Goal: Task Accomplishment & Management: Use online tool/utility

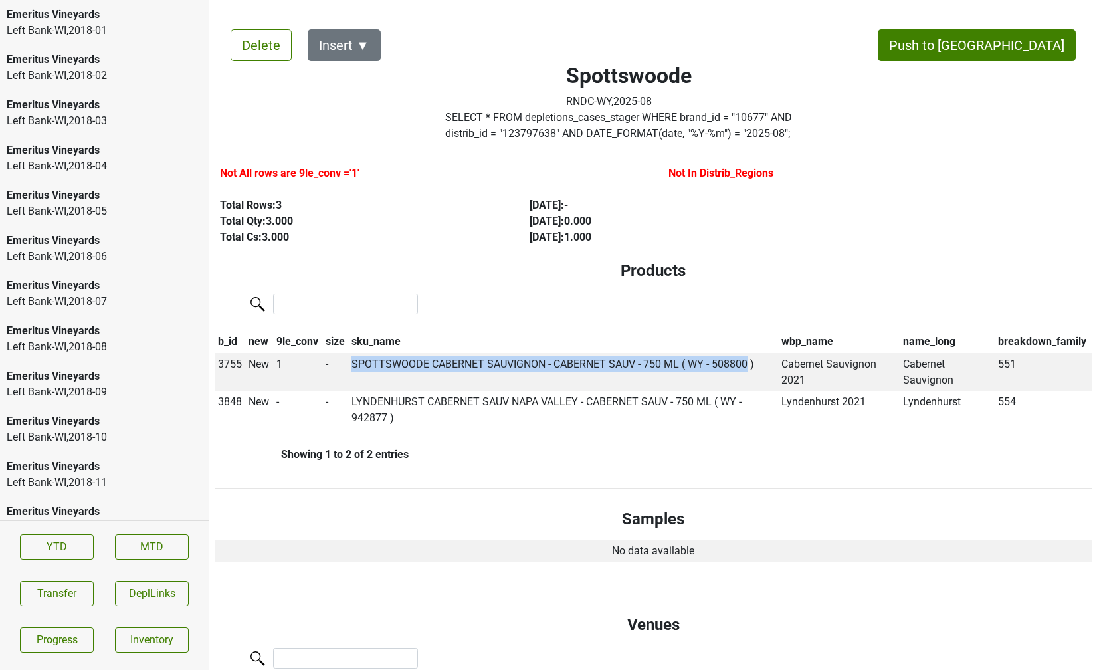
scroll to position [195, 0]
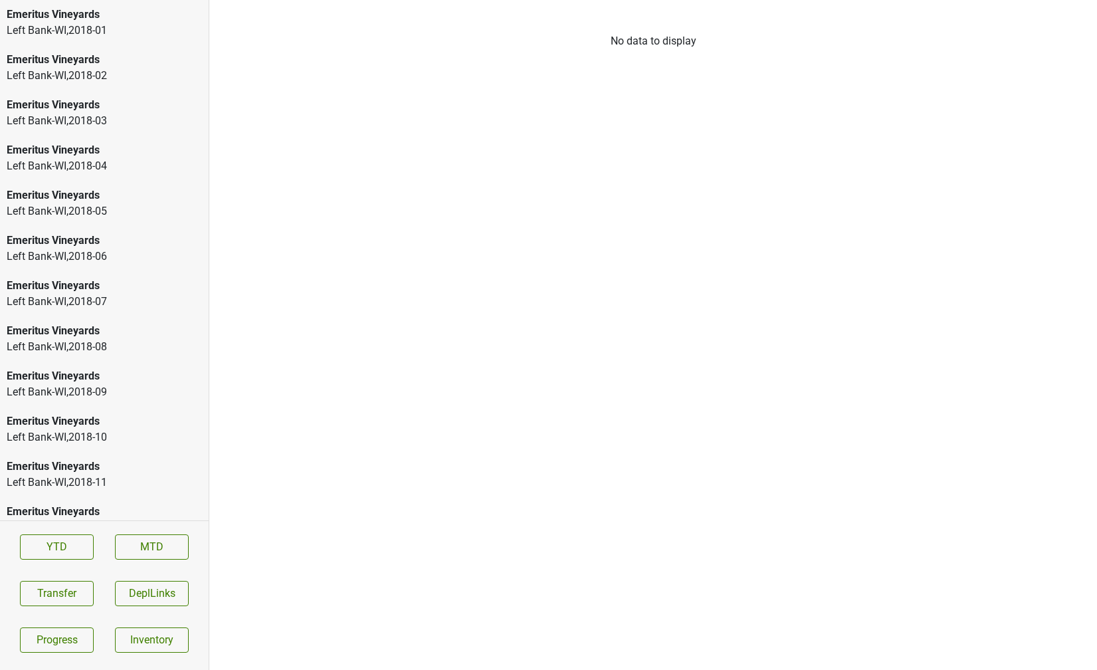
scroll to position [1829, 0]
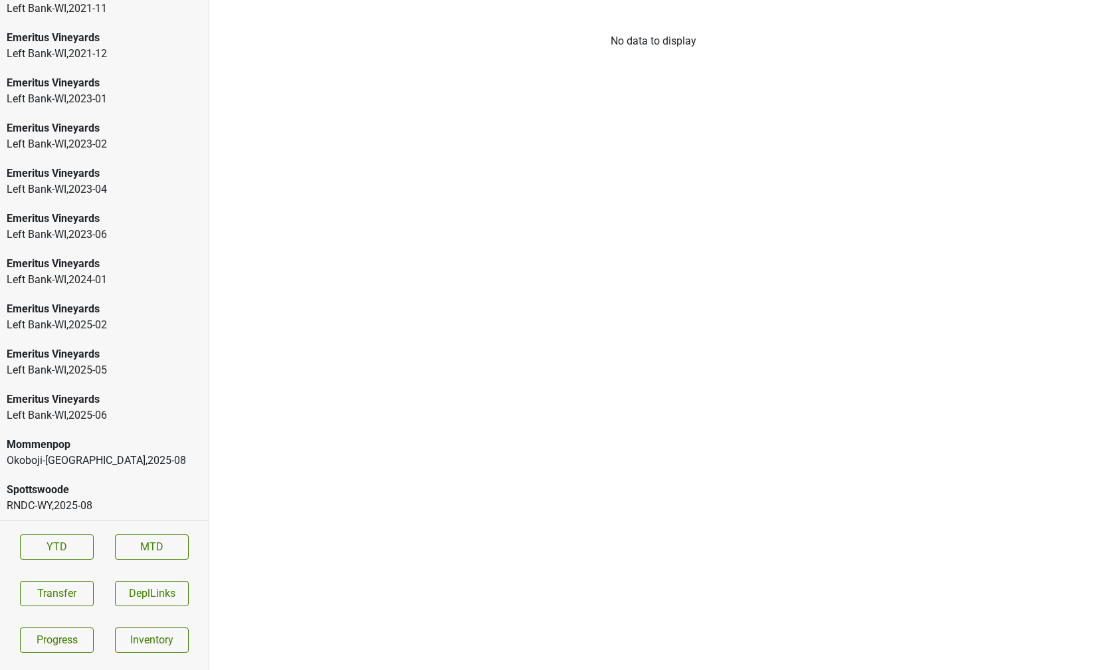
click at [66, 502] on div "RNDC-WY , 2025 - 08" at bounding box center [104, 506] width 195 height 16
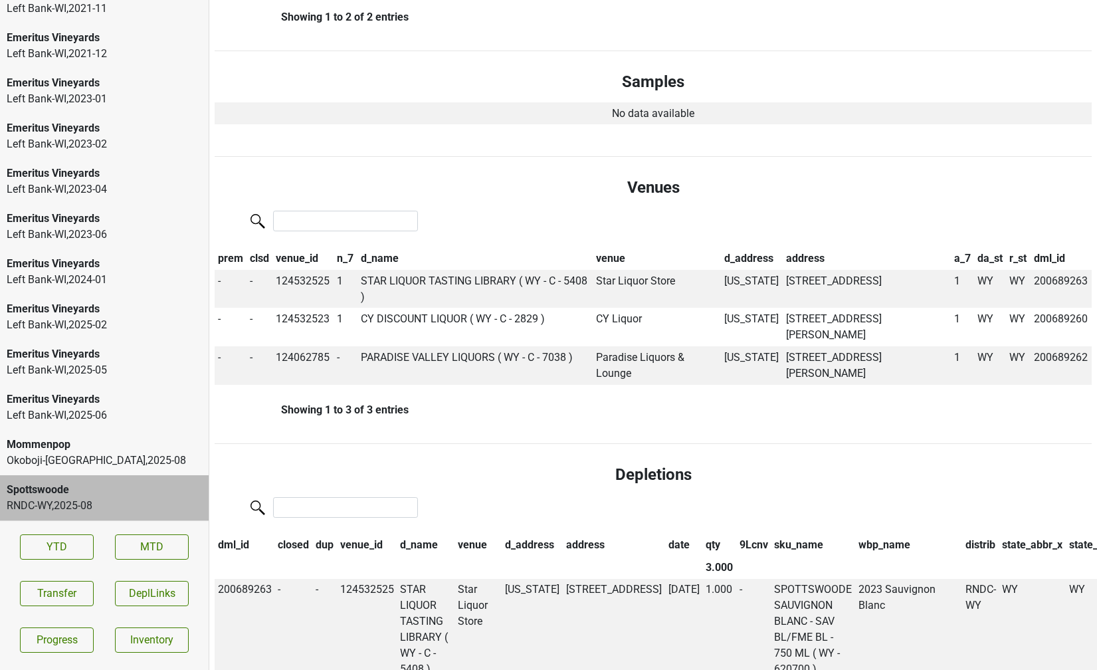
scroll to position [445, 0]
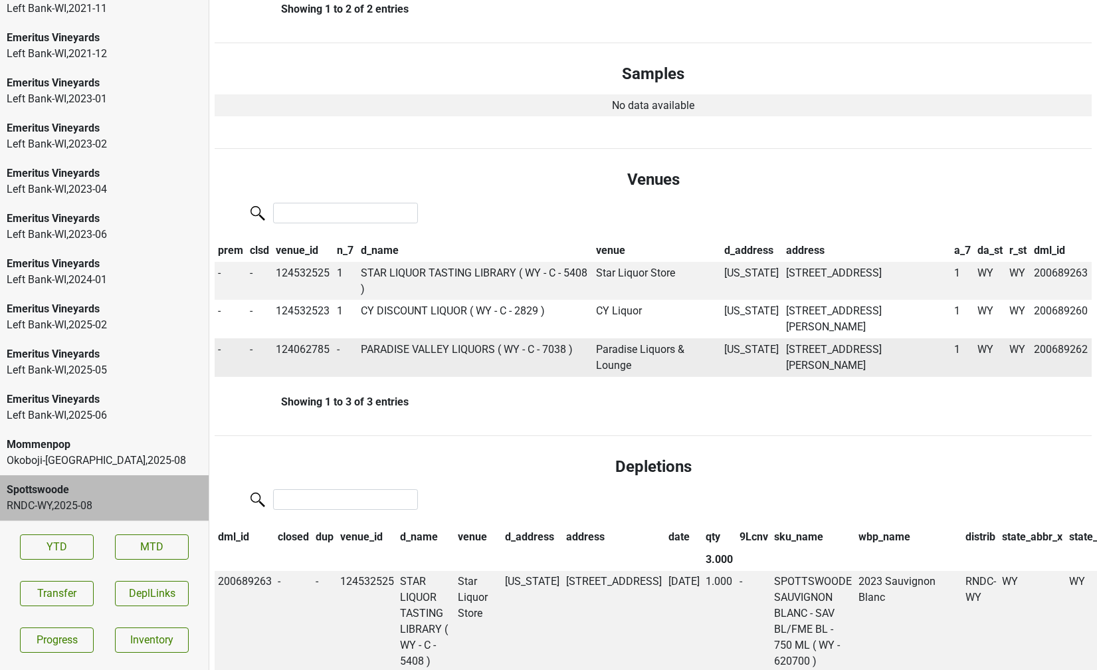
click at [425, 338] on td "PARADISE VALLEY LIQUORS ( WY - C - 7038 )" at bounding box center [475, 357] width 236 height 39
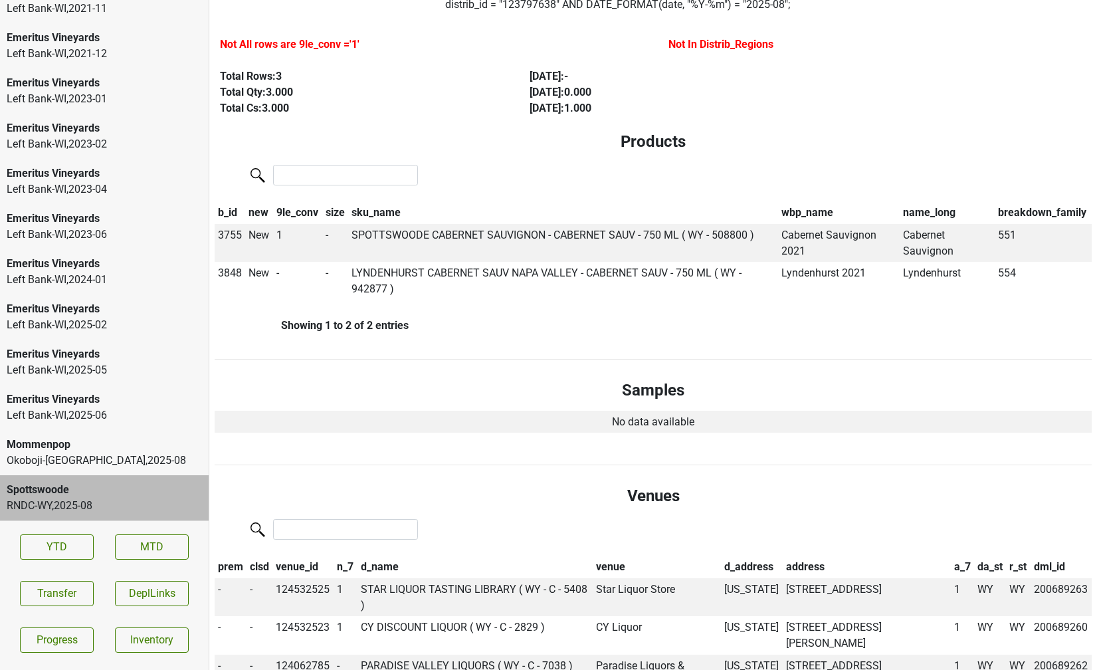
scroll to position [0, 0]
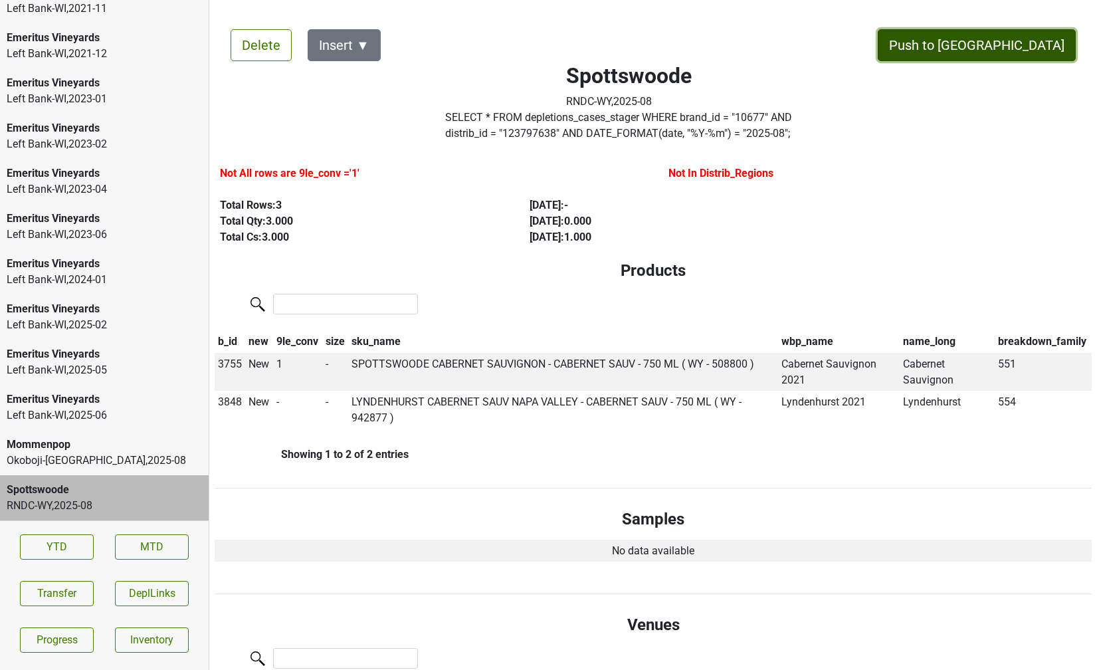
click at [1034, 47] on button "Push to [GEOGRAPHIC_DATA]" at bounding box center [977, 45] width 198 height 32
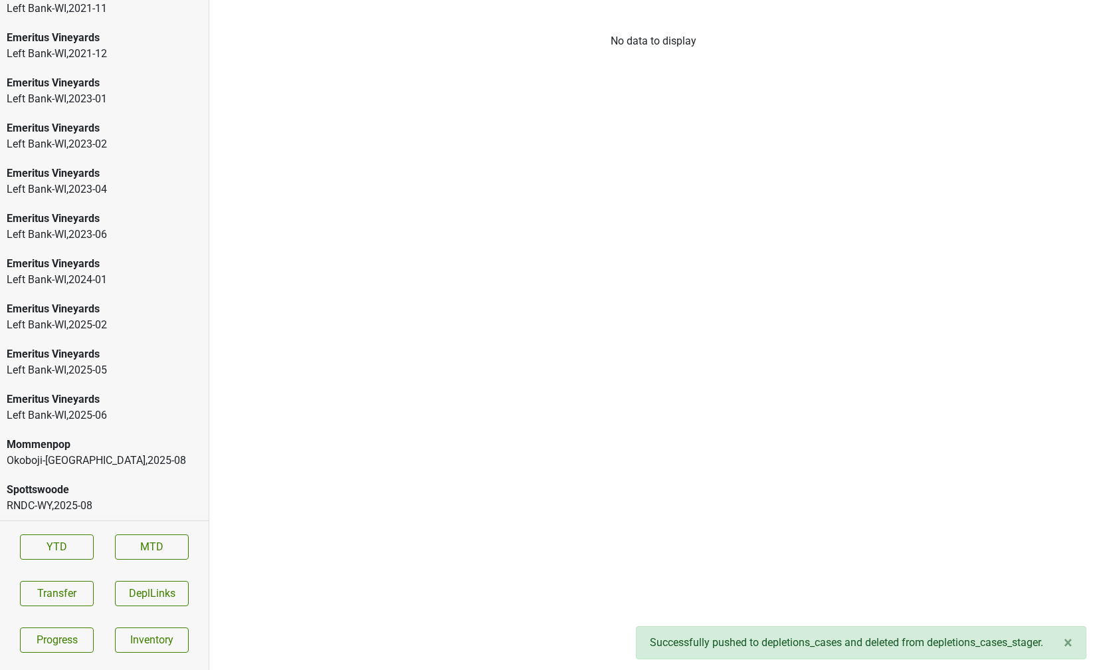
scroll to position [1784, 0]
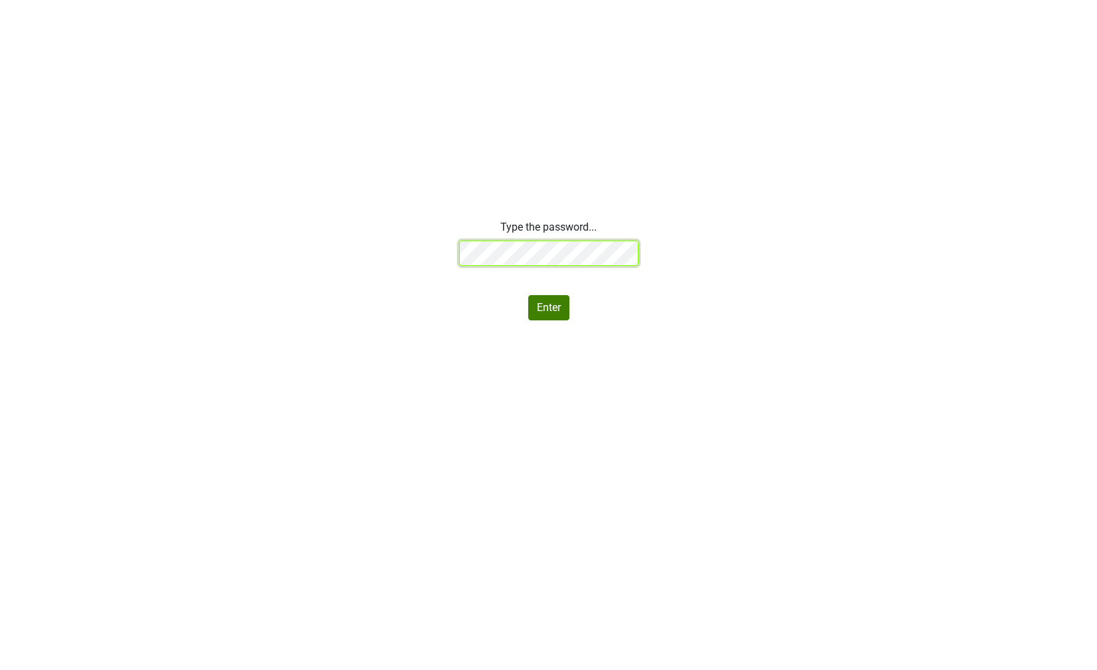
click at [378, 225] on div "Type the password... Enter" at bounding box center [548, 269] width 1097 height 101
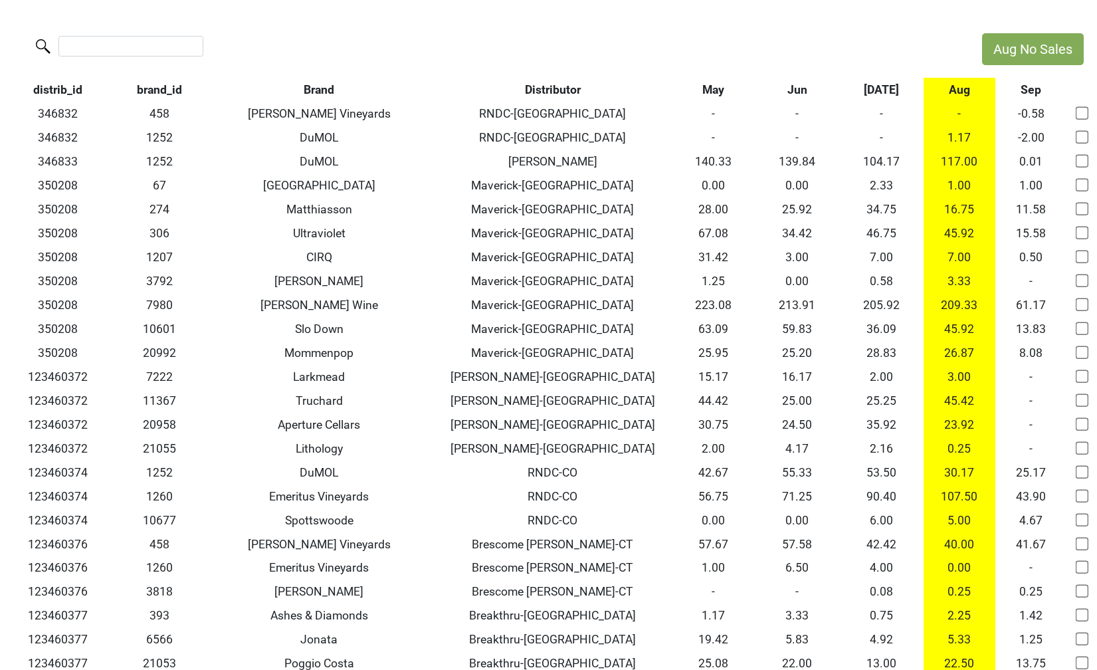
click at [874, 84] on th "Jul" at bounding box center [881, 90] width 84 height 24
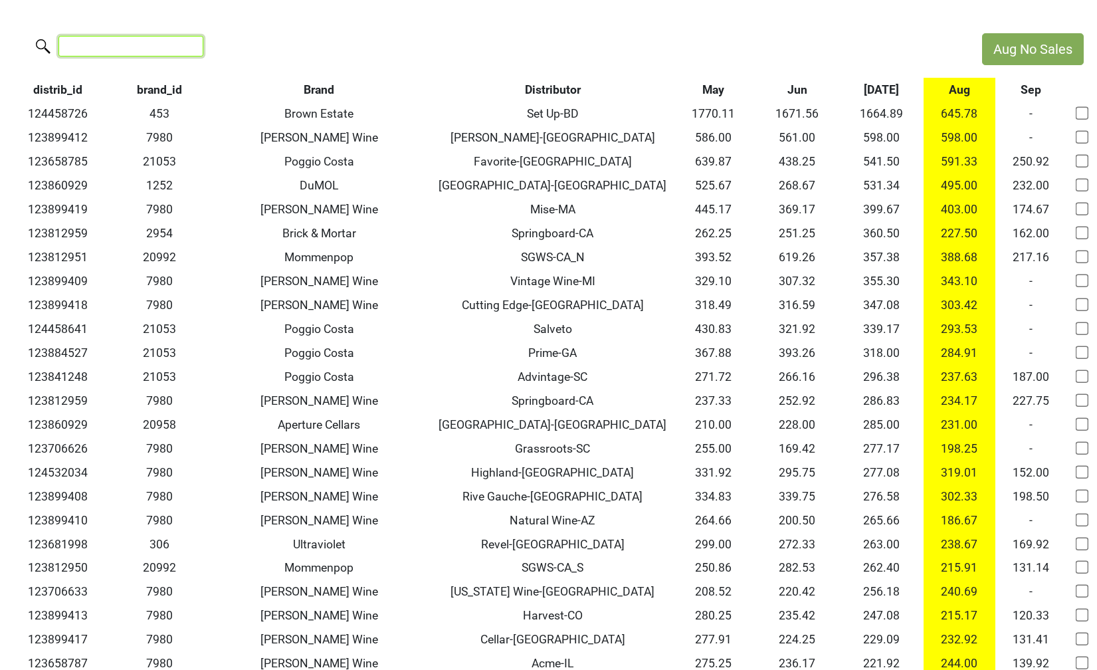
click at [147, 37] on input "search" at bounding box center [130, 46] width 145 height 21
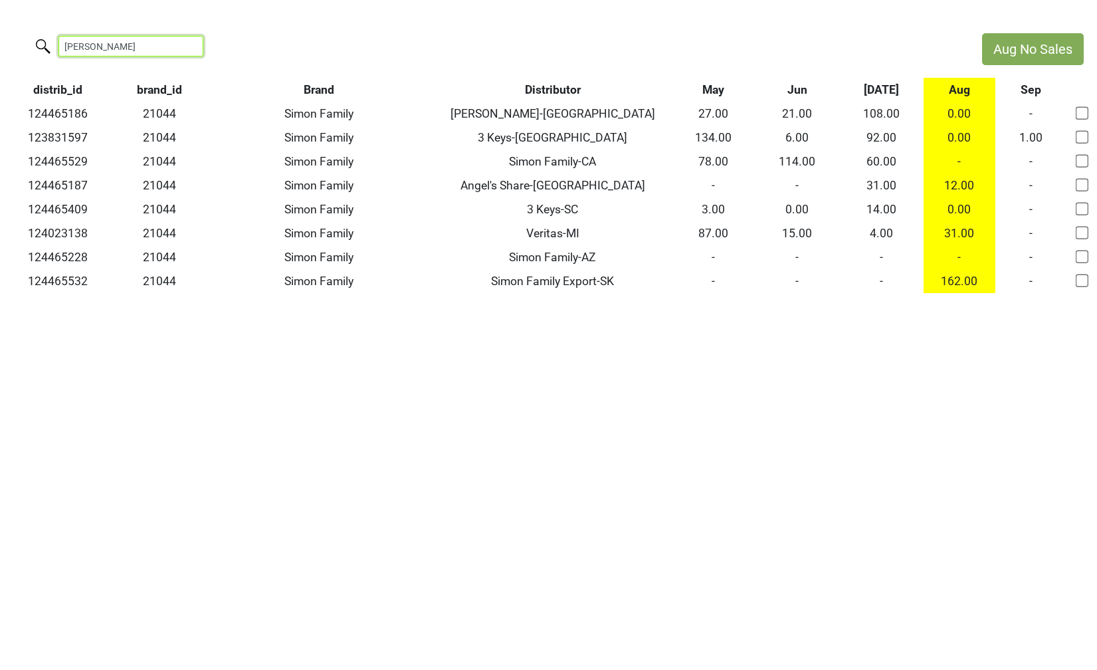
drag, startPoint x: 145, startPoint y: 48, endPoint x: -31, endPoint y: 45, distance: 176.7
click at [0, 45] on html "Aug No Sales simon f distrib_id brand_id Brand Distributor May Jun Jul Aug Sep …" at bounding box center [548, 163] width 1097 height 326
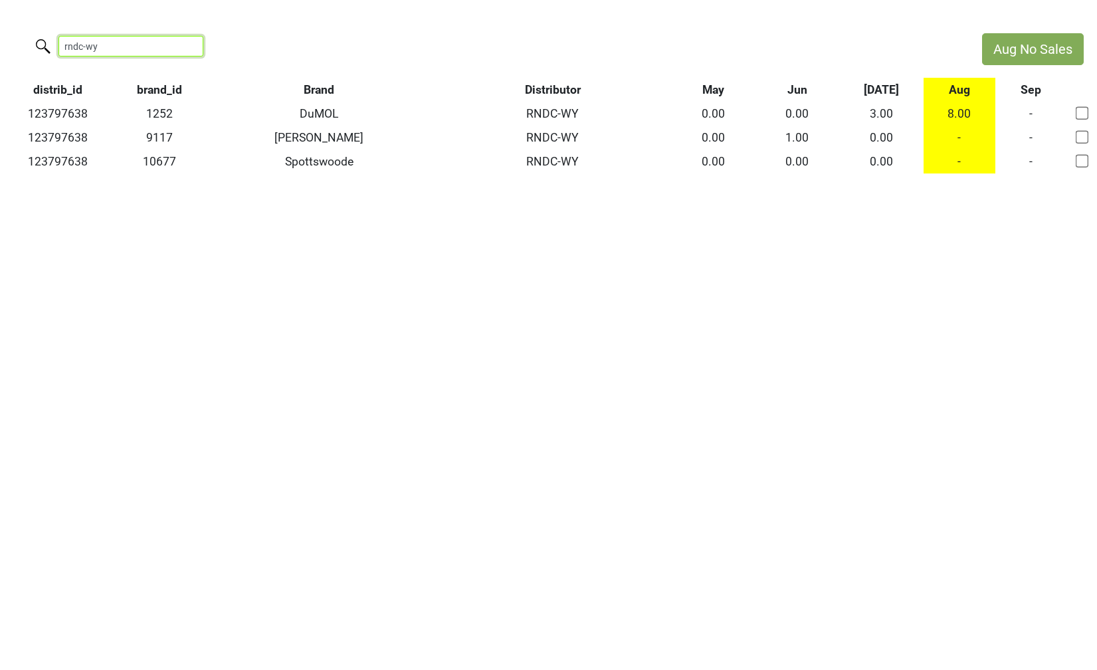
type input "rndc-wy"
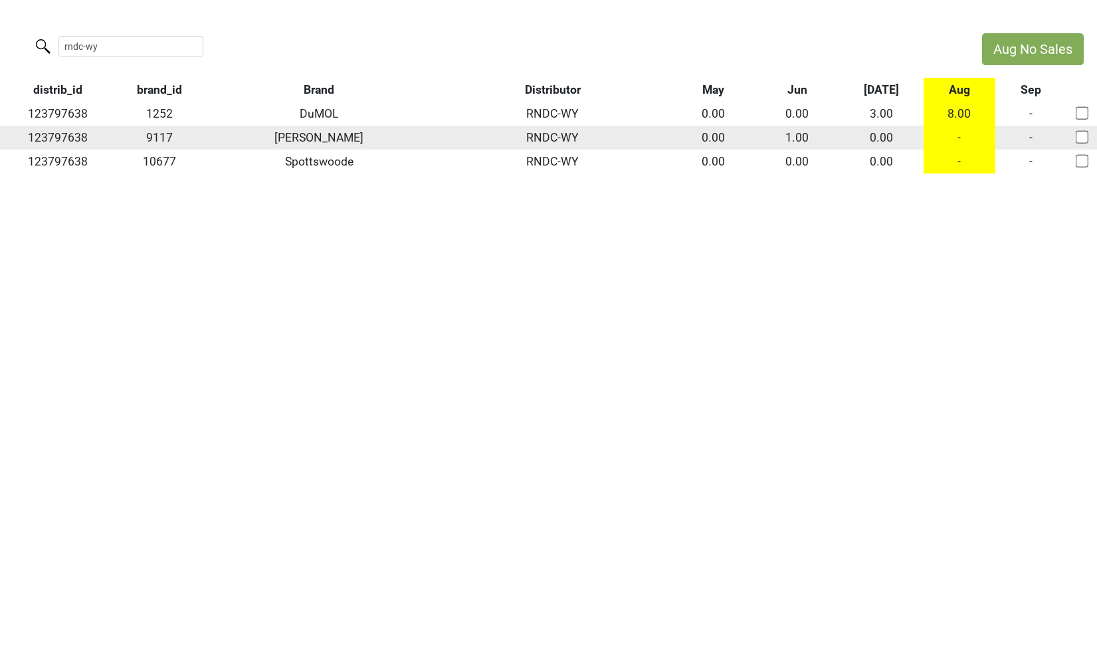
click at [1078, 136] on input "checkbox" at bounding box center [1081, 136] width 13 height 13
checkbox input "true"
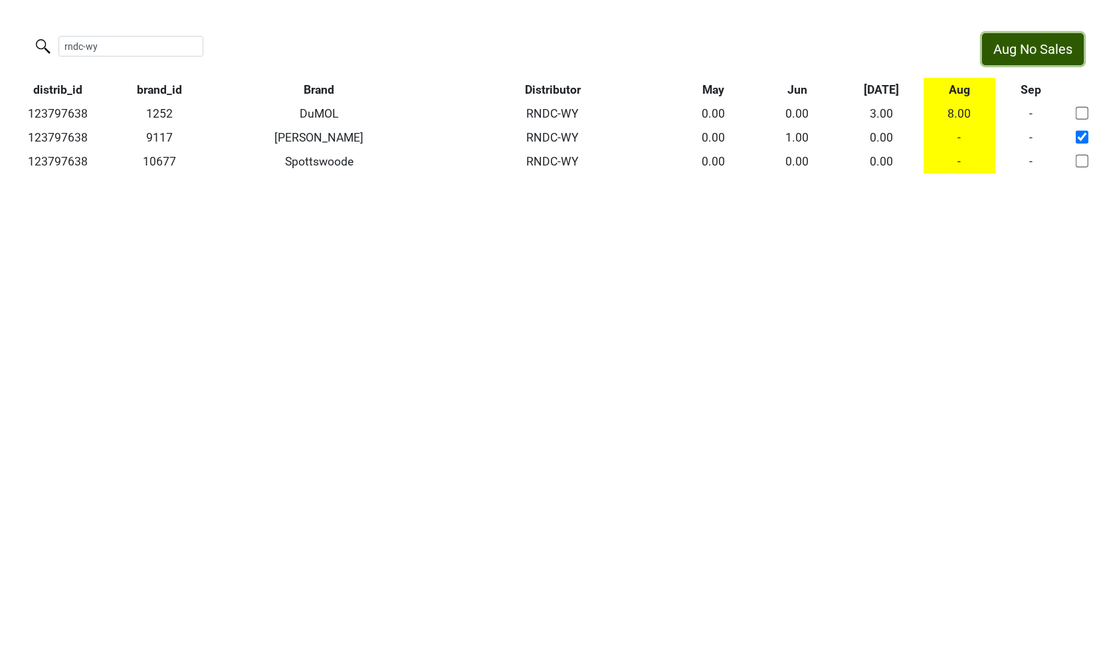
click at [1026, 47] on button "Aug No Sales" at bounding box center [1033, 49] width 102 height 32
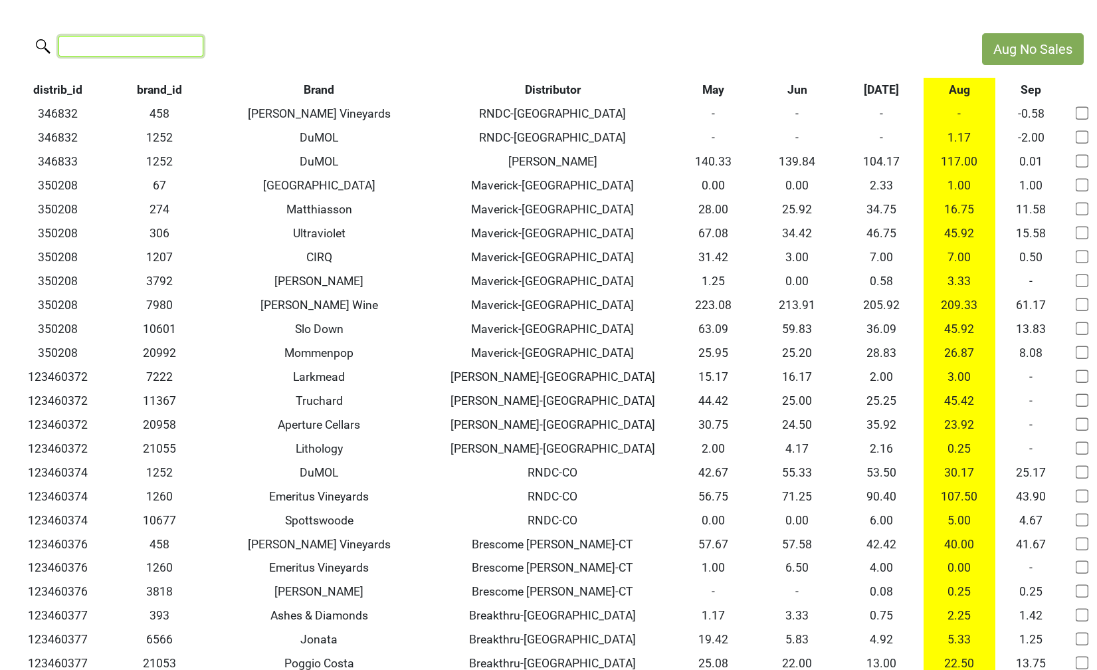
click at [135, 45] on input "search" at bounding box center [130, 46] width 145 height 21
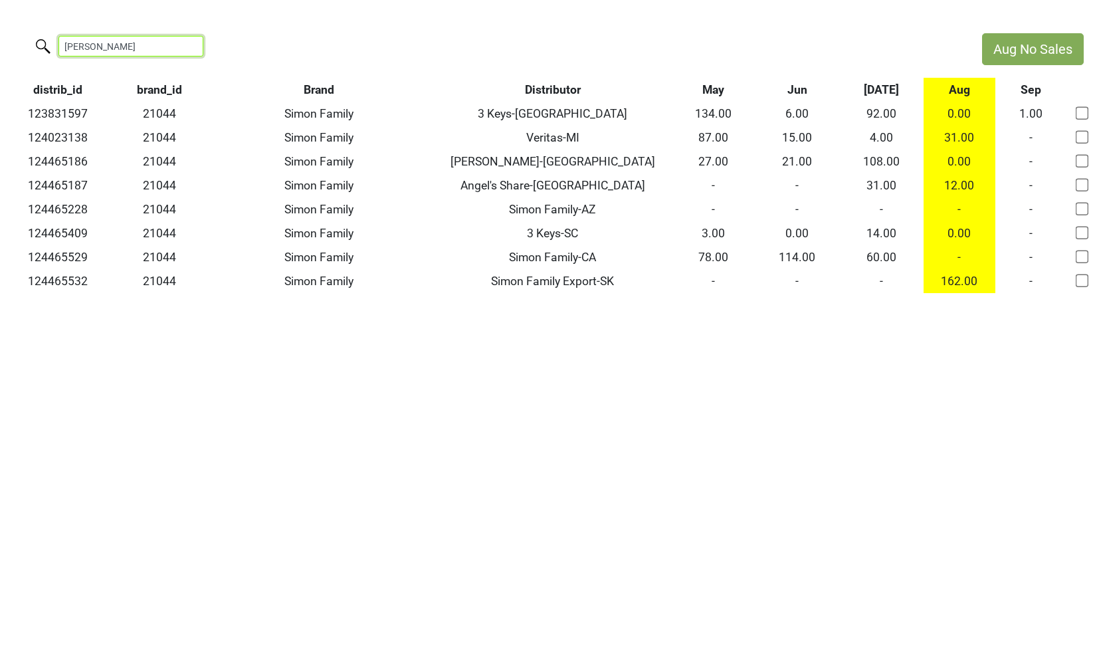
type input "simon f"
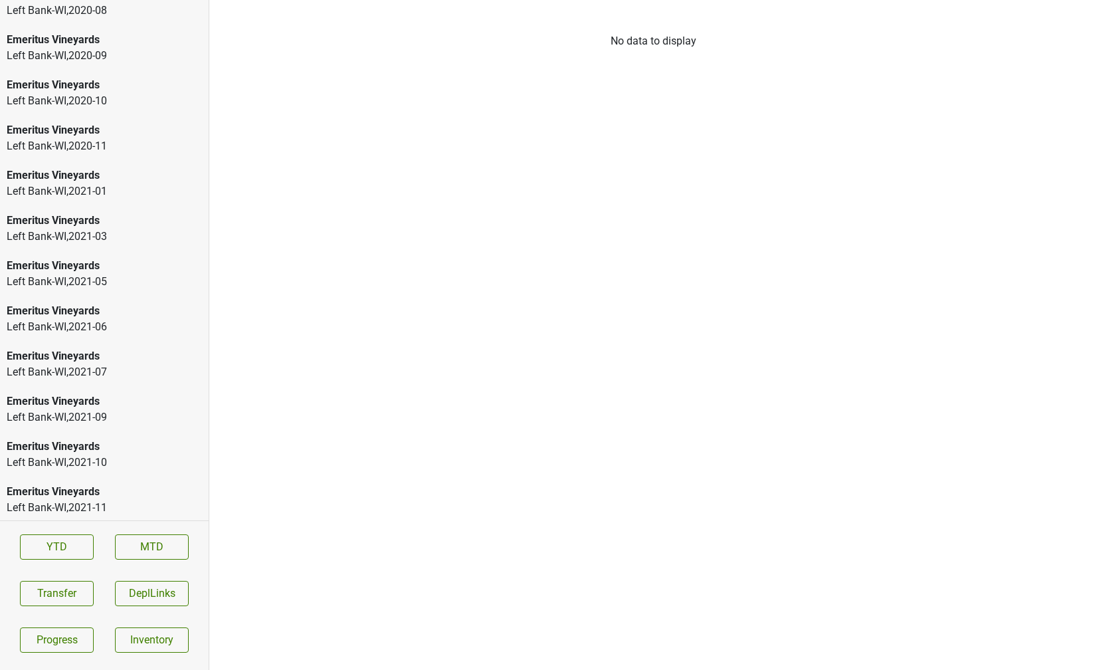
scroll to position [1874, 0]
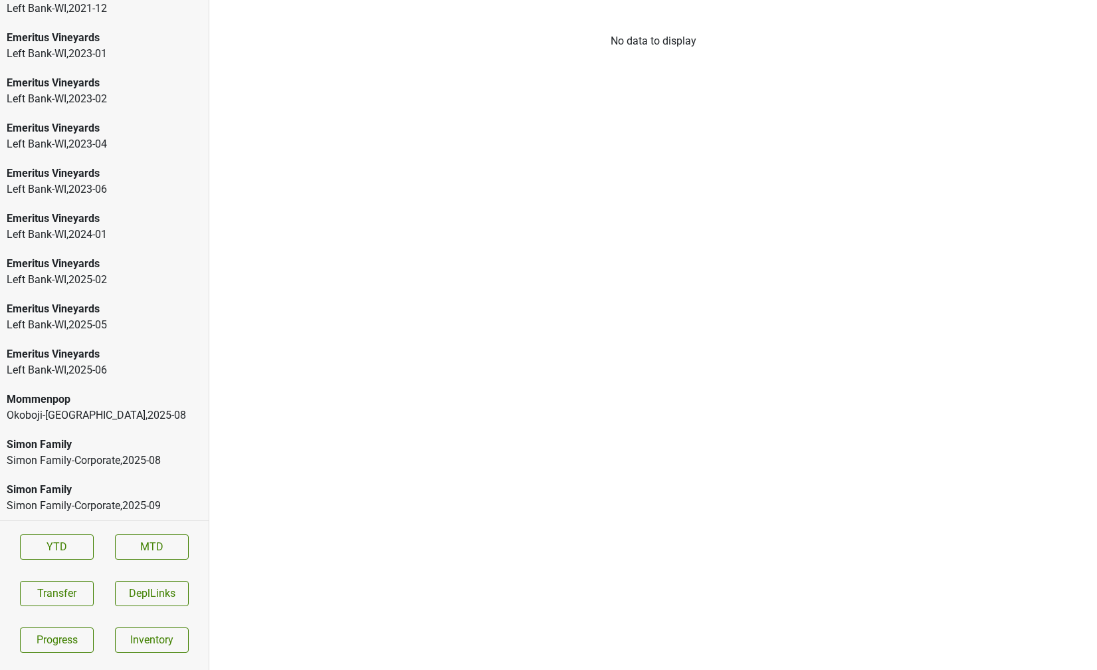
click at [77, 455] on div "Simon Family-Corporate , 2025 - 08" at bounding box center [104, 460] width 195 height 16
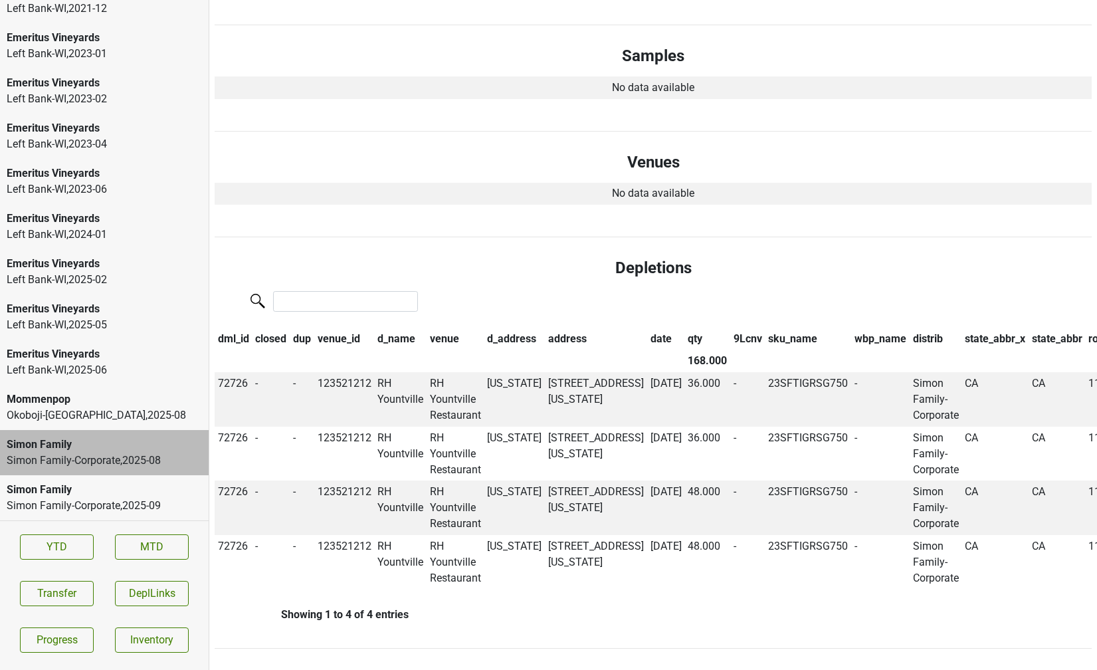
scroll to position [599, 0]
click at [170, 504] on div "Simon Family-Corporate , 2025 - 09" at bounding box center [104, 506] width 195 height 16
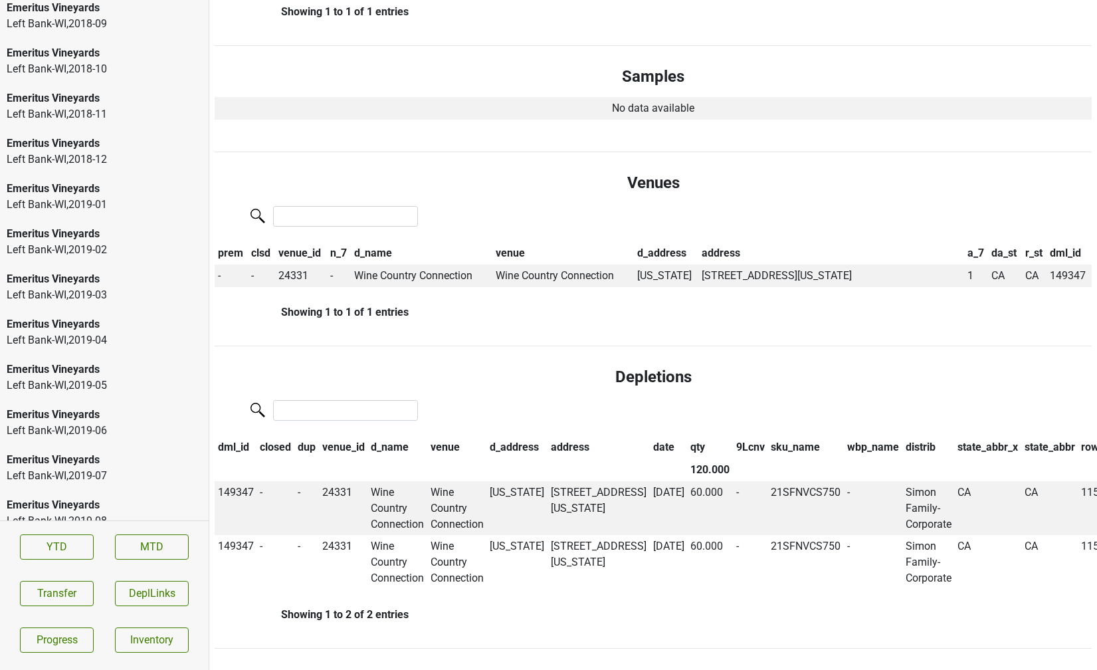
scroll to position [0, 0]
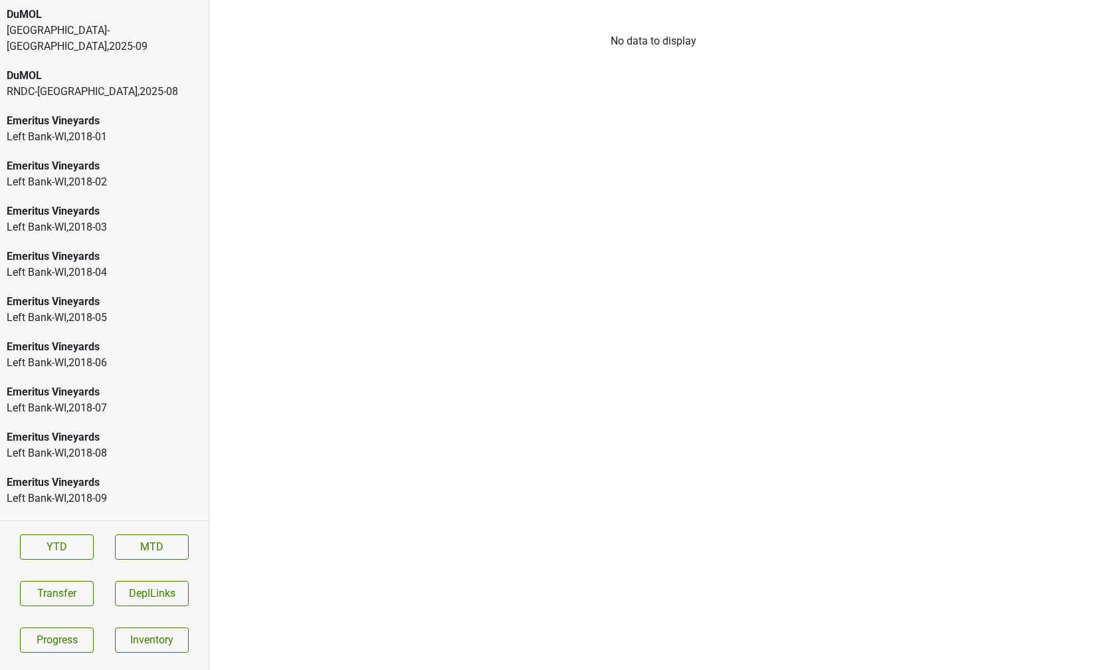
click at [109, 68] on div "DuMOL" at bounding box center [104, 76] width 195 height 16
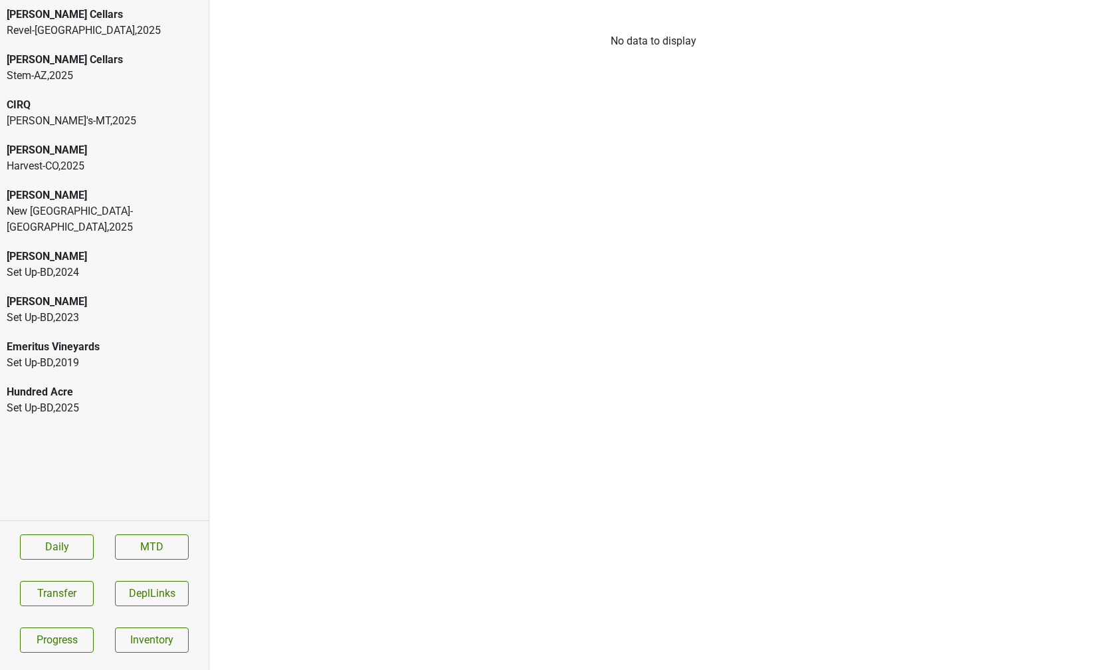
click at [84, 123] on div "[PERSON_NAME]'s-MT , 2025" at bounding box center [104, 121] width 195 height 16
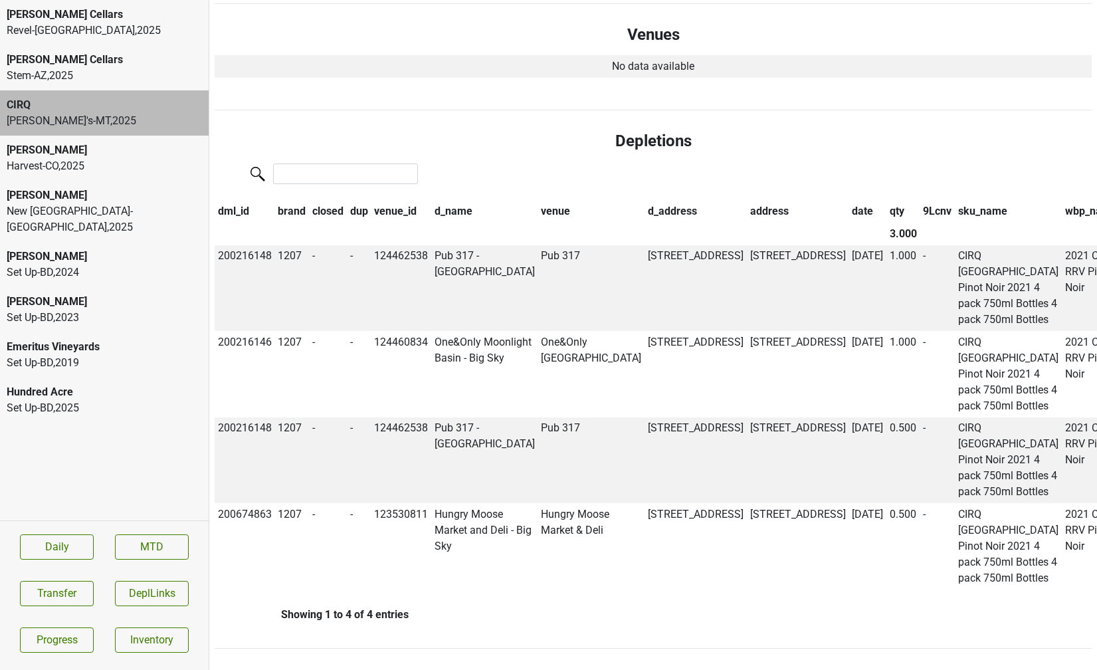
scroll to position [840, 0]
click at [848, 200] on th "date" at bounding box center [867, 211] width 38 height 23
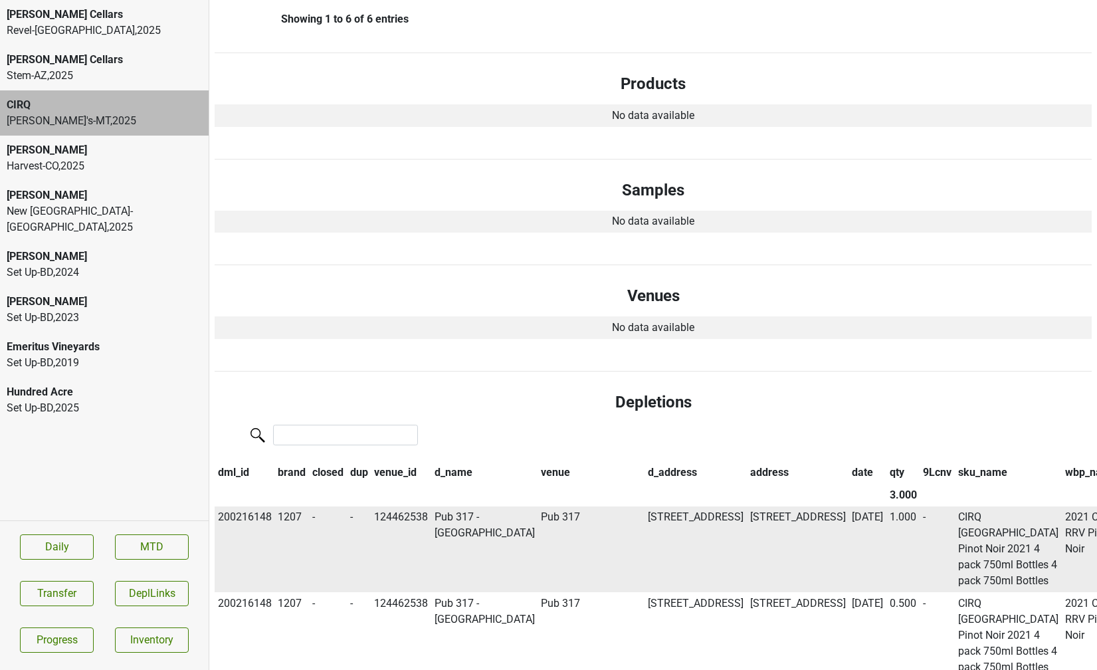
scroll to position [0, 0]
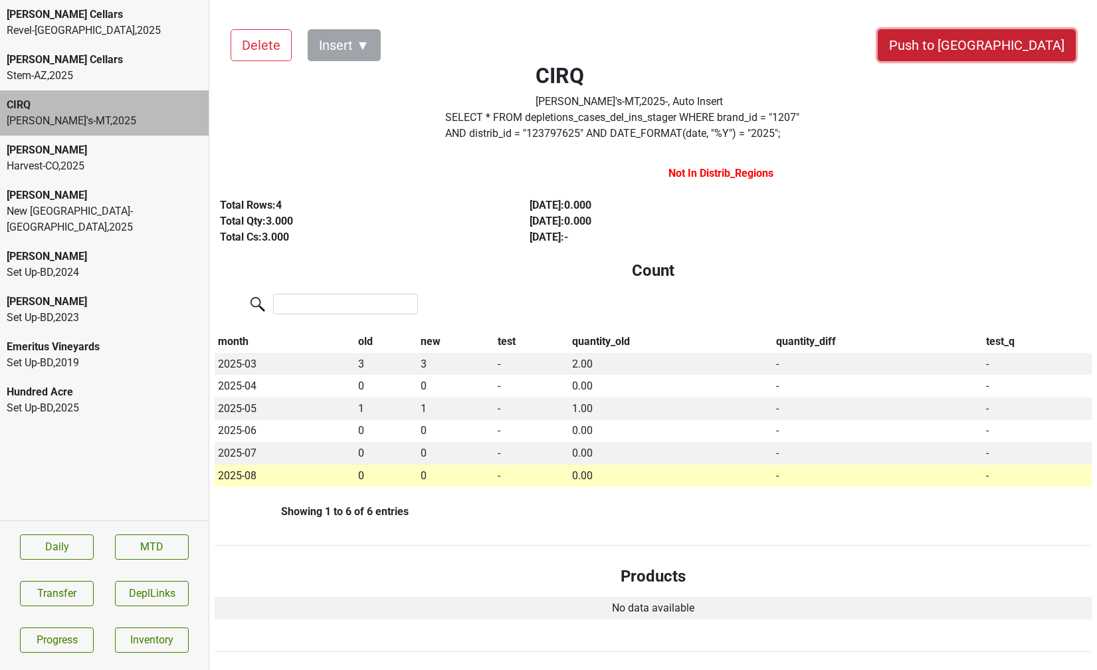
click at [1022, 43] on button "Push to [GEOGRAPHIC_DATA]" at bounding box center [977, 45] width 198 height 32
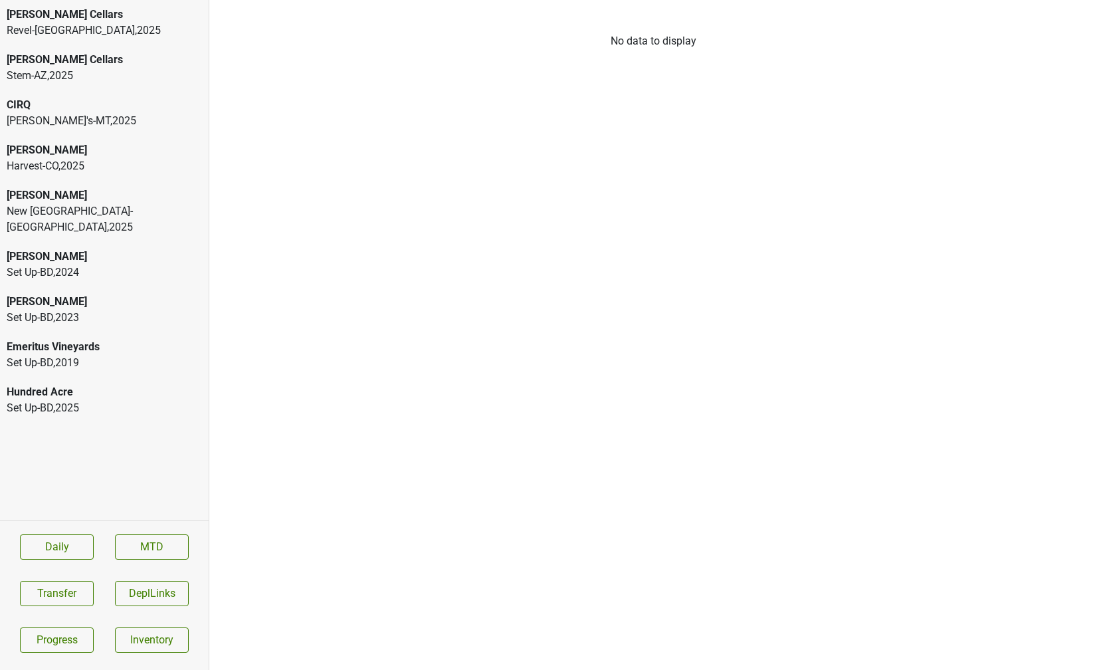
click at [64, 103] on div "CIRQ" at bounding box center [104, 105] width 195 height 16
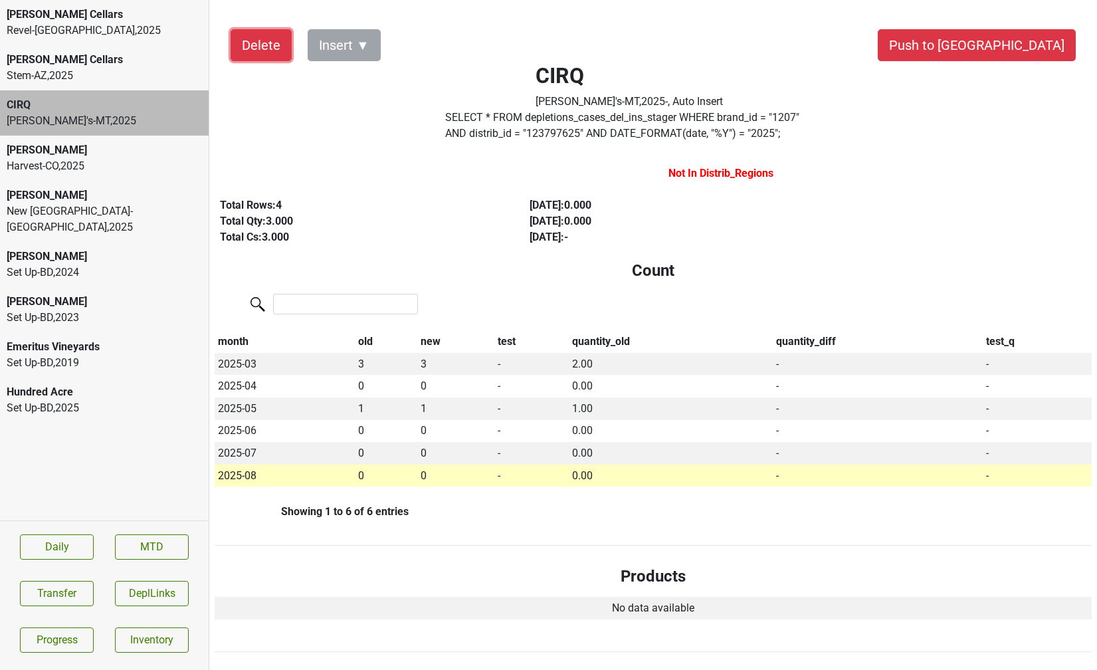
click at [249, 54] on button "Delete" at bounding box center [261, 45] width 61 height 32
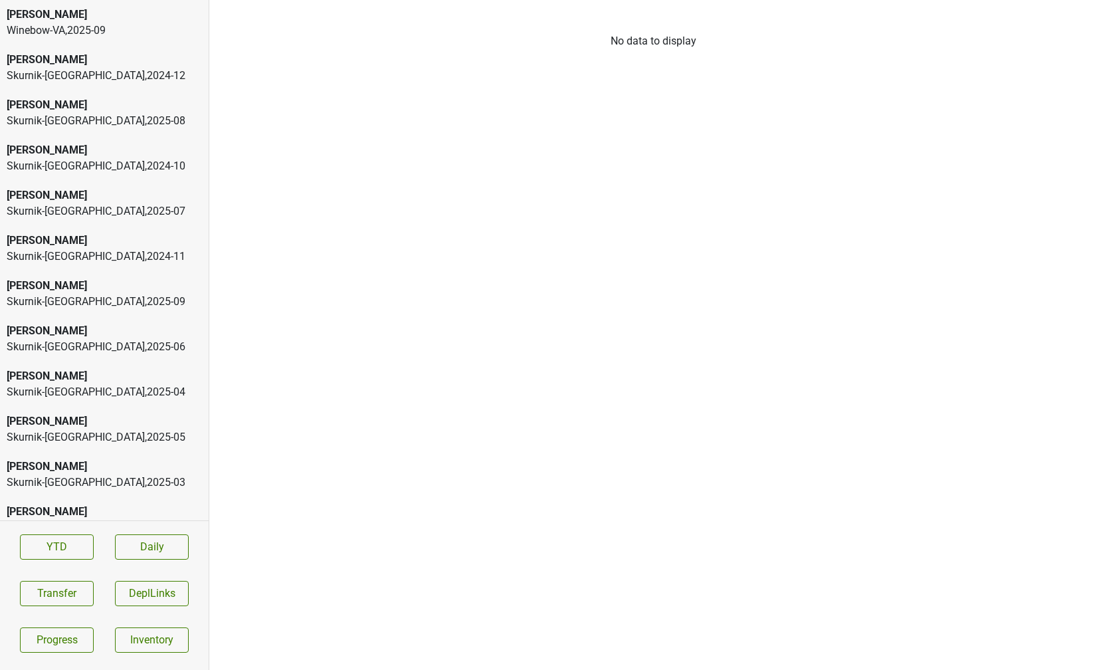
click at [88, 37] on div "Winebow-VA , 2025 - 09" at bounding box center [104, 31] width 195 height 16
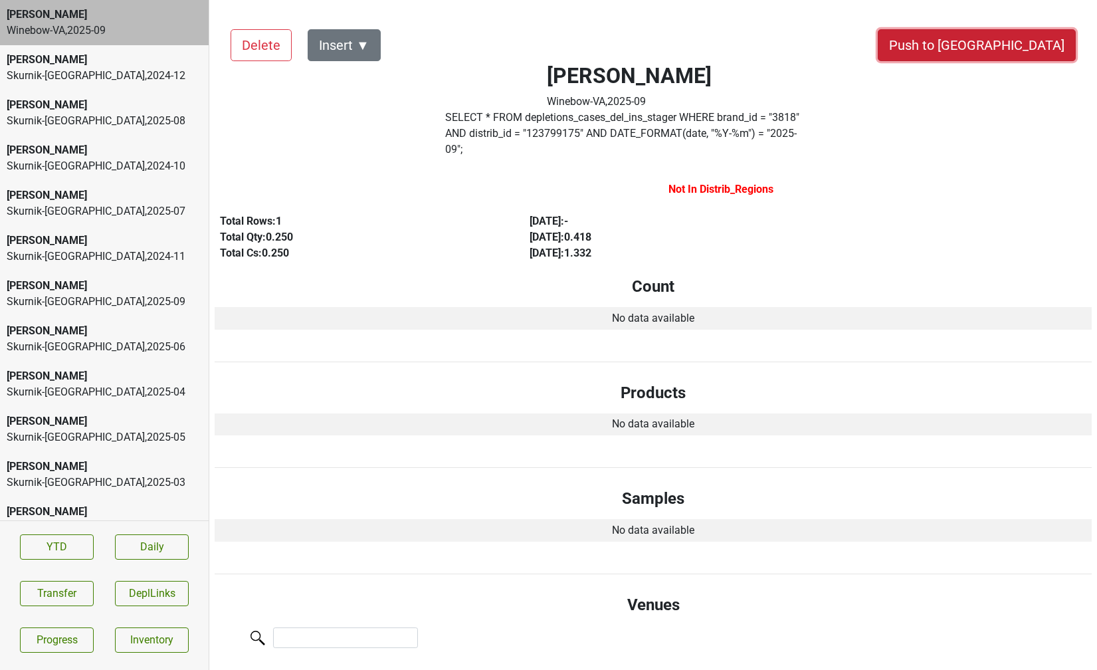
click at [1008, 43] on button "Push to DC" at bounding box center [977, 45] width 198 height 32
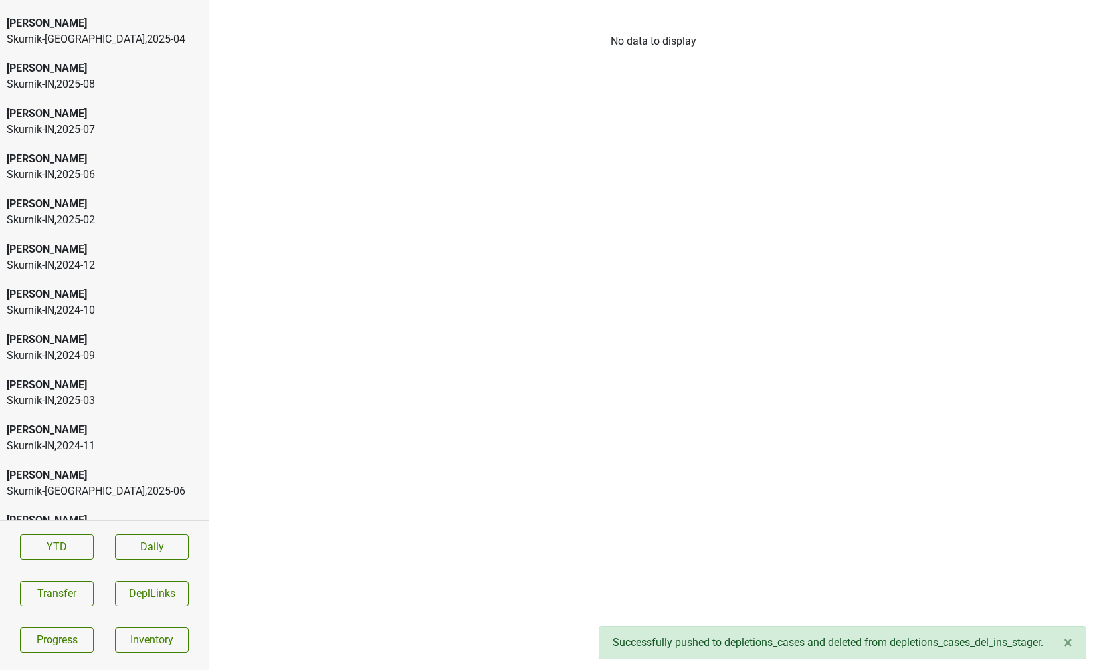
scroll to position [2732, 0]
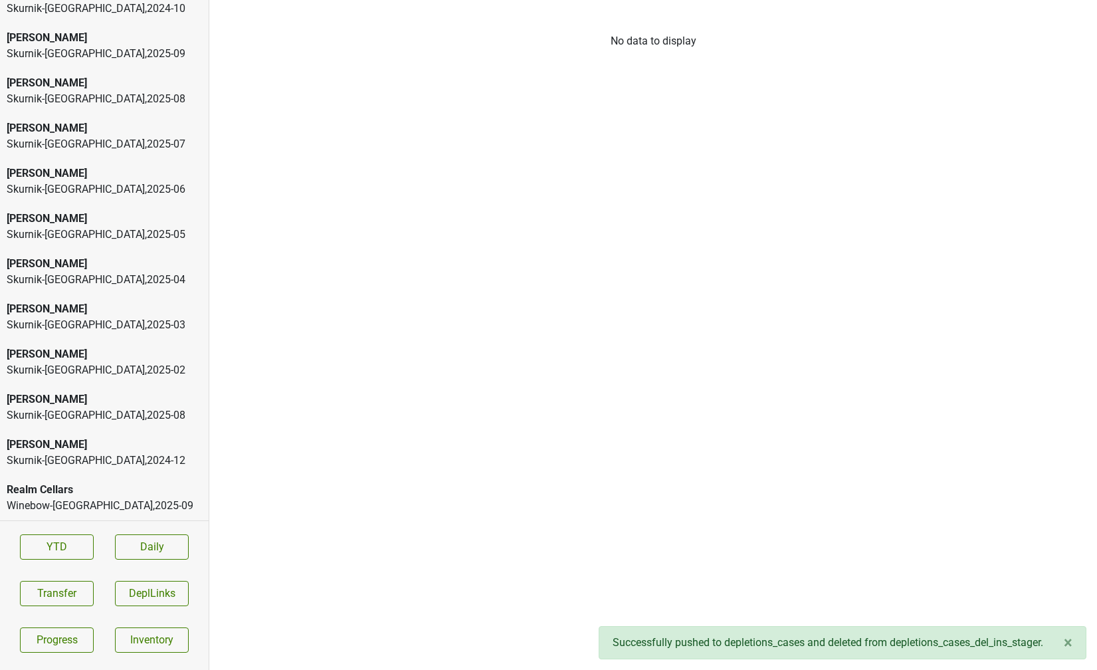
click at [74, 484] on div "Realm Cellars" at bounding box center [104, 490] width 195 height 16
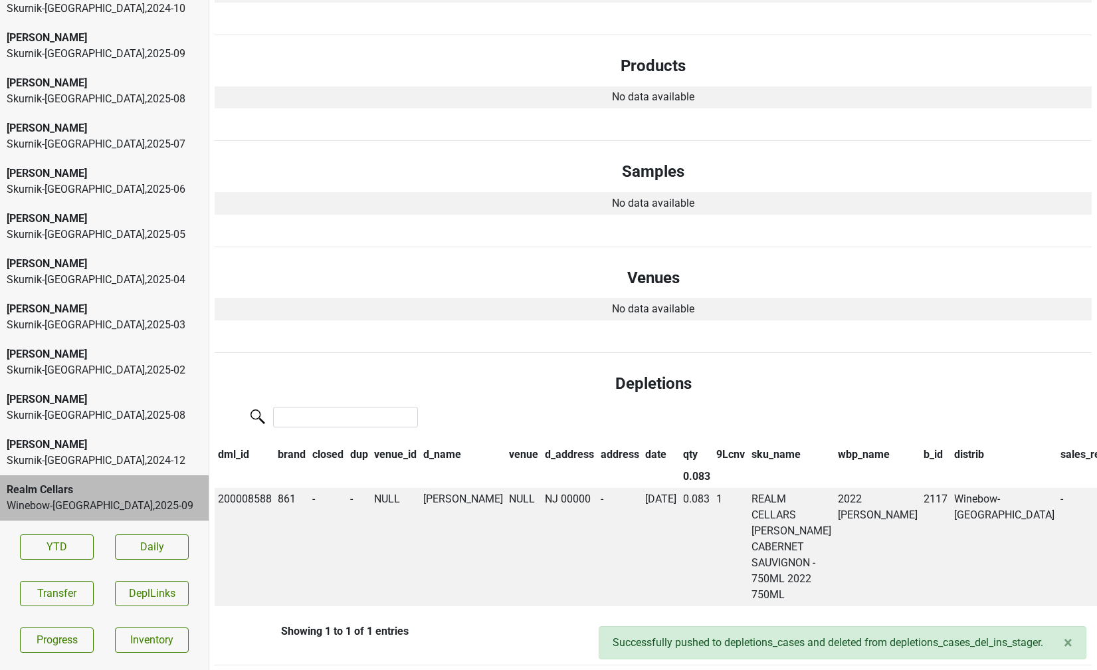
scroll to position [0, 0]
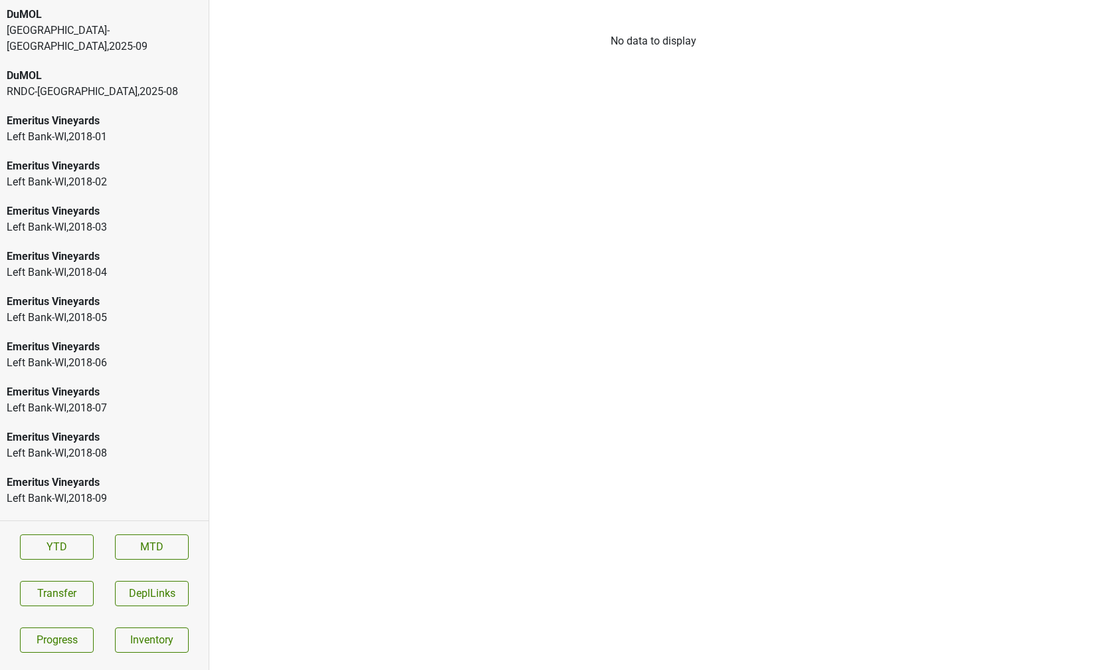
click at [126, 31] on div "Monterey-CA , 2025 - 09" at bounding box center [104, 39] width 195 height 32
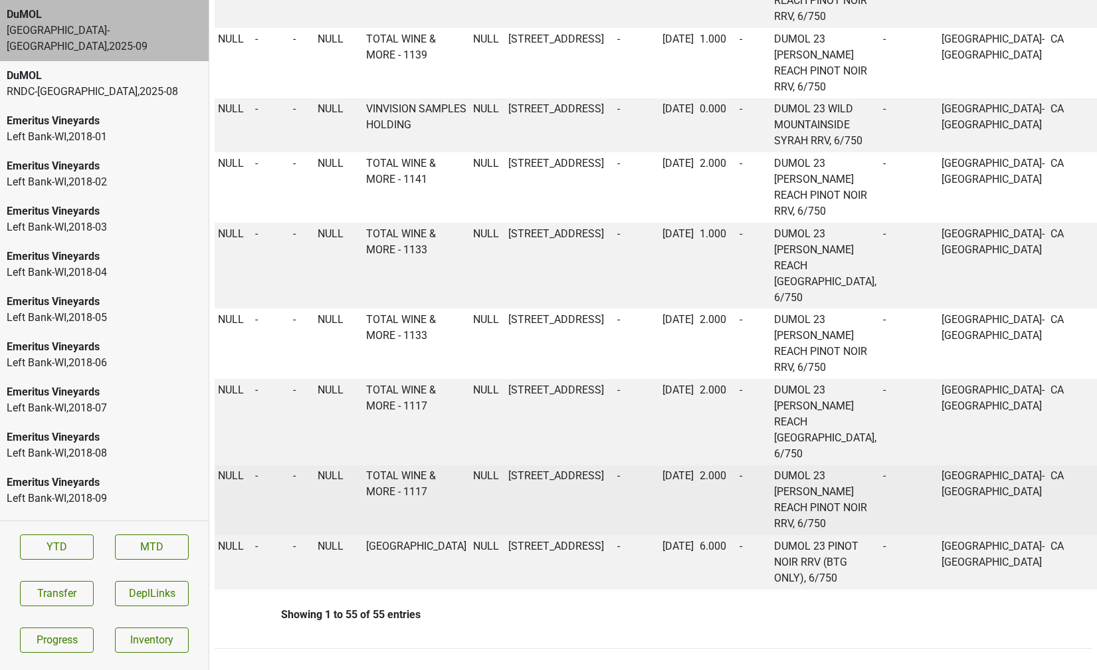
scroll to position [3652, 0]
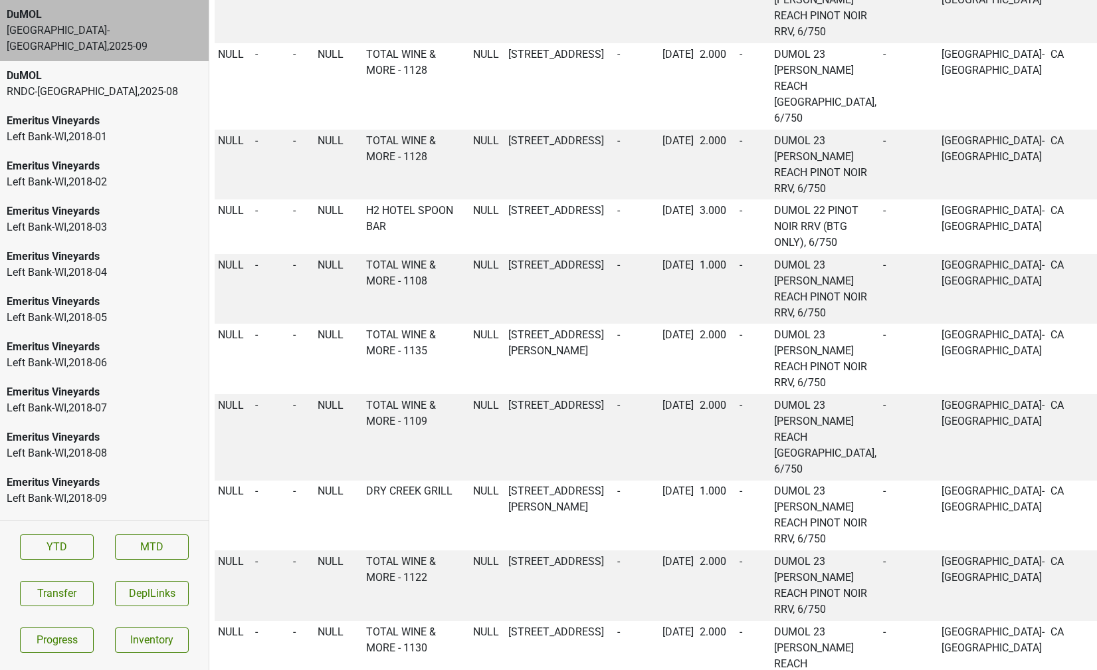
click at [113, 68] on div "DuMOL" at bounding box center [104, 76] width 195 height 16
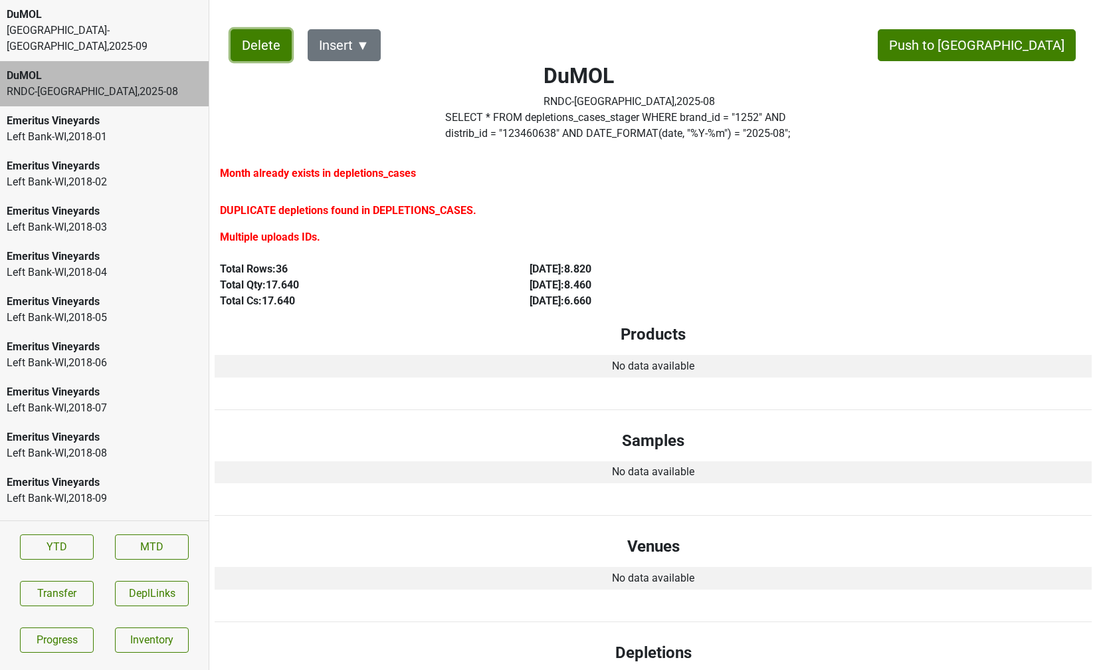
click at [239, 39] on button "Delete" at bounding box center [261, 45] width 61 height 32
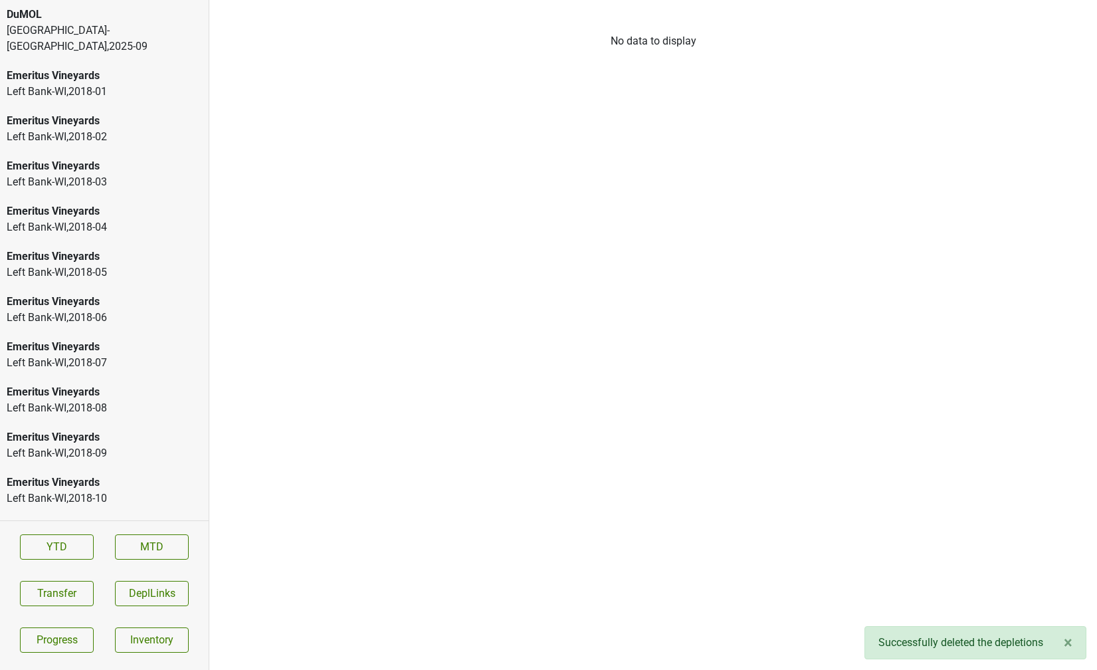
click at [38, 25] on div "Monterey-CA , 2025 - 09" at bounding box center [104, 39] width 195 height 32
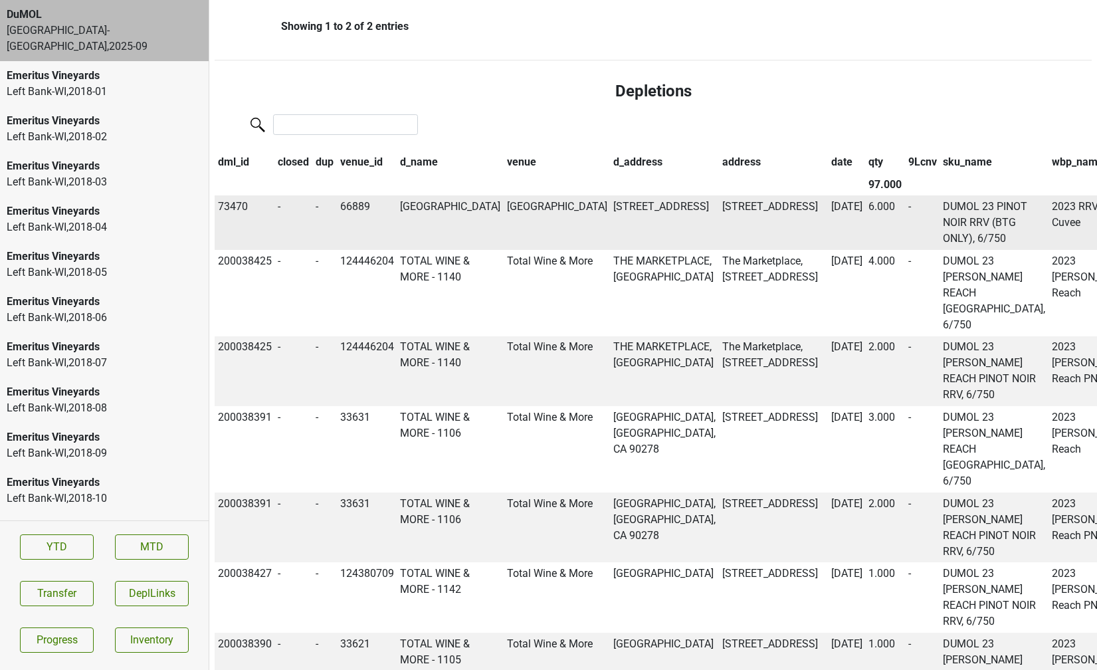
scroll to position [760, 0]
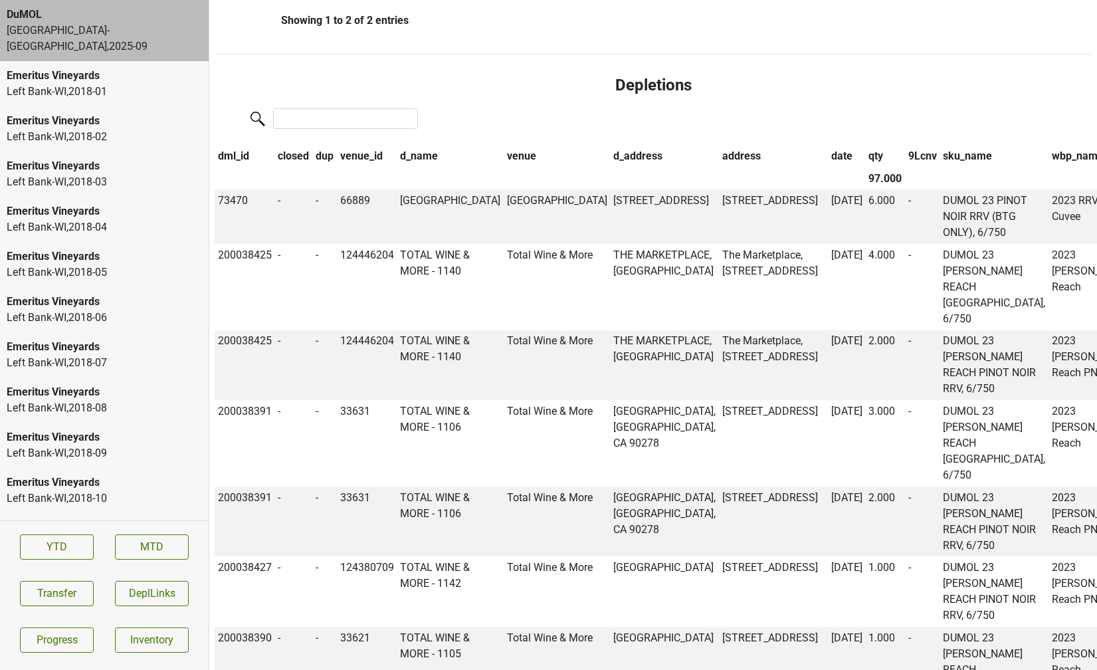
click at [323, 155] on th "dup" at bounding box center [324, 156] width 25 height 23
click at [351, 155] on th "venue_id" at bounding box center [367, 156] width 60 height 23
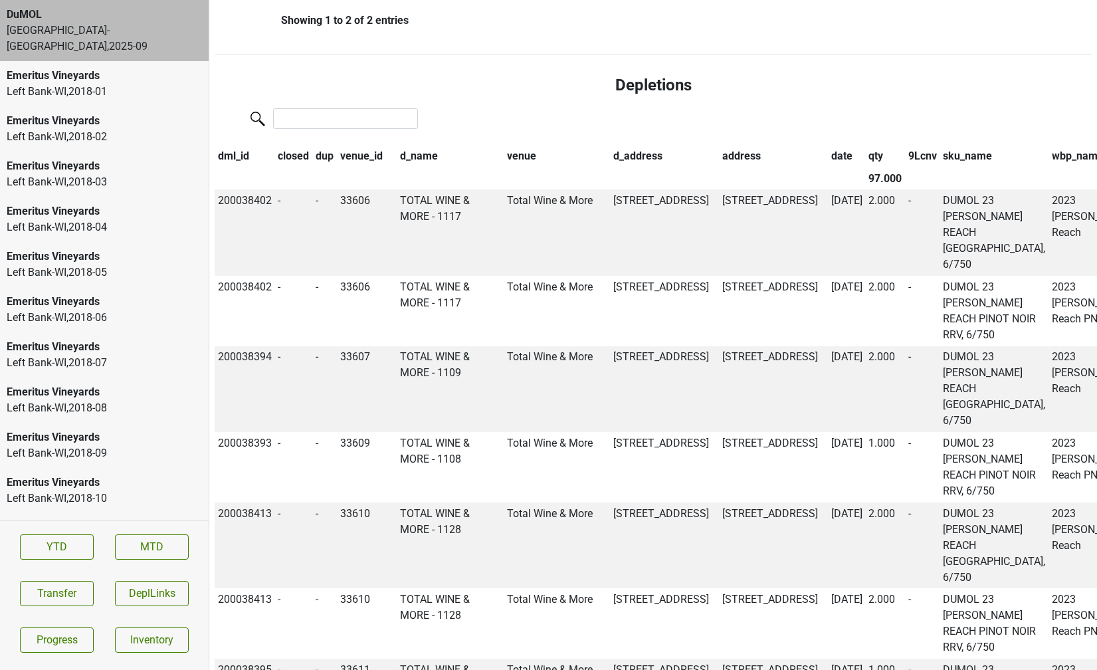
click at [351, 155] on th "venue_id" at bounding box center [367, 156] width 60 height 23
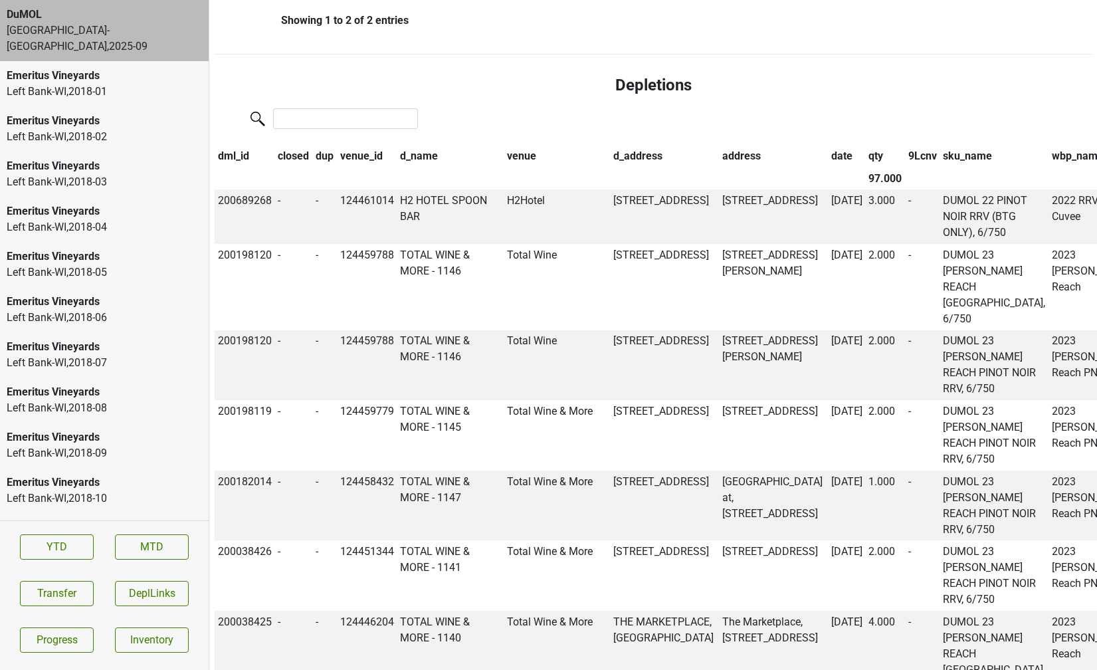
click at [865, 147] on th "qty" at bounding box center [885, 156] width 40 height 23
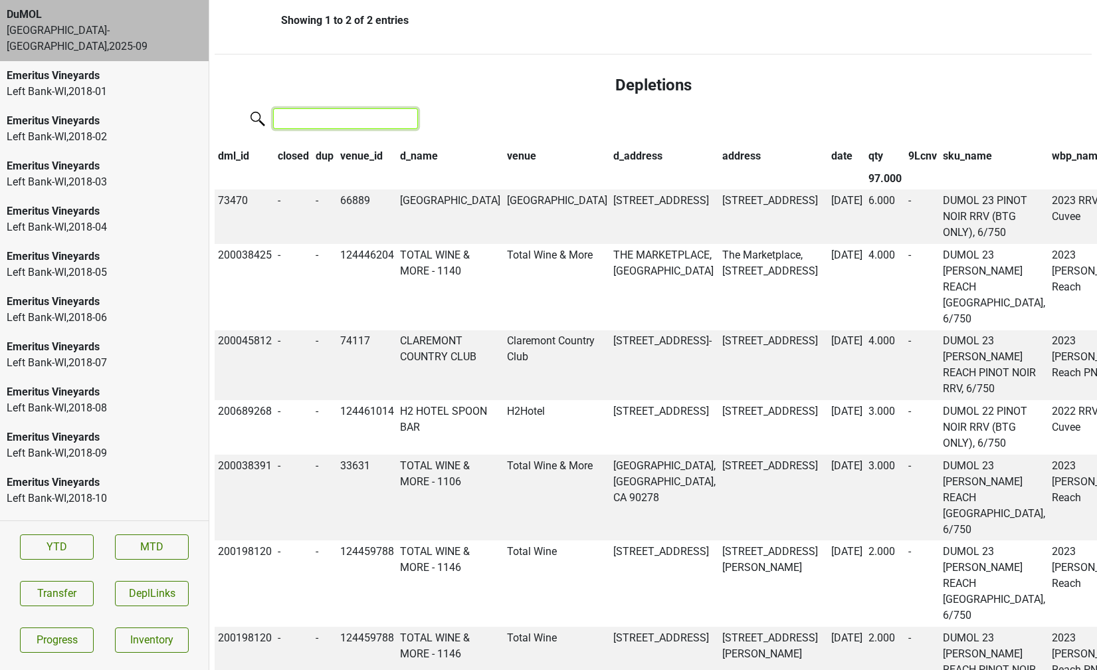
click at [287, 121] on input "search" at bounding box center [345, 118] width 145 height 21
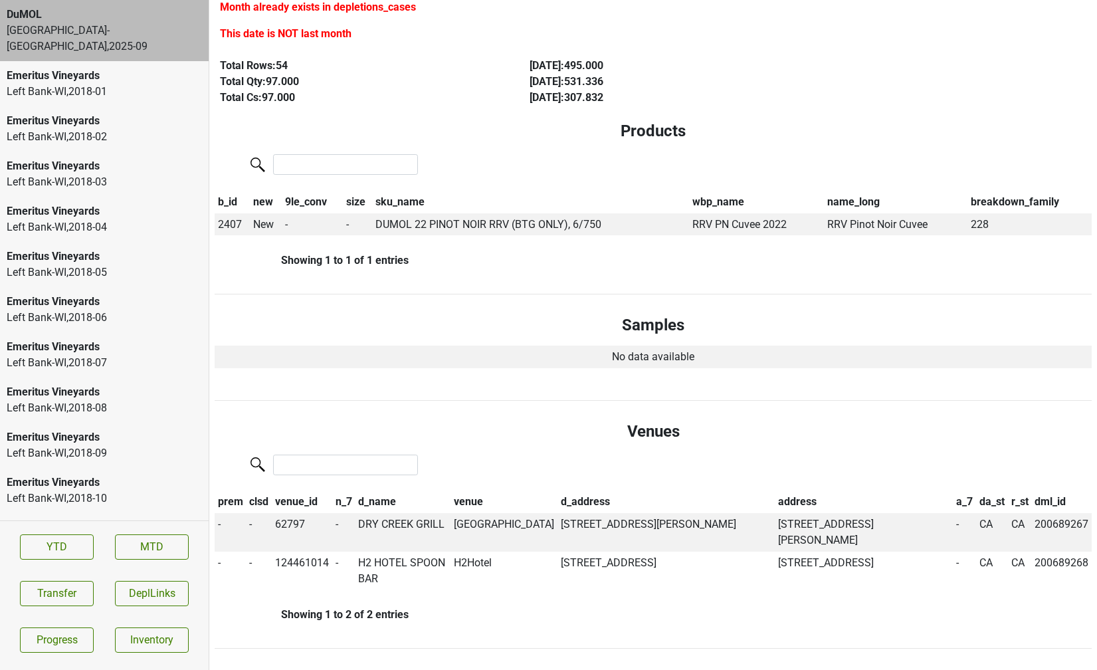
scroll to position [0, 0]
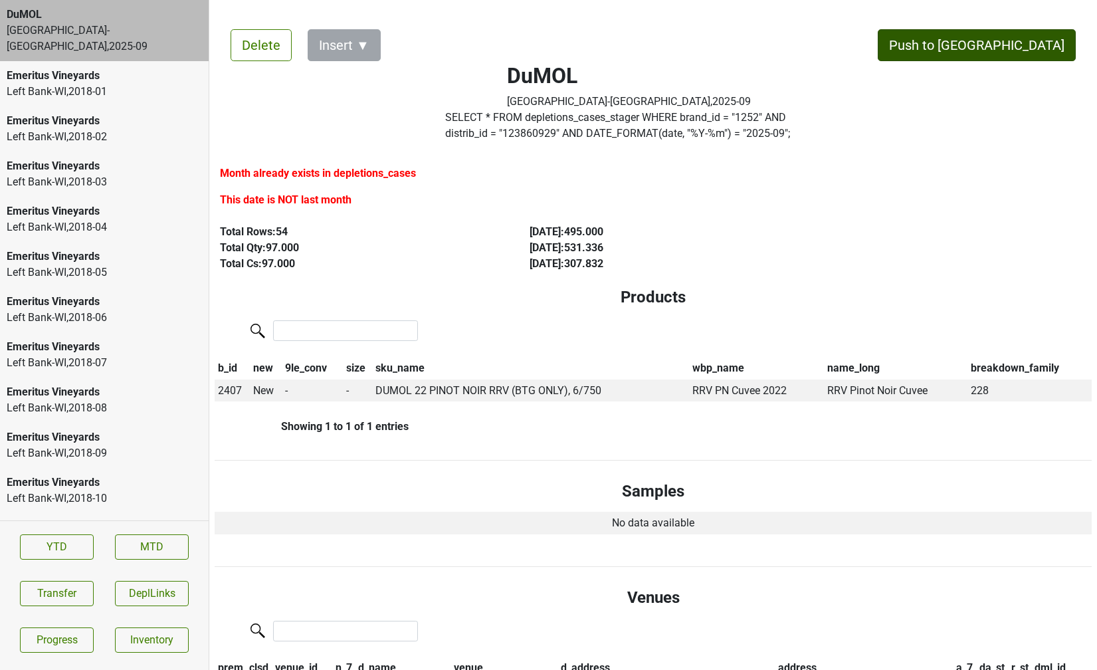
type input "total wine"
click at [1028, 45] on button "Push to DC" at bounding box center [977, 45] width 198 height 32
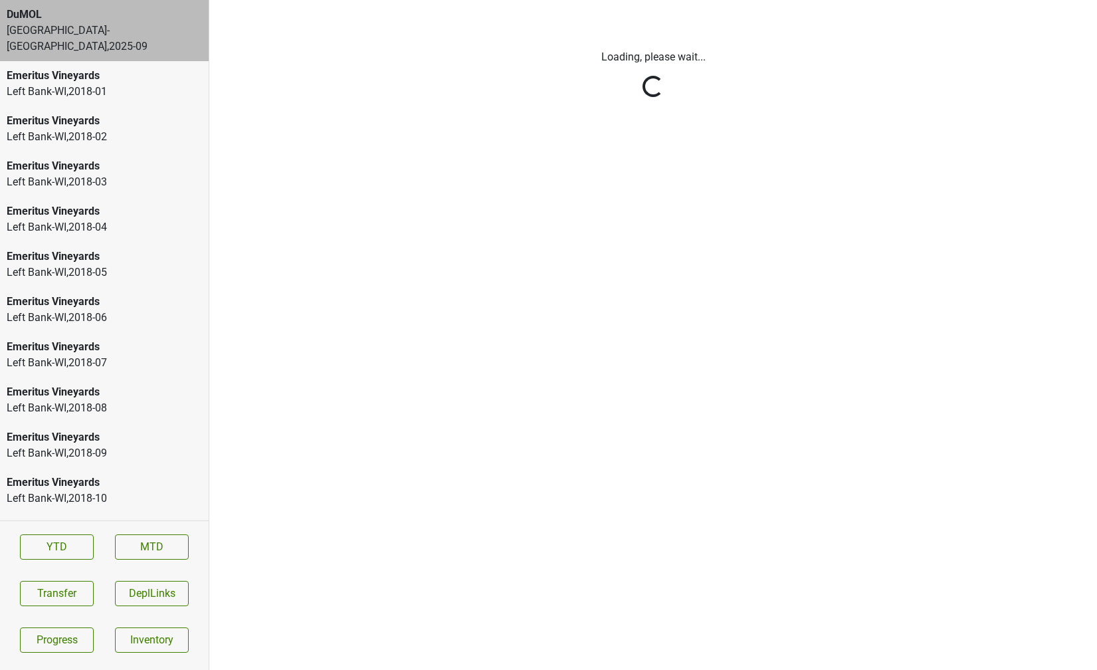
click at [1028, 45] on div "Loading, please wait..." at bounding box center [652, 66] width 757 height 67
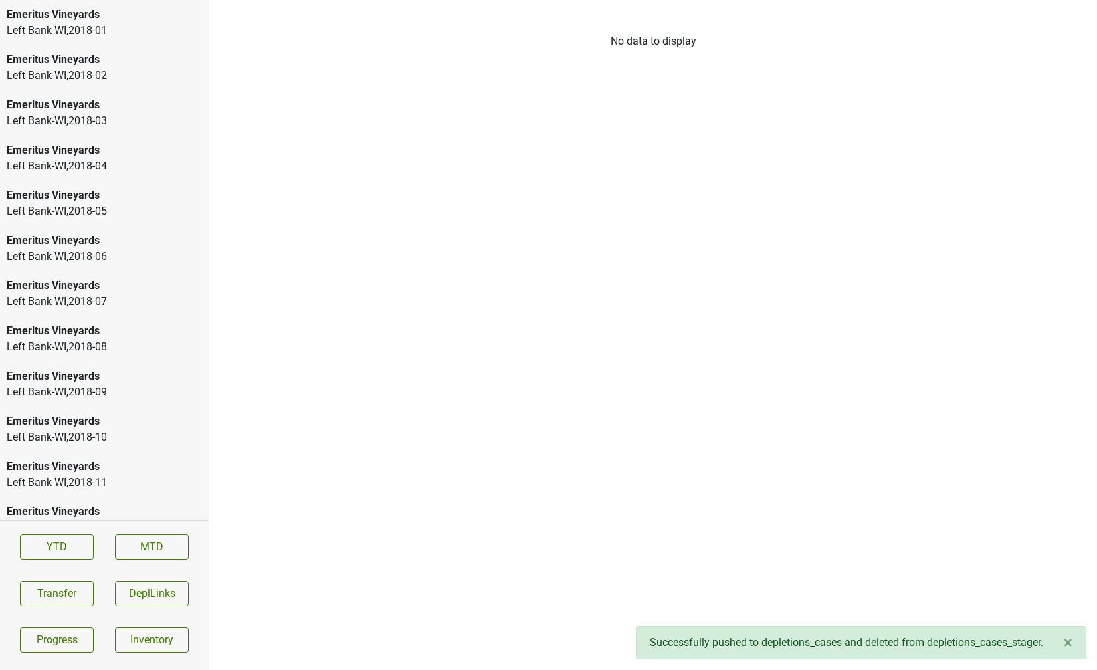
scroll to position [1874, 0]
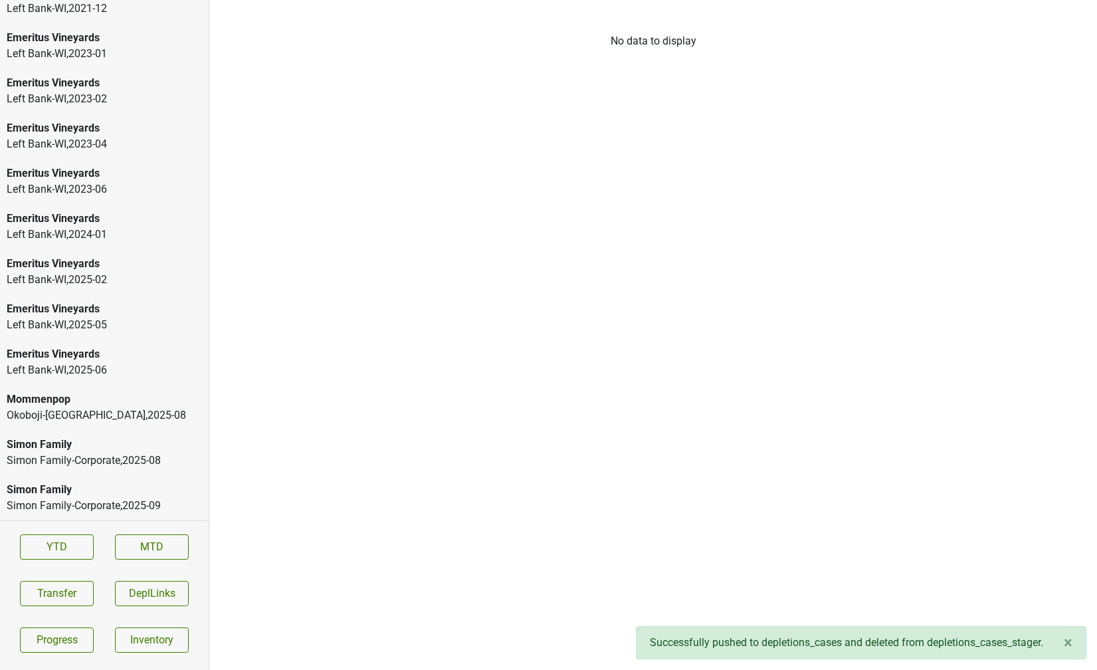
click at [71, 458] on div "Simon Family-Corporate , 2025 - 08" at bounding box center [104, 460] width 195 height 16
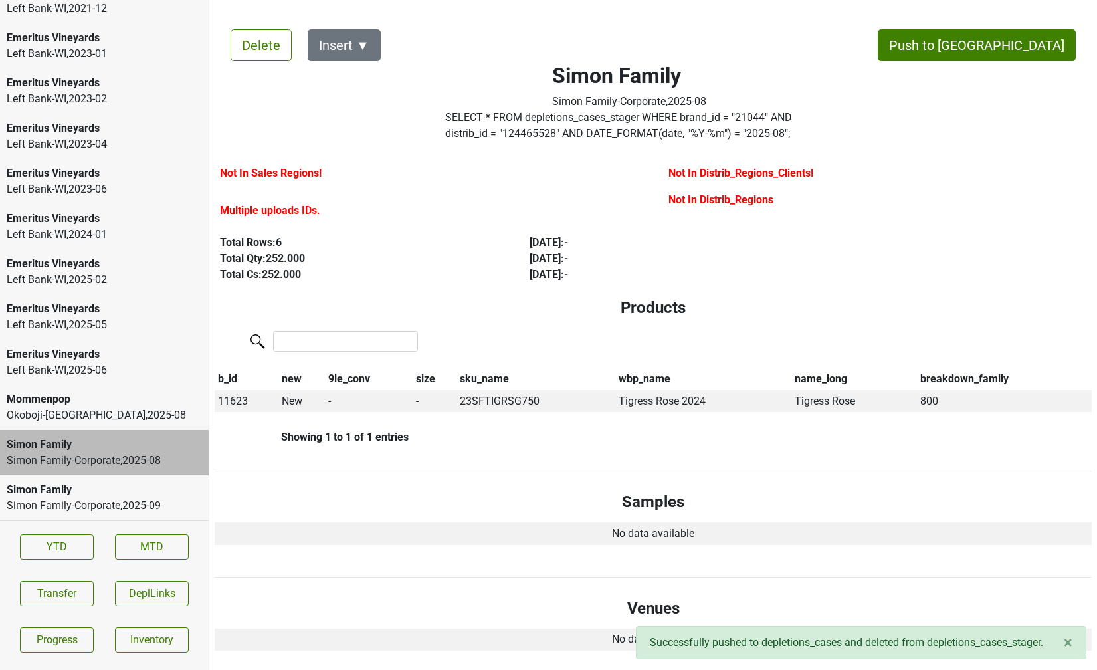
click at [107, 491] on div "Simon Family" at bounding box center [104, 490] width 195 height 16
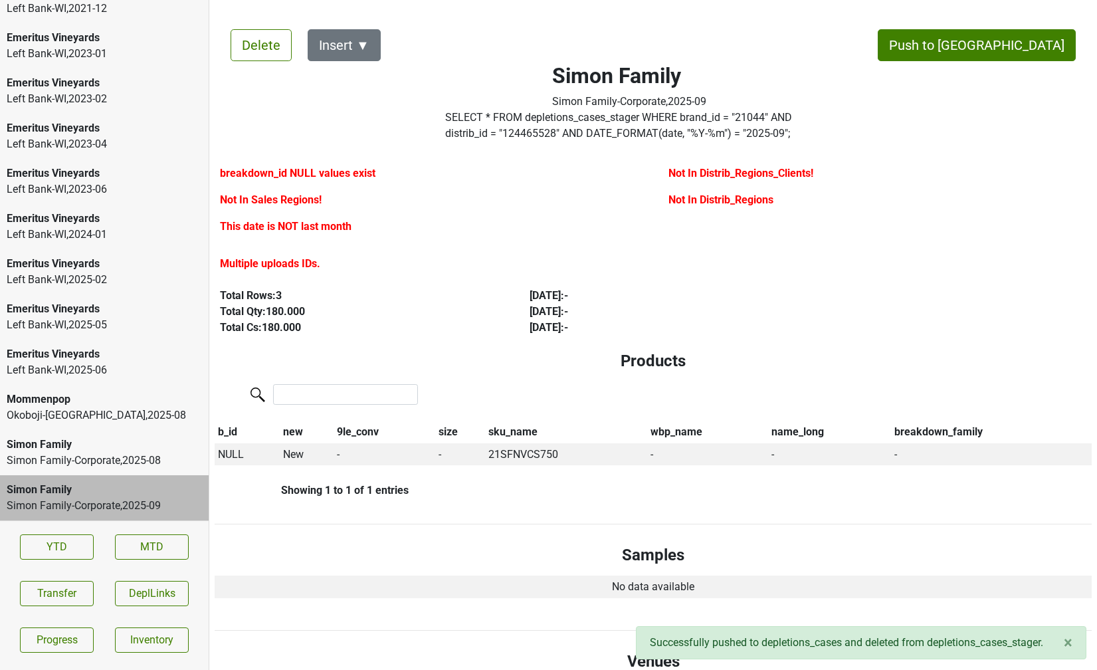
click at [113, 449] on div "Simon Family" at bounding box center [104, 444] width 195 height 16
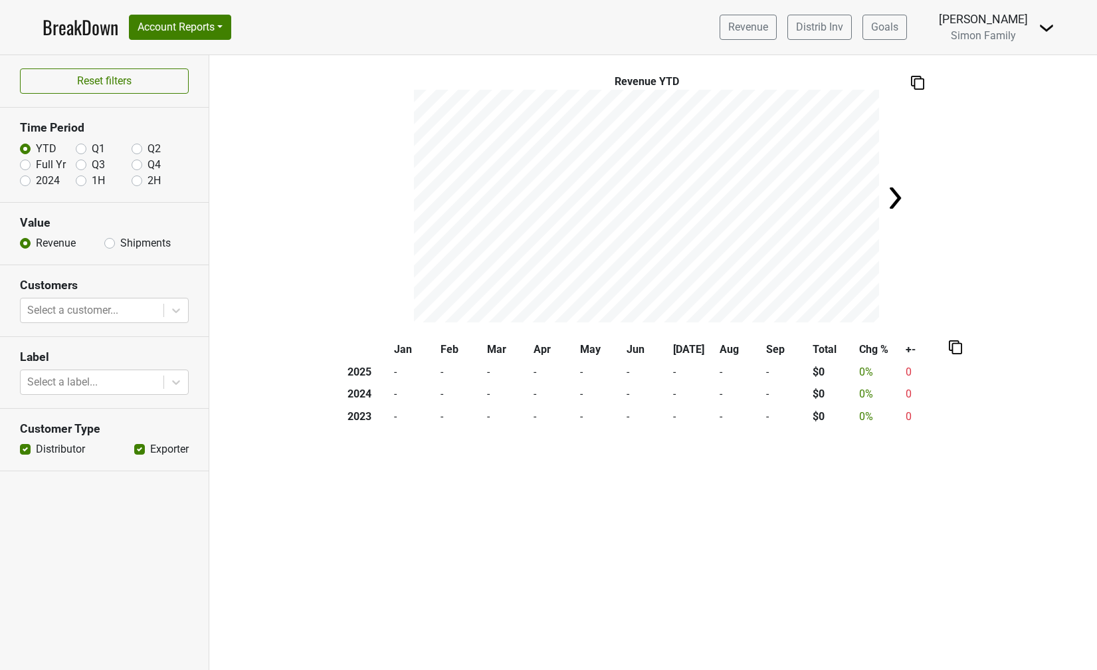
click at [1042, 28] on img at bounding box center [1046, 28] width 16 height 16
click at [989, 75] on link "Logout" at bounding box center [1001, 74] width 105 height 21
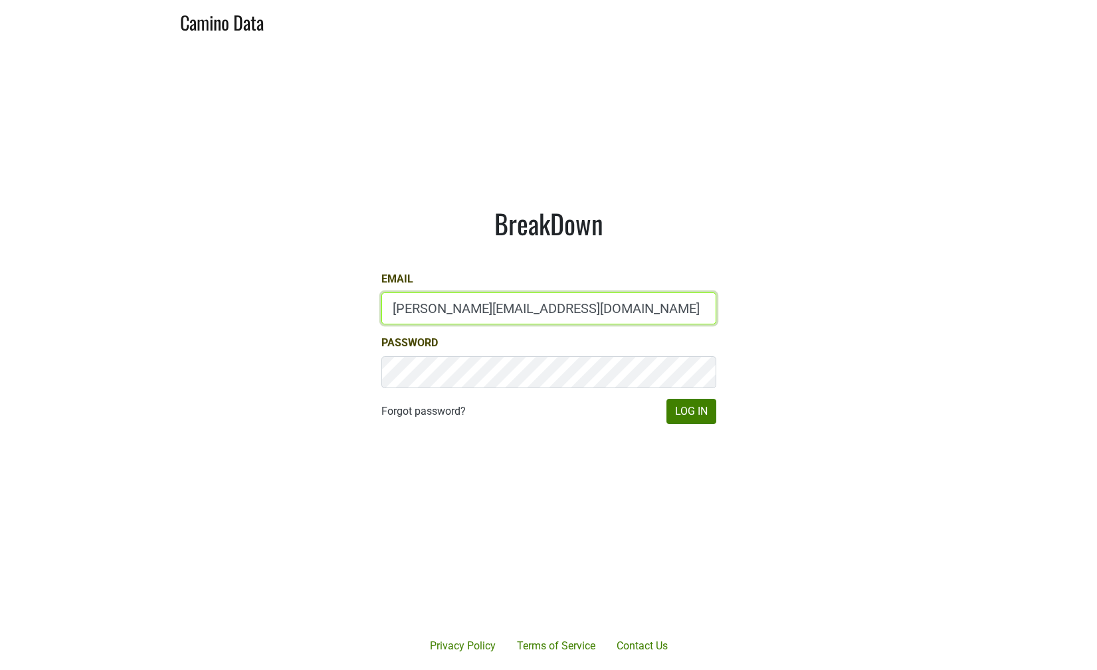
click at [469, 314] on input "[PERSON_NAME][EMAIL_ADDRESS][DOMAIN_NAME]" at bounding box center [548, 308] width 335 height 32
click at [469, 314] on input "Josh@simonfamilyestate.com" at bounding box center [548, 308] width 335 height 32
type input "g"
click at [468, 307] on input "pogg" at bounding box center [548, 308] width 335 height 32
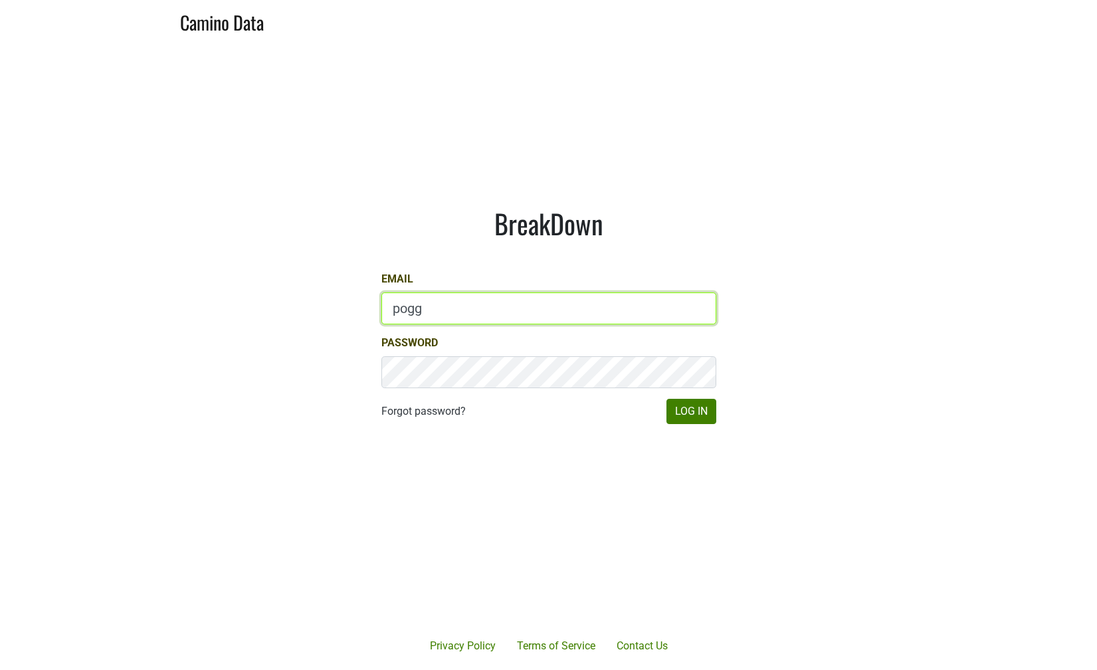
click at [468, 307] on input "pogg" at bounding box center [548, 308] width 335 height 32
type input "matt@poggiocosta.com"
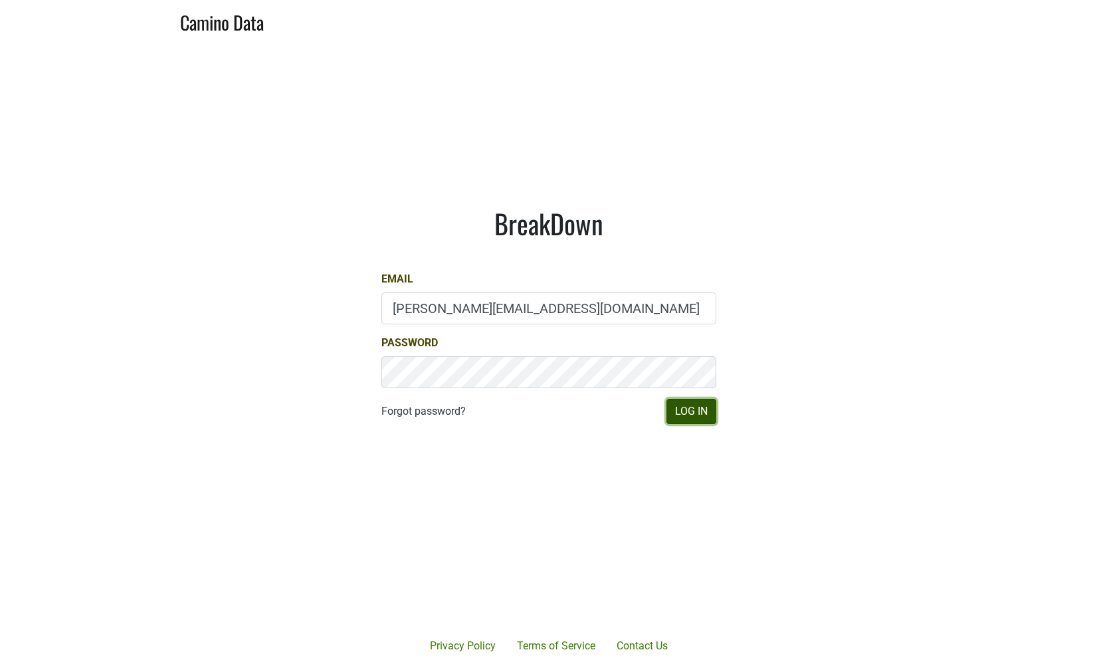
click at [711, 416] on button "Log In" at bounding box center [691, 411] width 50 height 25
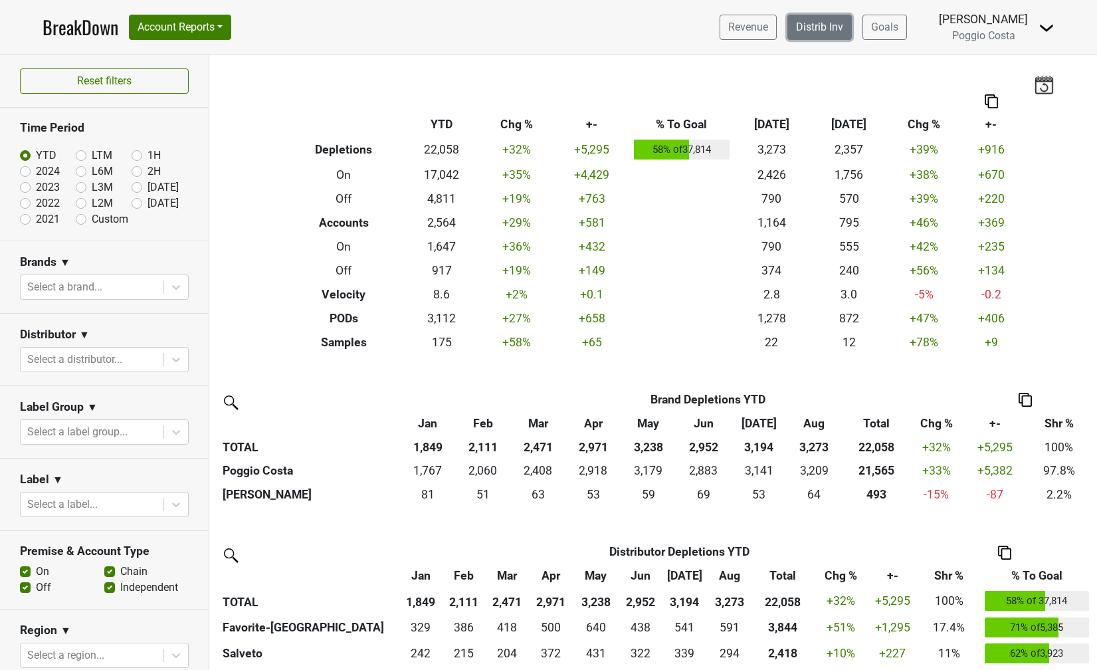
click at [823, 28] on link "Distrib Inv" at bounding box center [819, 27] width 64 height 25
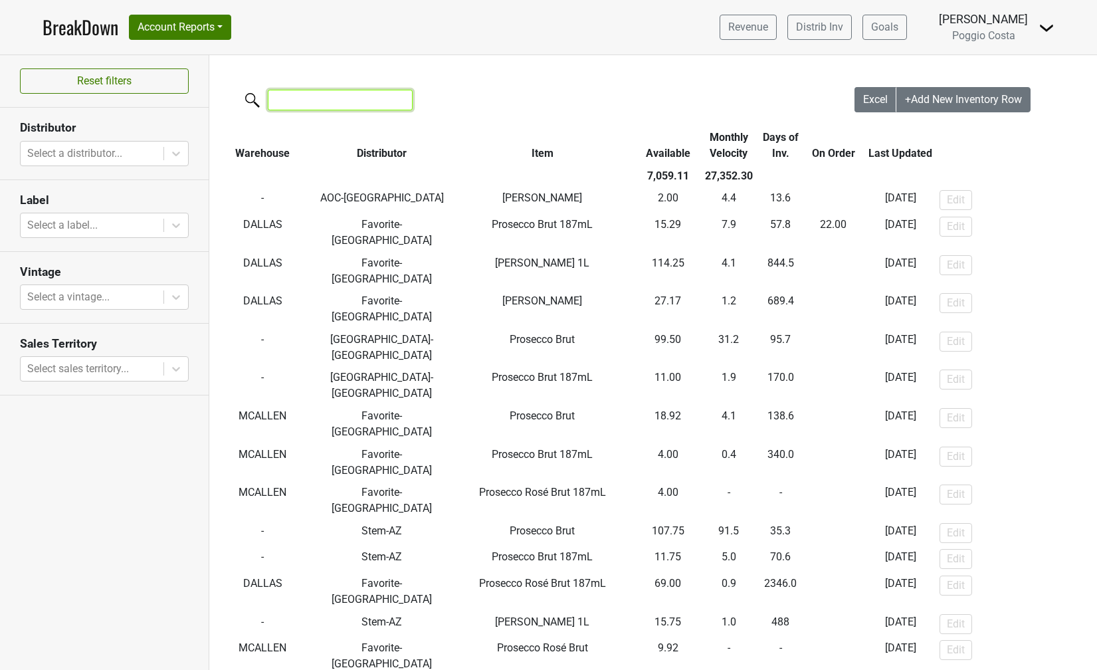
click at [357, 96] on input "search" at bounding box center [340, 100] width 145 height 21
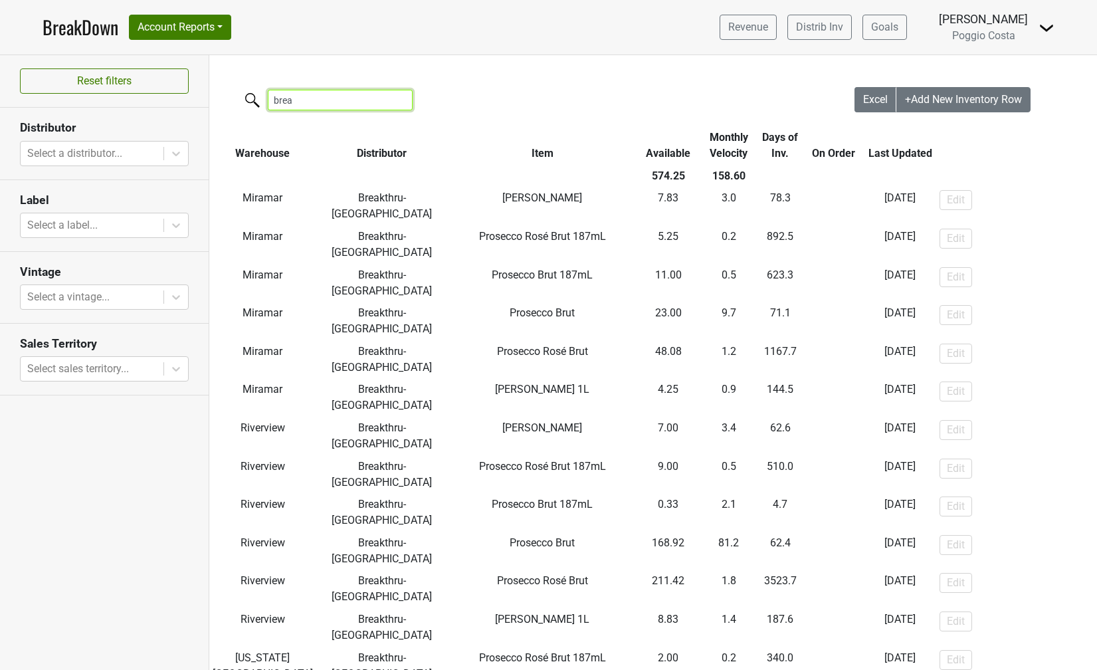
type input "break"
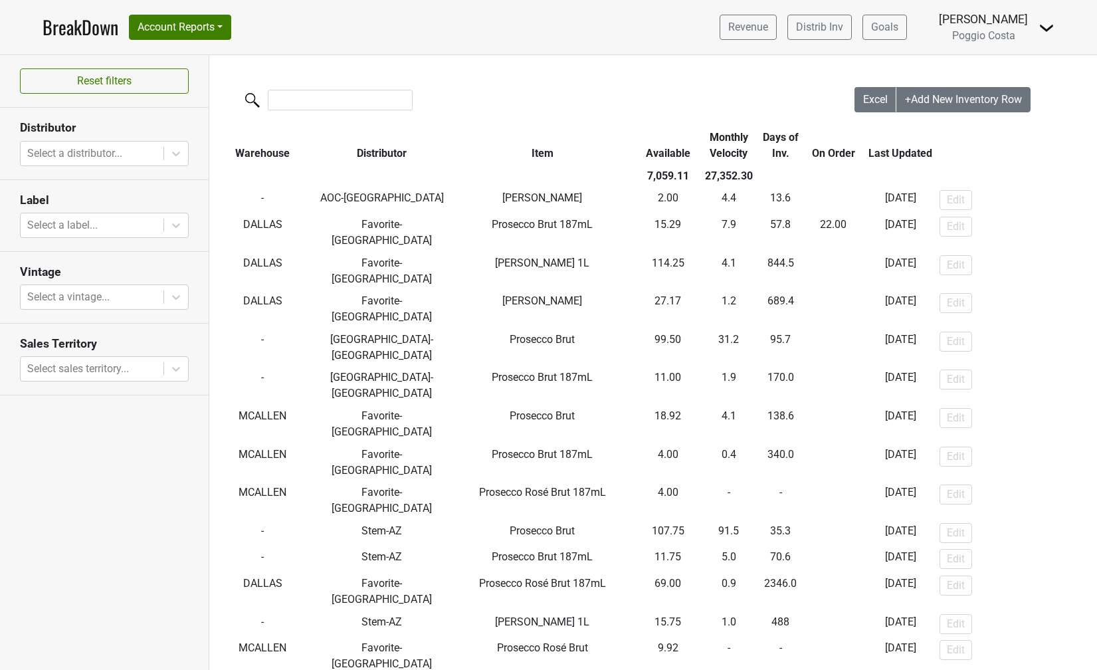
click at [713, 147] on th "Monthly Velocity" at bounding box center [728, 145] width 59 height 39
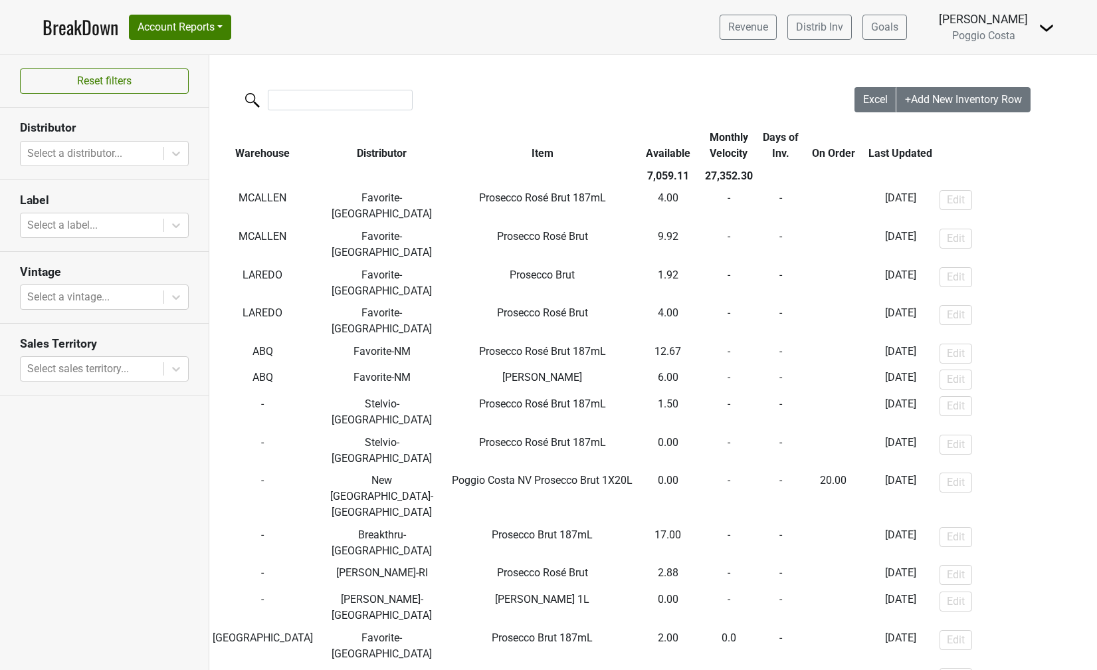
click at [713, 147] on th "Monthly Velocity" at bounding box center [728, 145] width 59 height 39
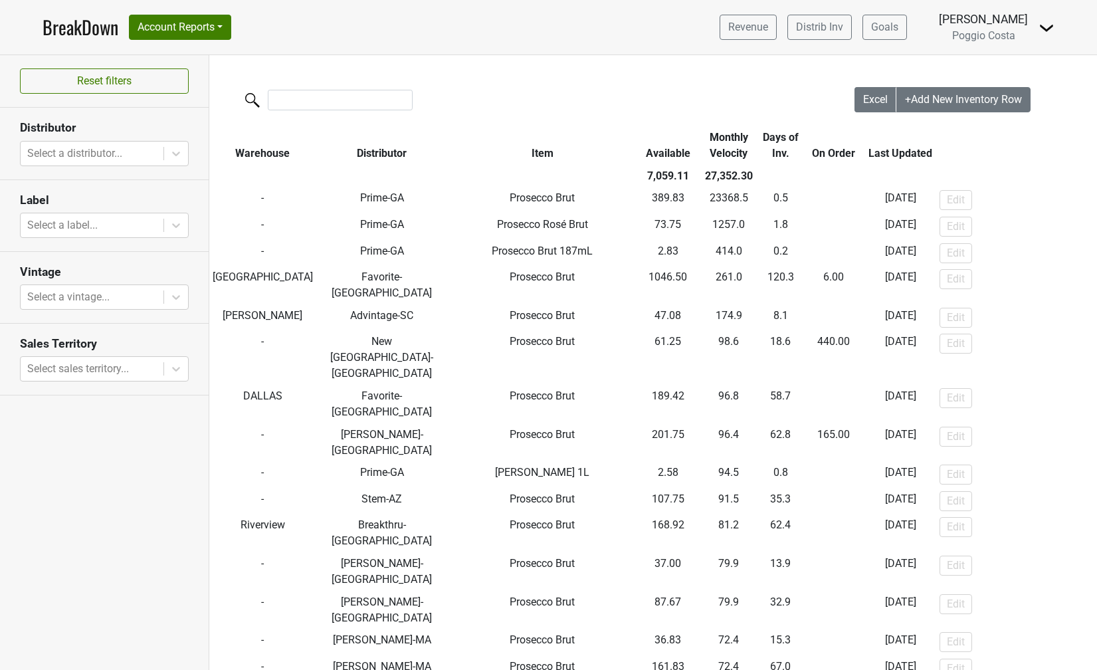
click at [93, 35] on link "BreakDown" at bounding box center [81, 27] width 76 height 28
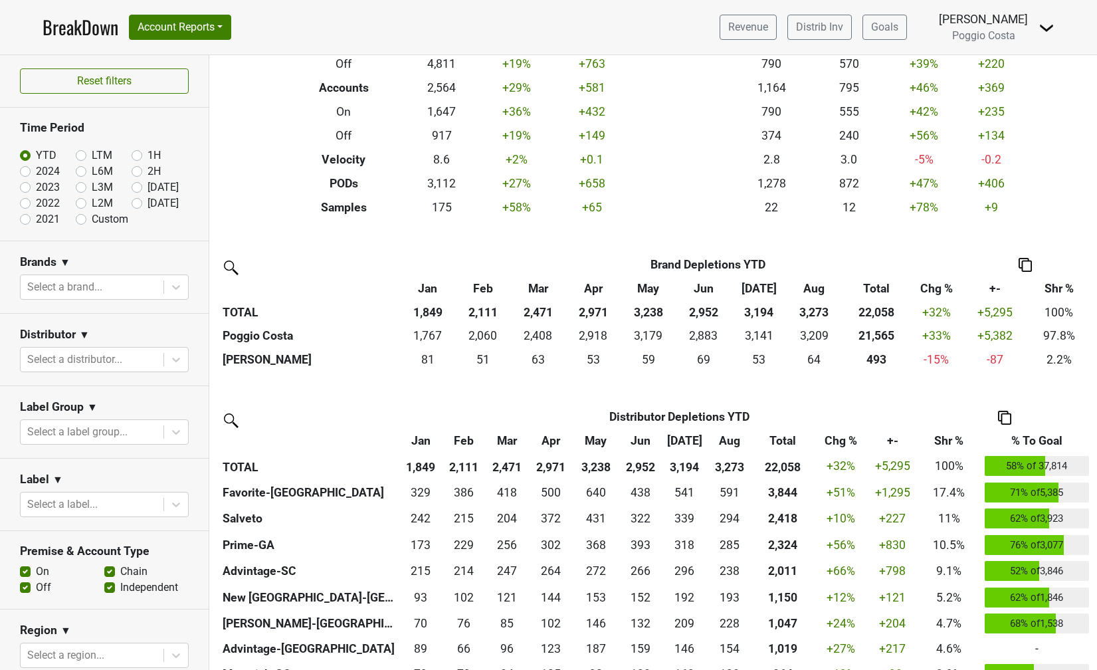
scroll to position [140, 0]
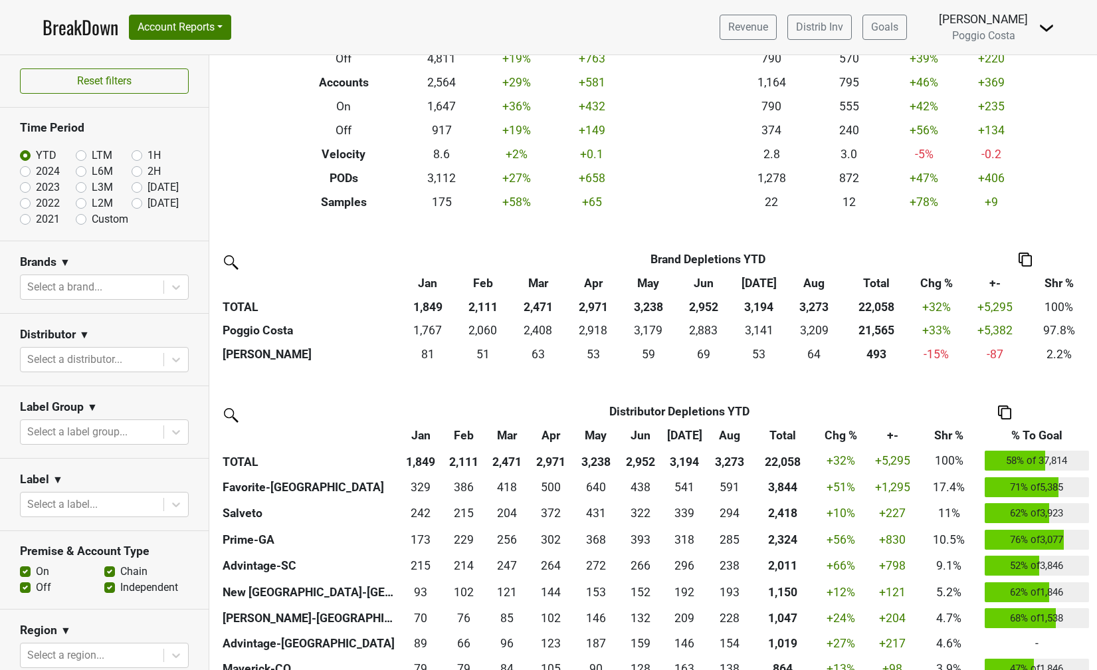
click at [67, 359] on div at bounding box center [92, 359] width 130 height 19
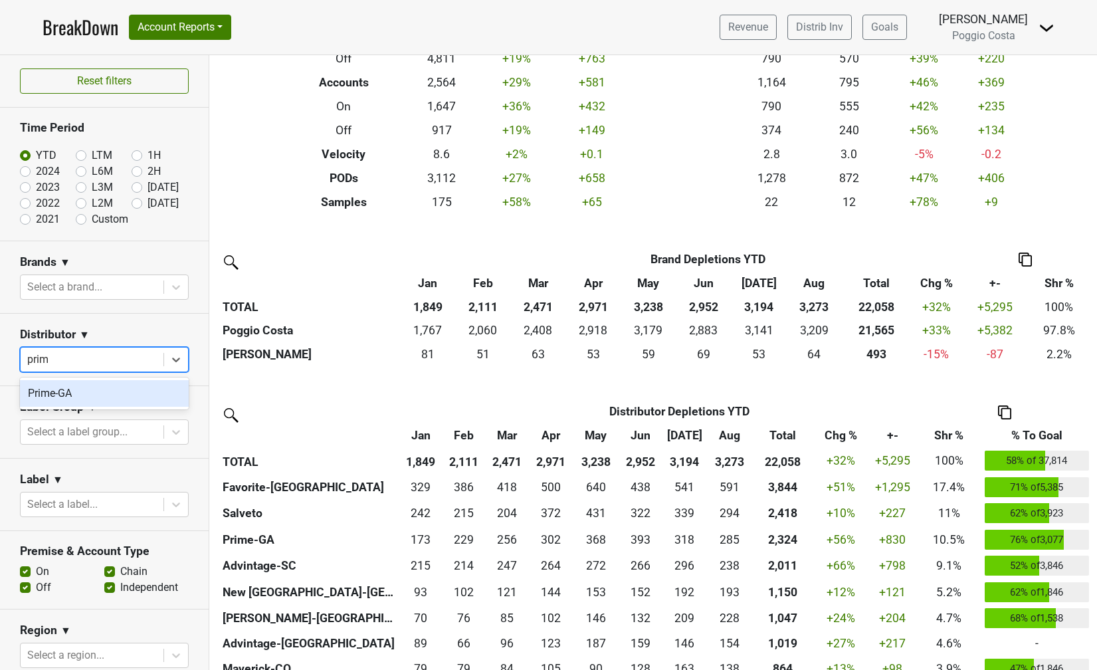
type input "prime"
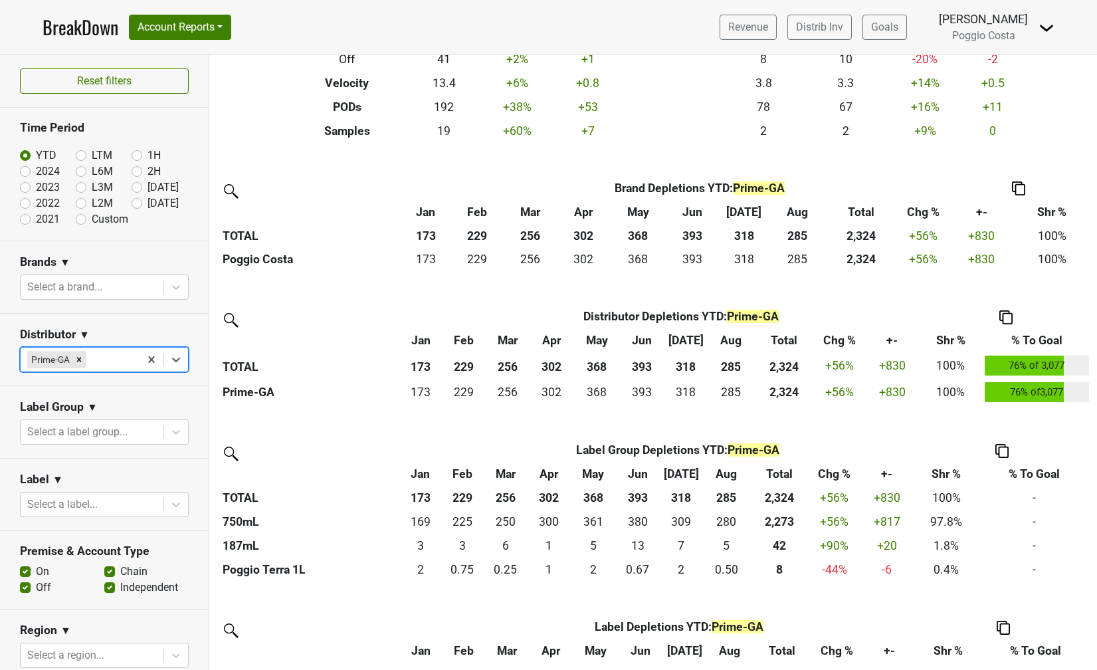
scroll to position [216, 0]
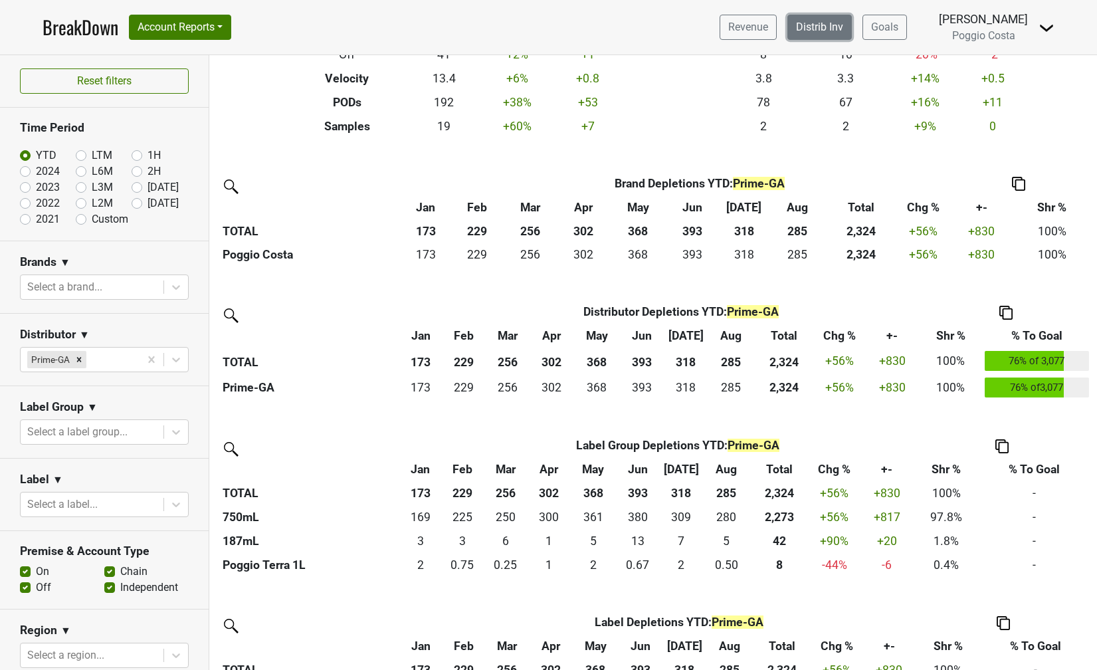
click at [811, 31] on link "Distrib Inv" at bounding box center [819, 27] width 64 height 25
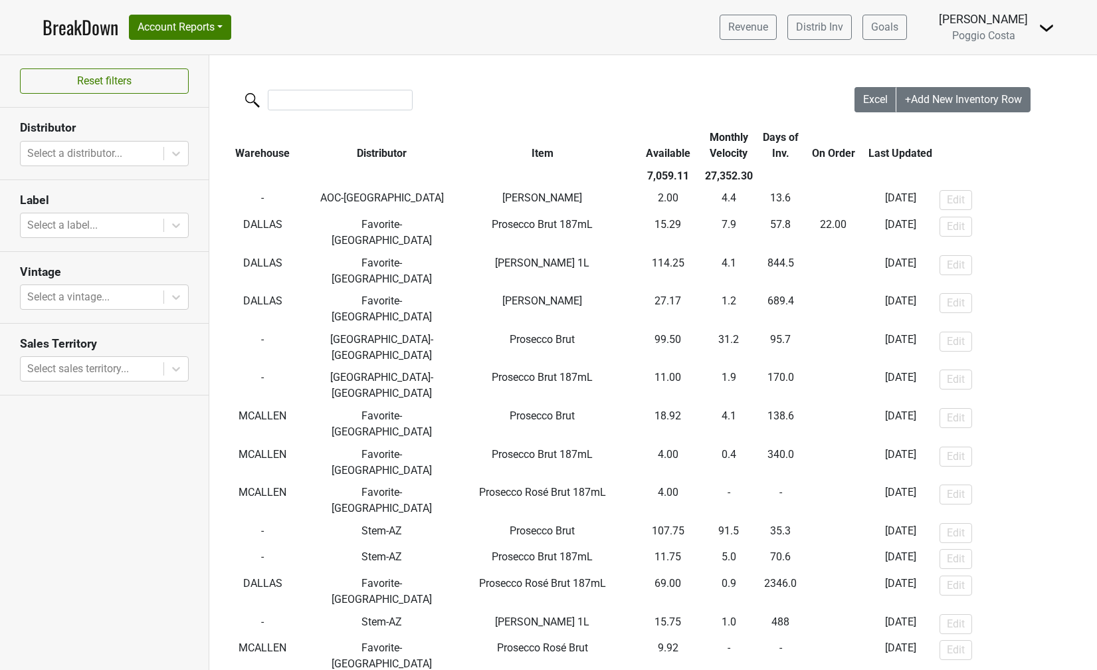
click at [718, 153] on th "Monthly Velocity" at bounding box center [728, 145] width 59 height 39
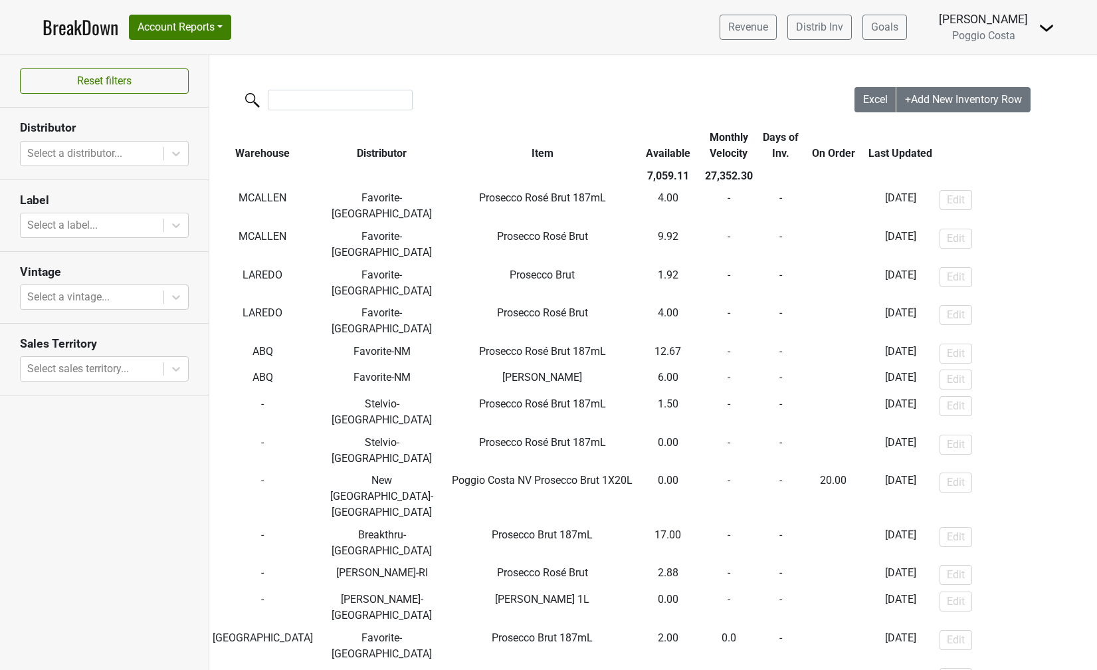
click at [718, 153] on th "Monthly Velocity" at bounding box center [728, 145] width 59 height 39
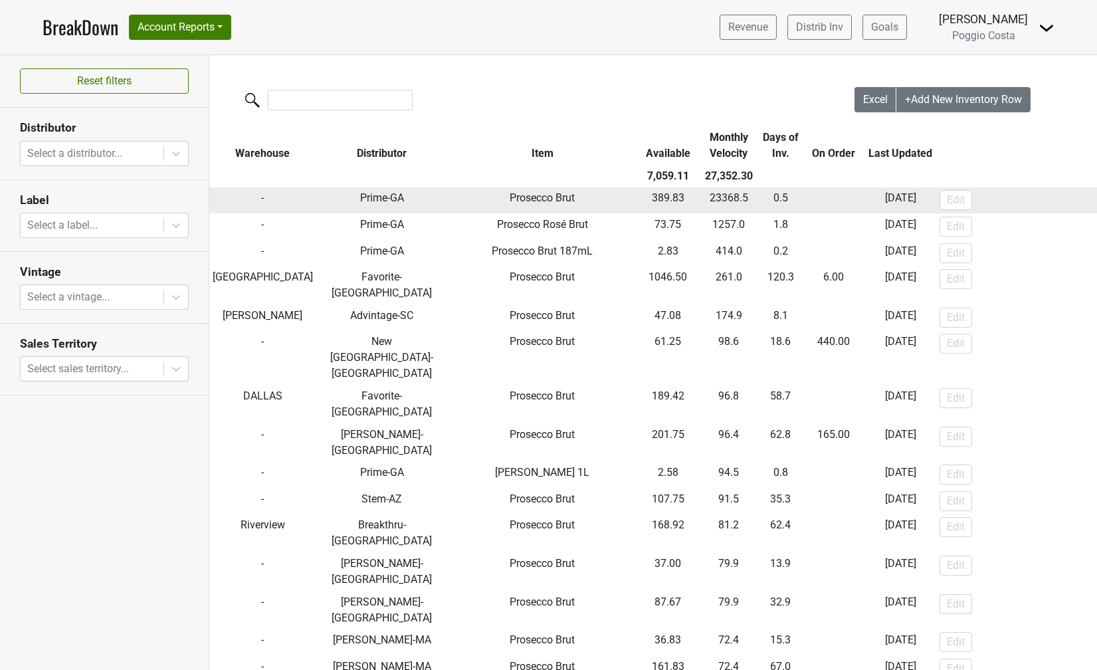
click at [347, 201] on td "Prime-GA" at bounding box center [382, 200] width 132 height 27
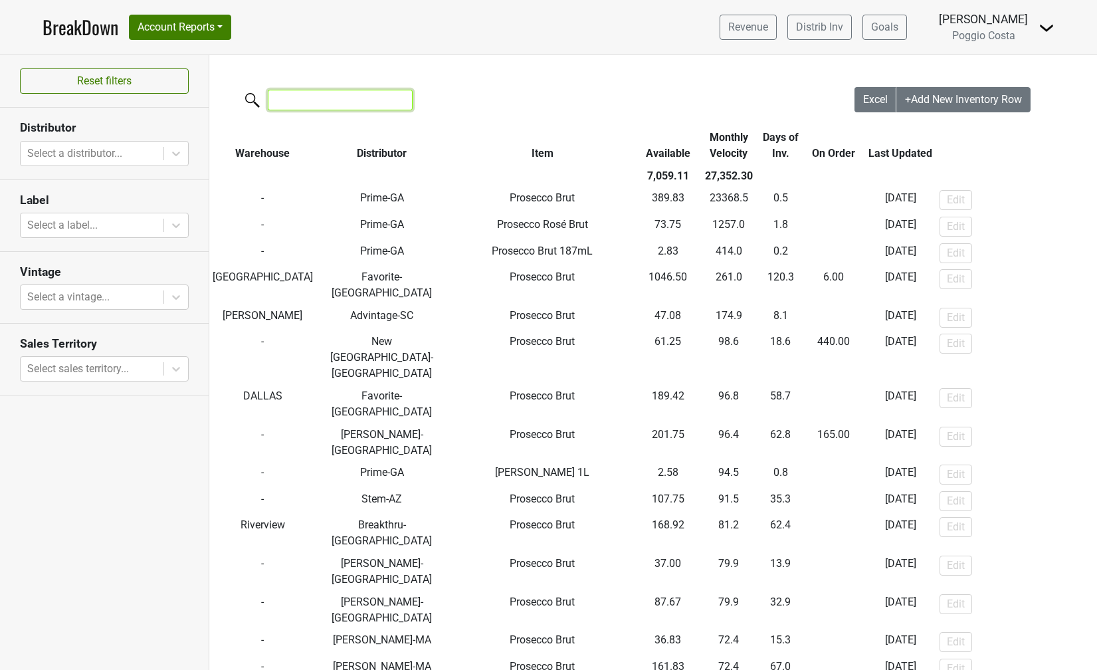
click at [304, 102] on input "search" at bounding box center [340, 100] width 145 height 21
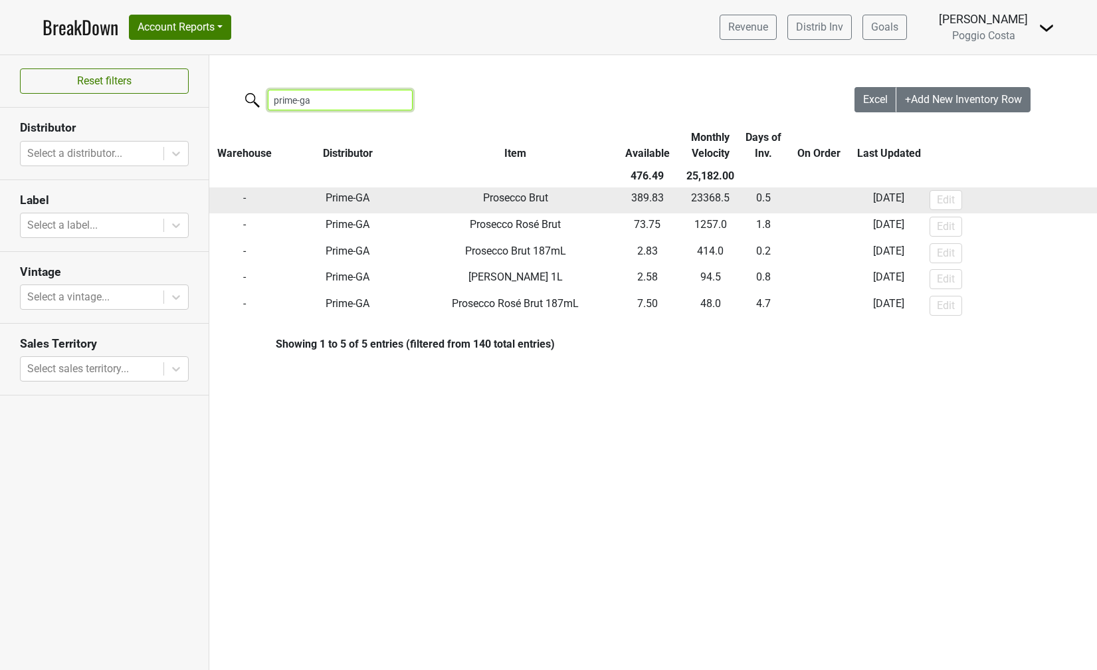
type input "prime-ga"
click at [938, 202] on button "Edit" at bounding box center [945, 200] width 33 height 20
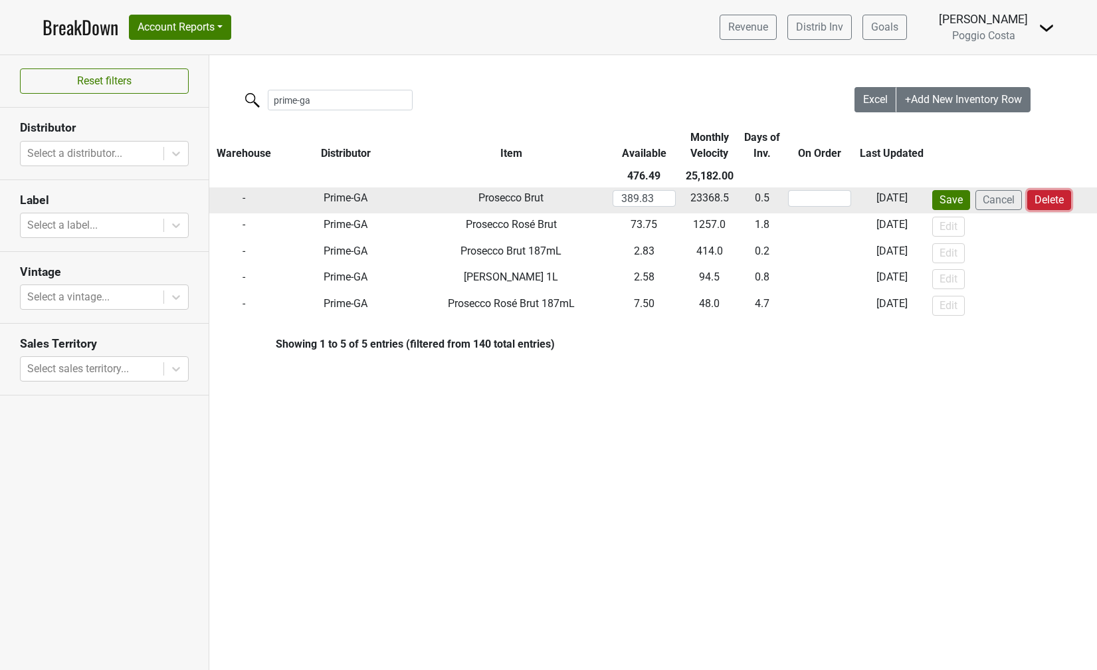
click at [1050, 201] on button "Delete" at bounding box center [1049, 200] width 44 height 20
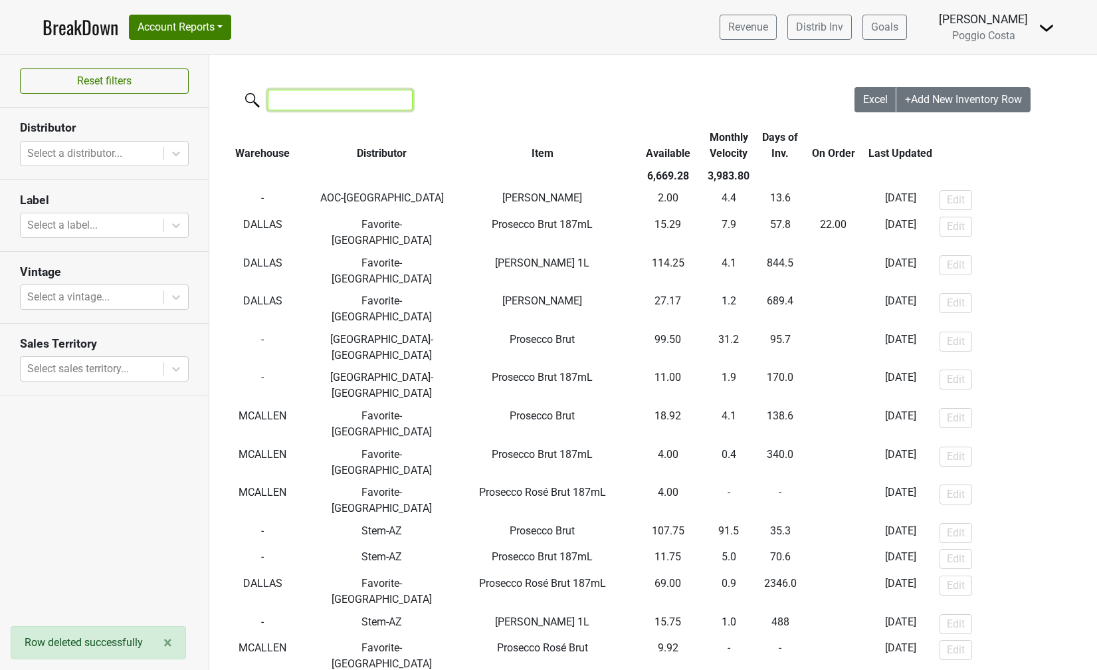
click at [297, 103] on input "search" at bounding box center [340, 100] width 145 height 21
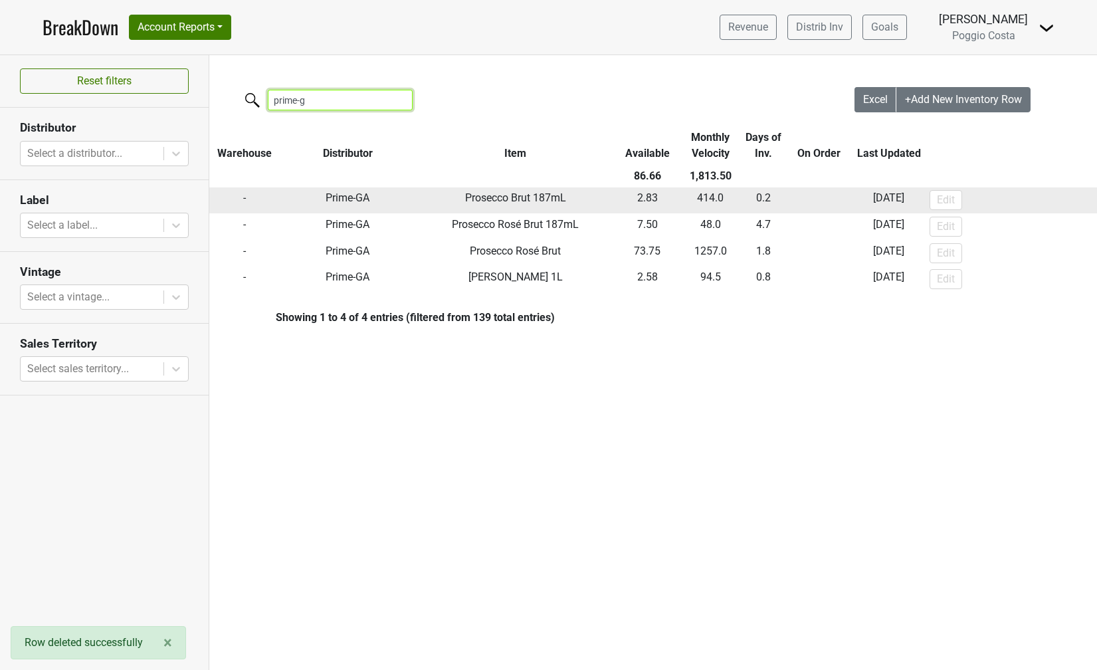
type input "prime-g"
click at [935, 200] on button "Edit" at bounding box center [945, 200] width 33 height 20
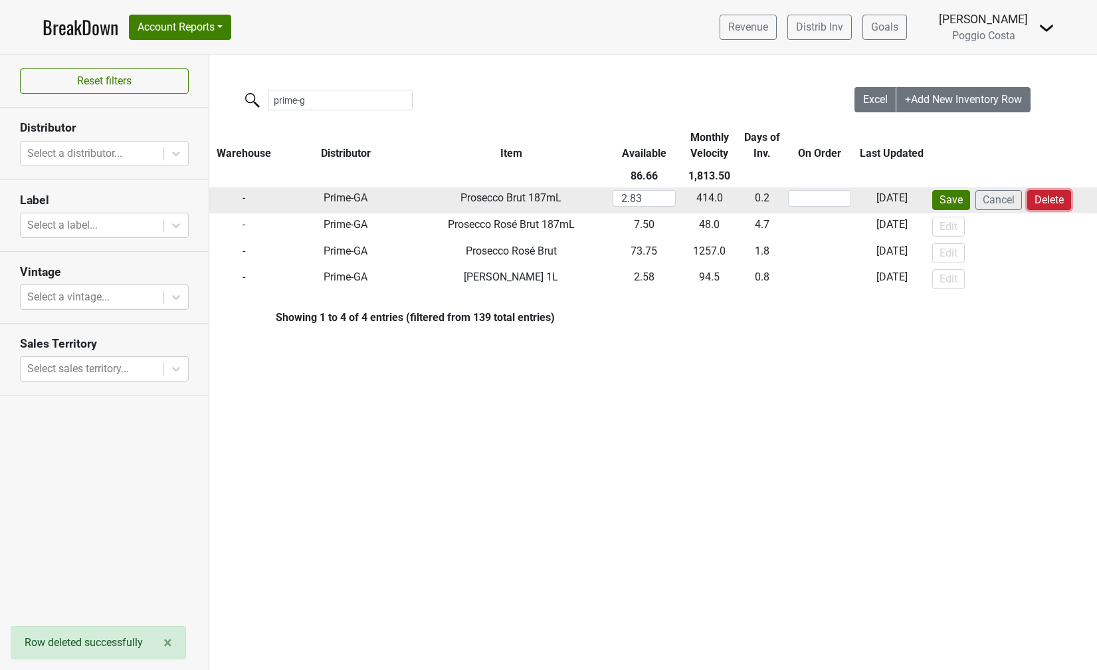
click at [1049, 194] on button "Delete" at bounding box center [1049, 200] width 44 height 20
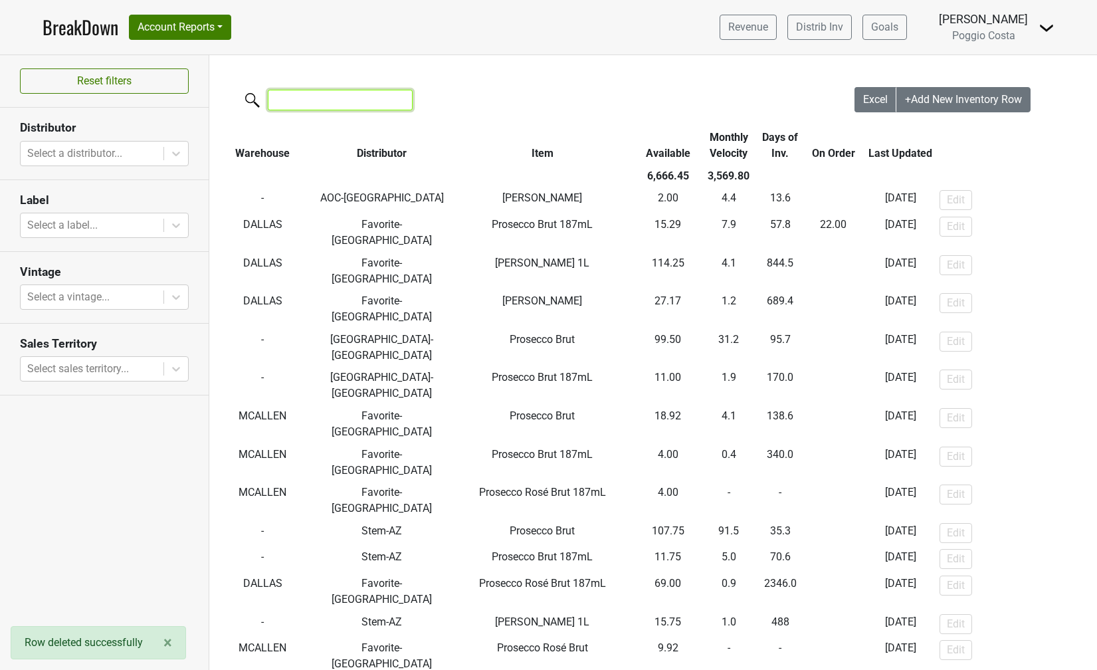
click at [353, 104] on input "search" at bounding box center [340, 100] width 145 height 21
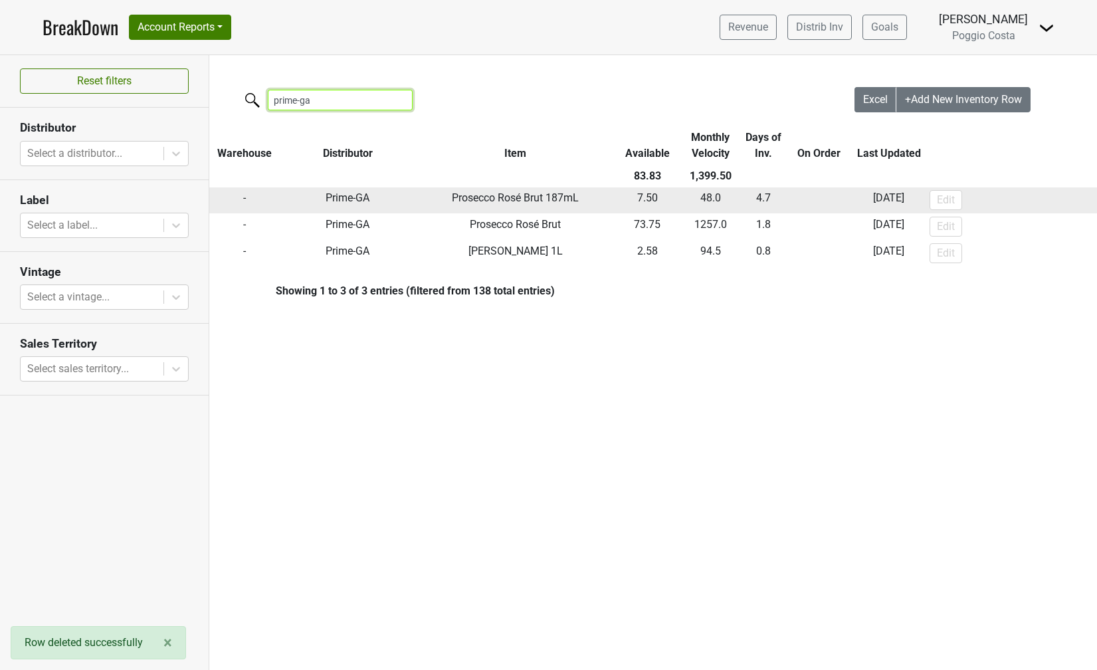
type input "prime-ga"
click at [947, 198] on button "Edit" at bounding box center [945, 200] width 33 height 20
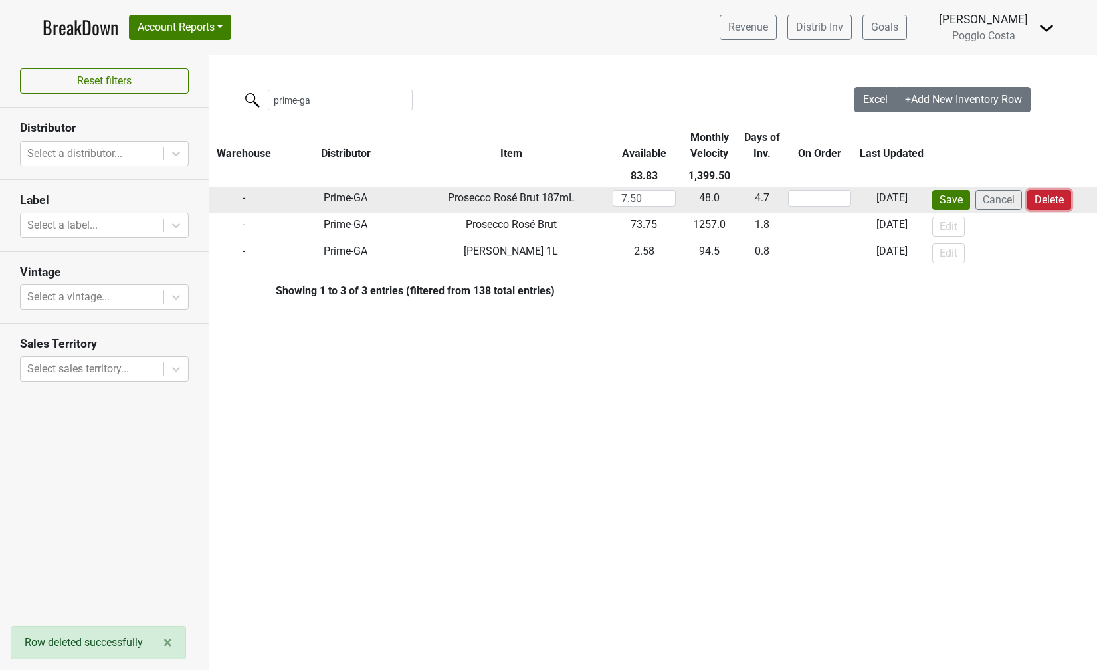
click at [1052, 198] on button "Delete" at bounding box center [1049, 200] width 44 height 20
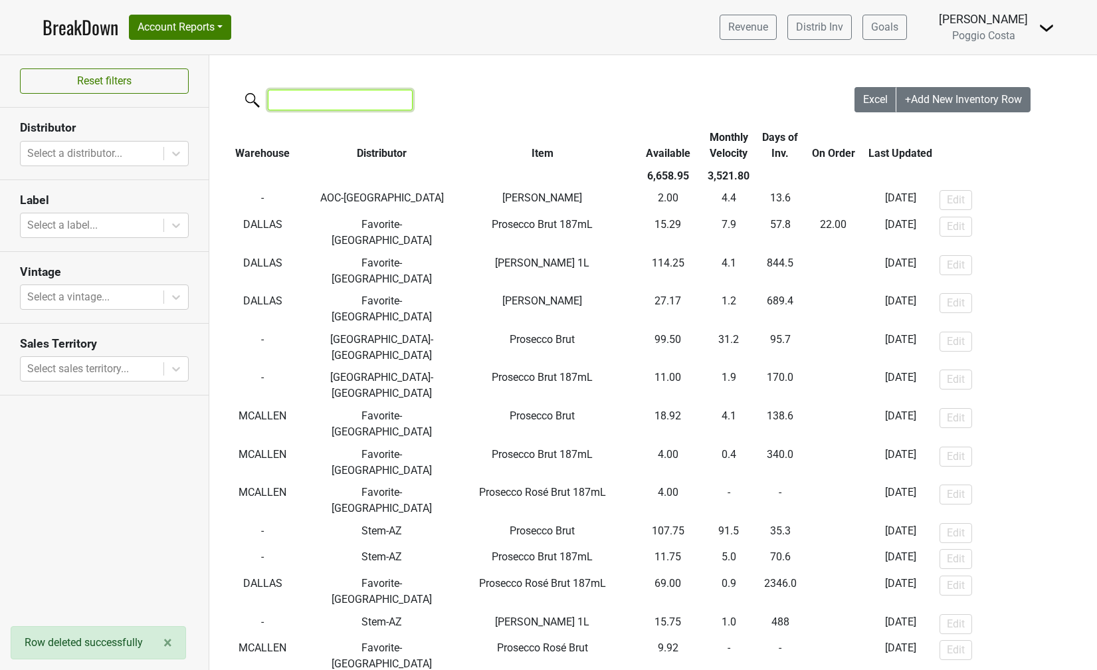
drag, startPoint x: 353, startPoint y: 103, endPoint x: 357, endPoint y: 96, distance: 7.7
click at [353, 103] on input "search" at bounding box center [340, 100] width 145 height 21
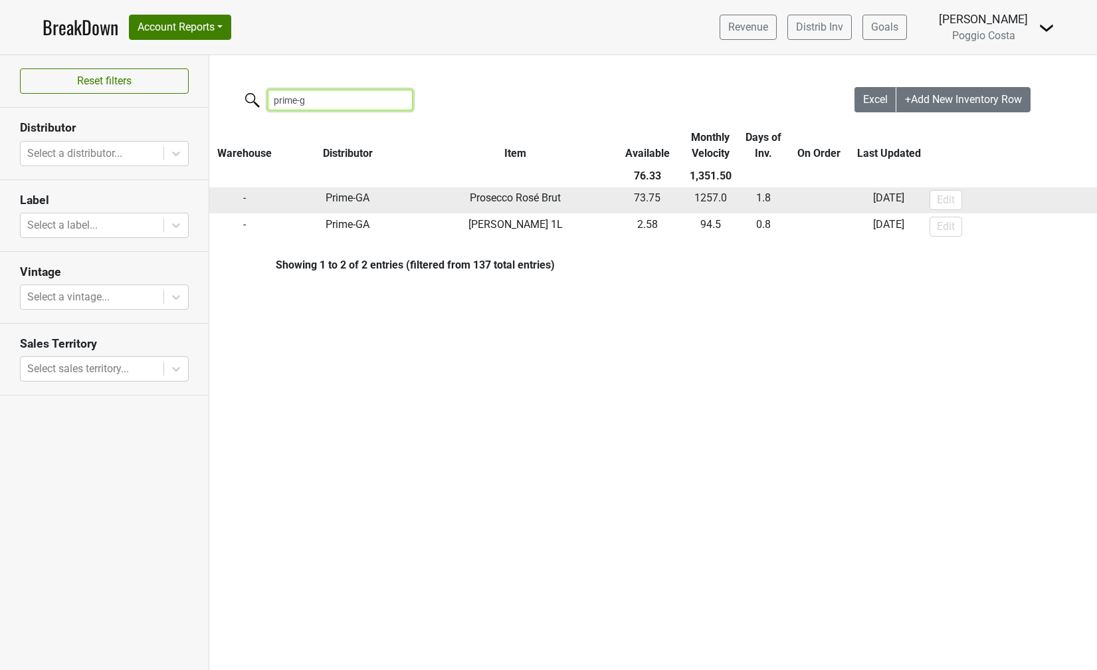
type input "prime-g"
click at [955, 195] on button "Edit" at bounding box center [945, 200] width 33 height 20
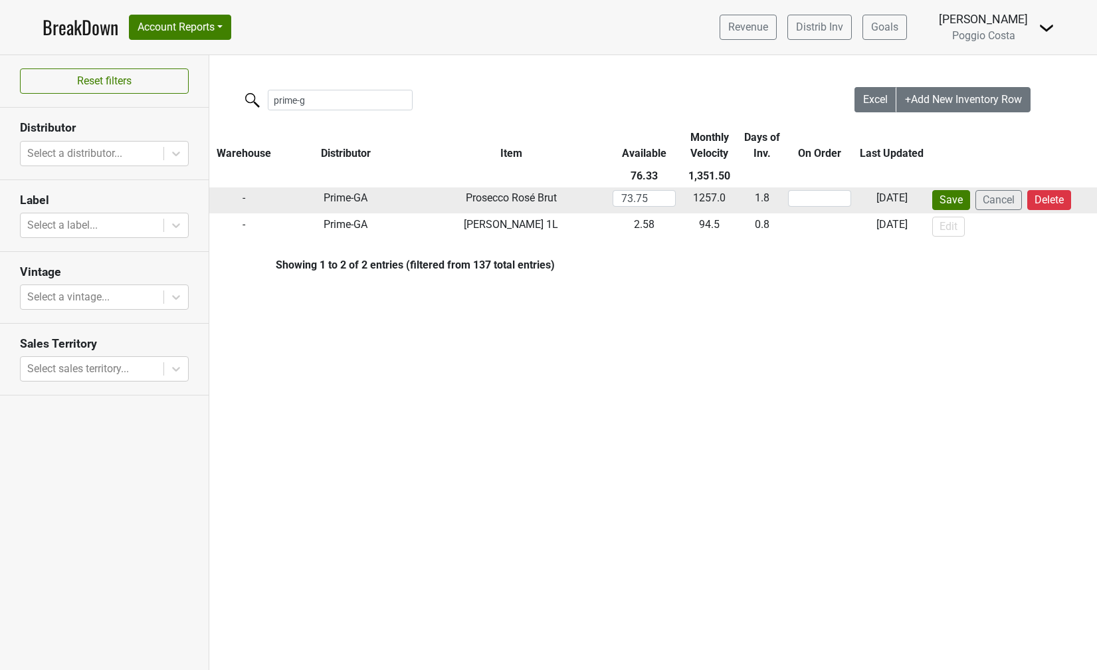
click at [1073, 209] on td "Save Cancel Delete" at bounding box center [1013, 200] width 169 height 27
click at [1062, 201] on button "Delete" at bounding box center [1049, 200] width 44 height 20
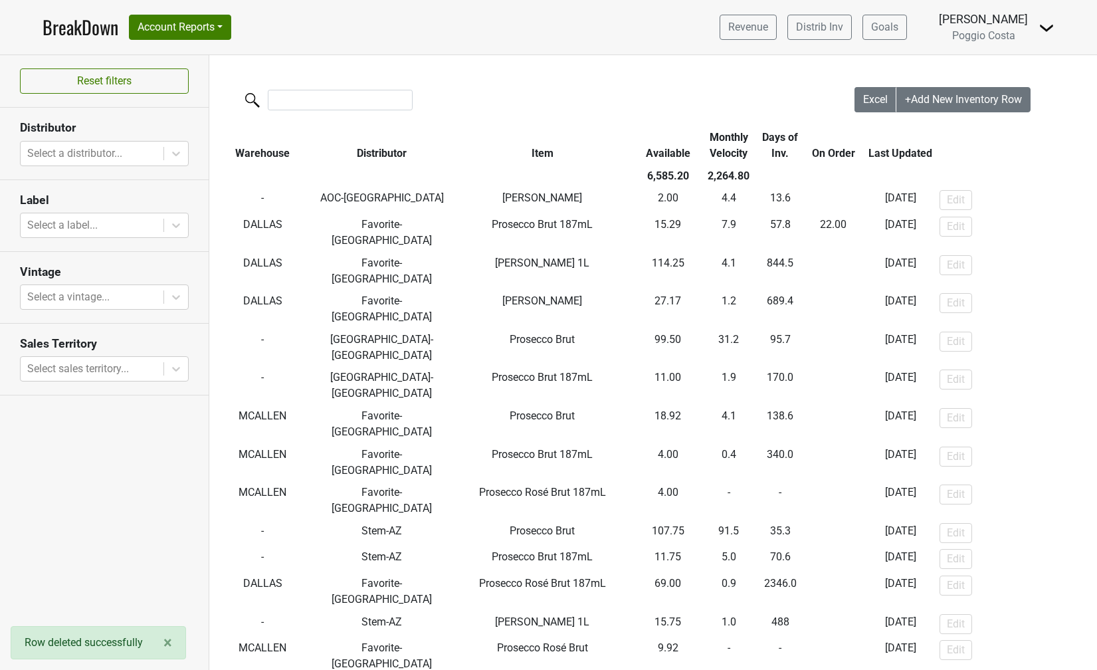
click at [305, 99] on input "search" at bounding box center [340, 100] width 145 height 21
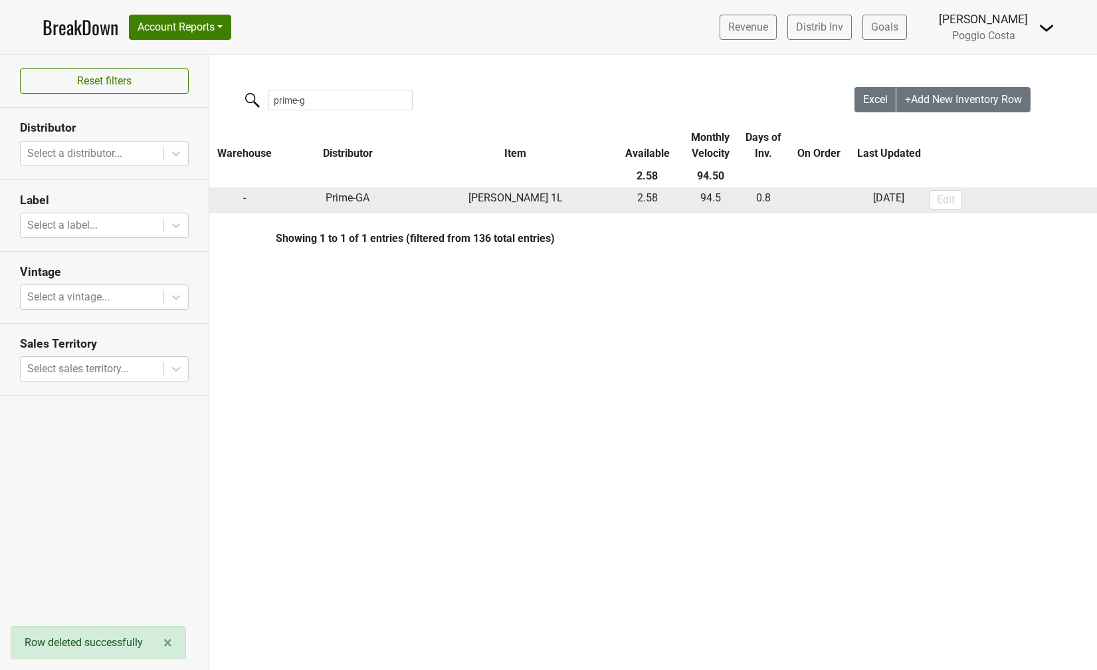
type input "prime-g"
click at [947, 193] on button "Edit" at bounding box center [945, 200] width 33 height 20
click at [1060, 199] on button "Delete" at bounding box center [1049, 200] width 44 height 20
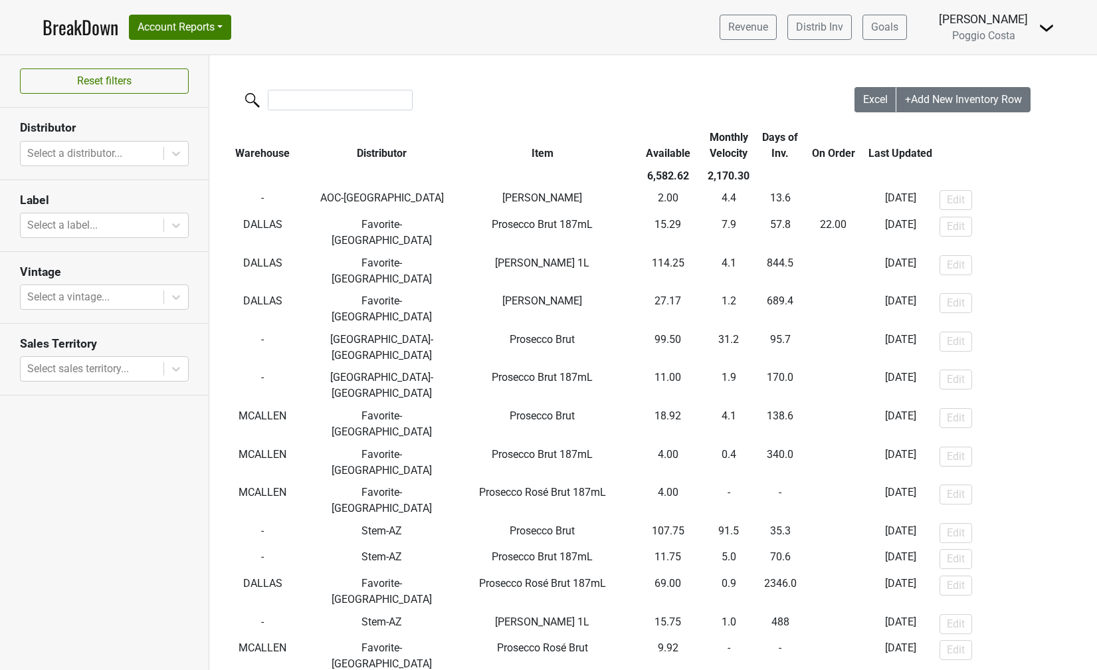
click at [91, 24] on link "BreakDown" at bounding box center [81, 27] width 76 height 28
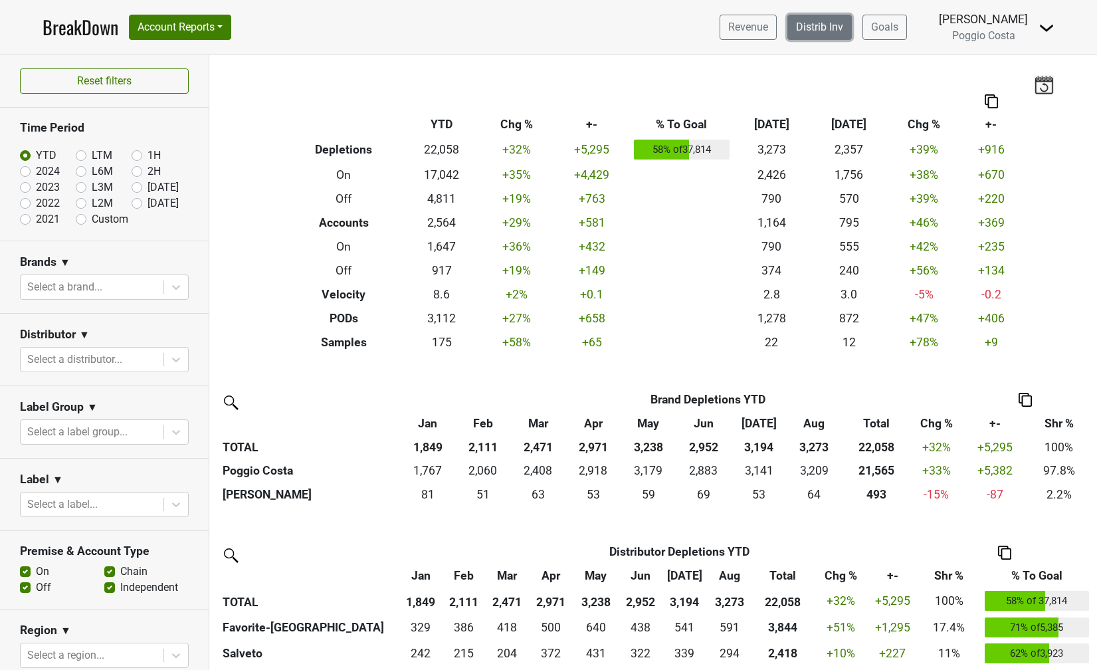
click at [840, 28] on link "Distrib Inv" at bounding box center [819, 27] width 64 height 25
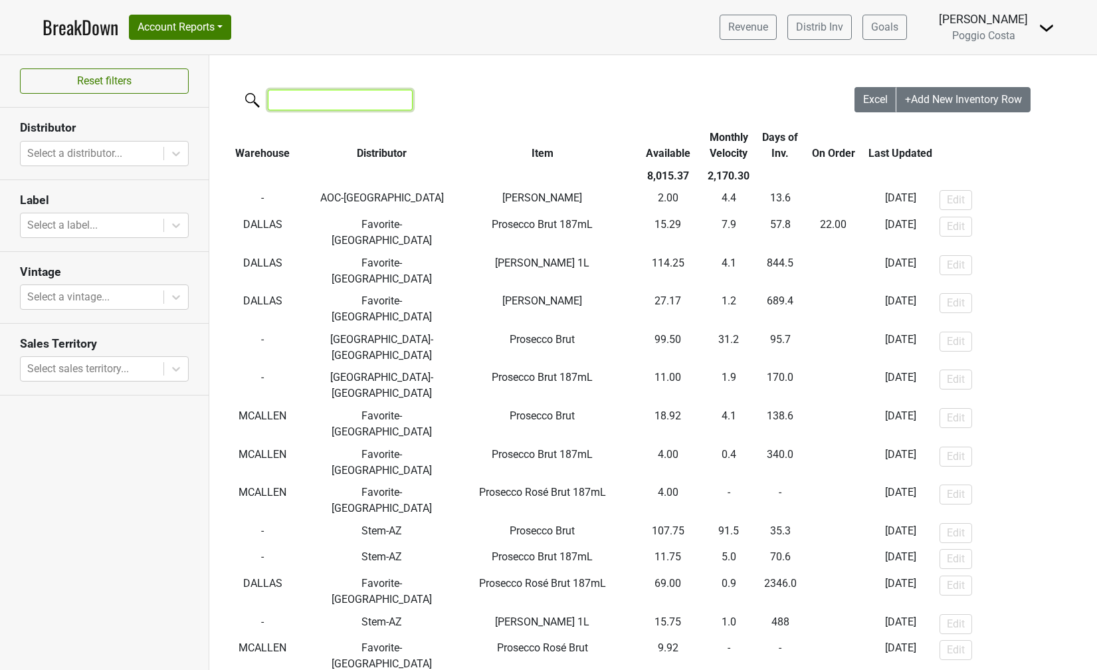
click at [296, 104] on input "search" at bounding box center [340, 100] width 145 height 21
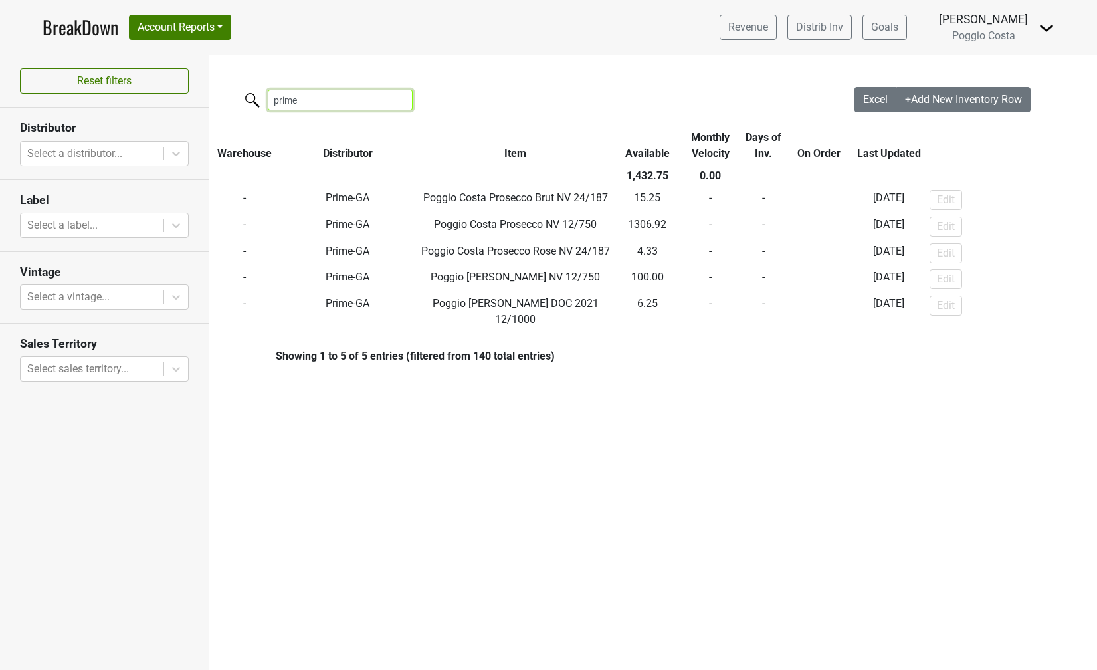
type input "prime"
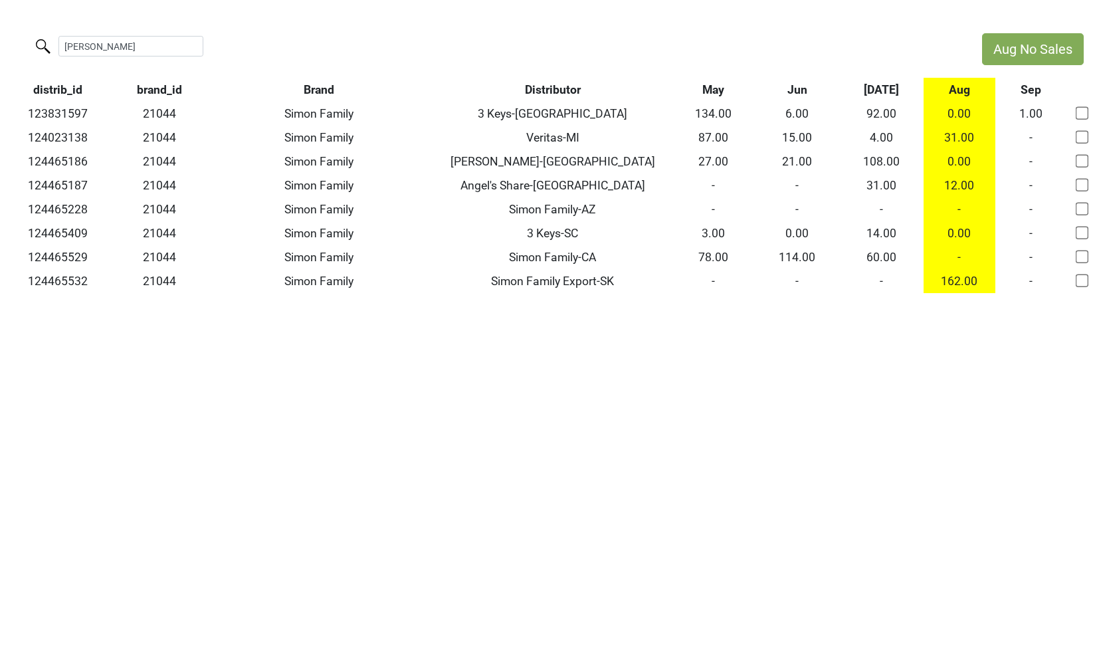
drag, startPoint x: 132, startPoint y: 50, endPoint x: -31, endPoint y: 33, distance: 163.7
click at [0, 33] on html "Aug No Sales [PERSON_NAME] f distrib_id brand_id Brand Distributor May Jun [DAT…" at bounding box center [548, 163] width 1097 height 326
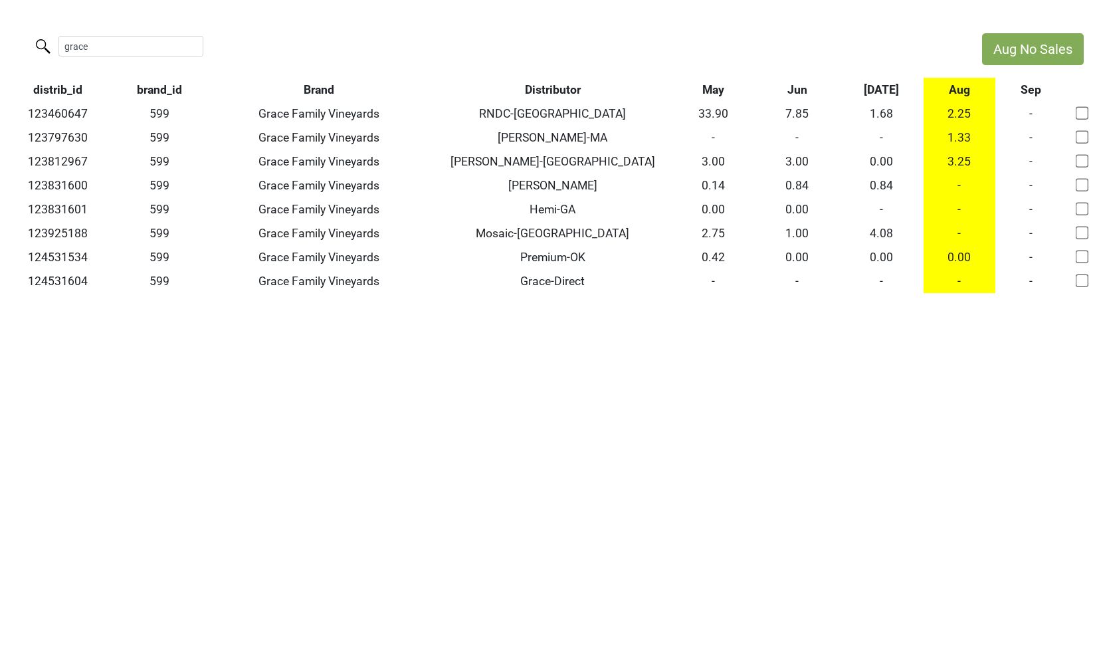
type input "grace"
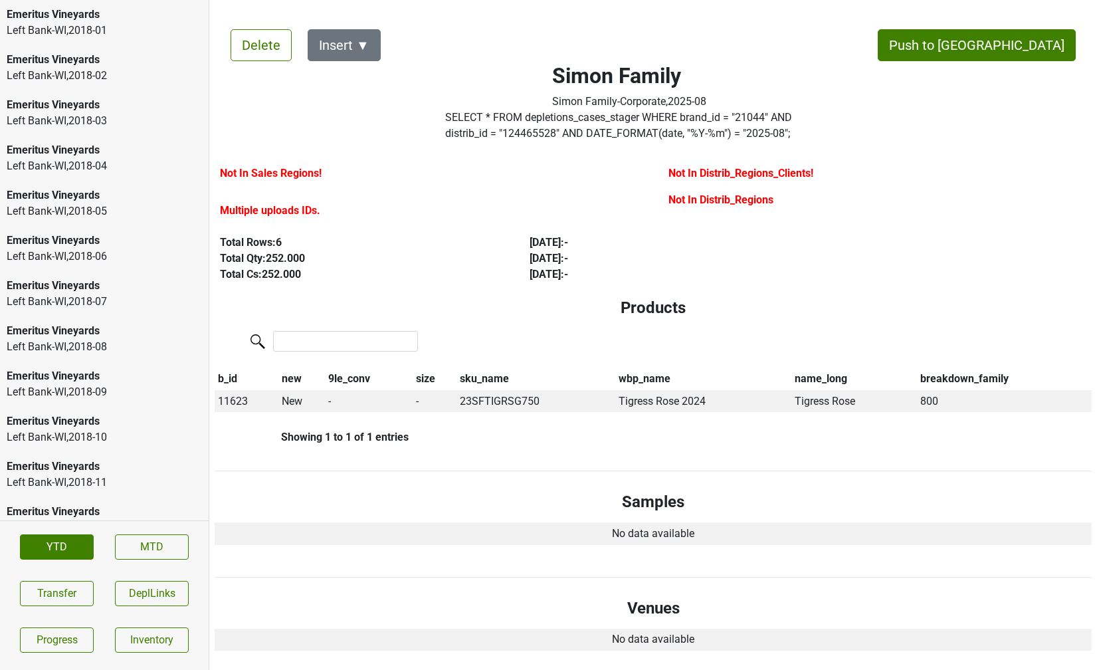
scroll to position [1874, 0]
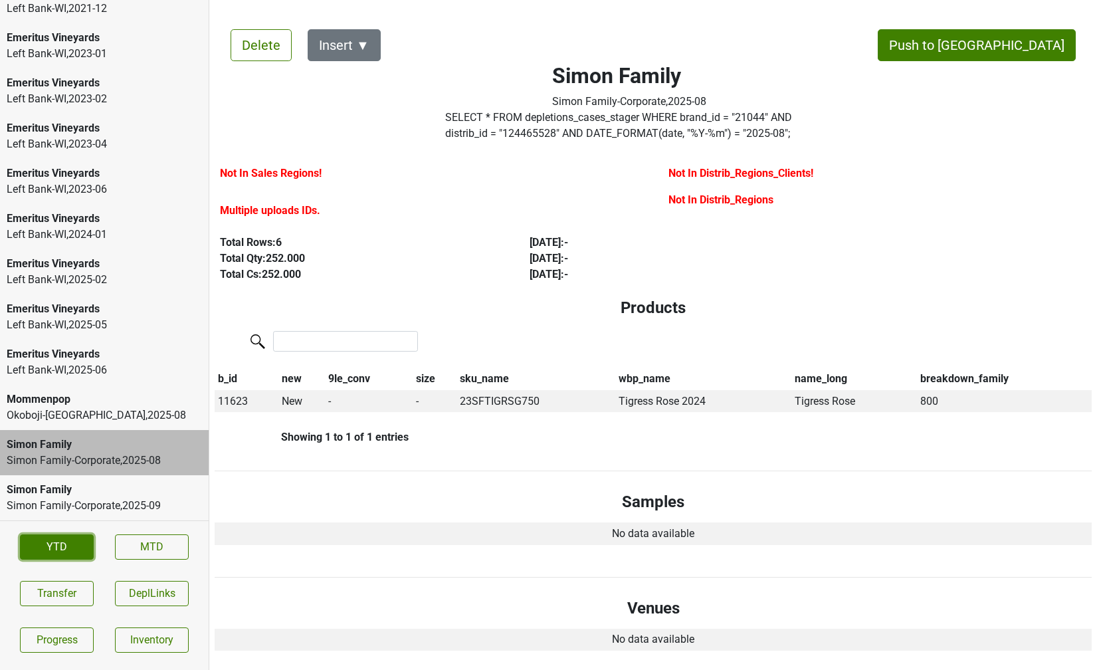
click at [82, 542] on link "YTD" at bounding box center [57, 546] width 74 height 25
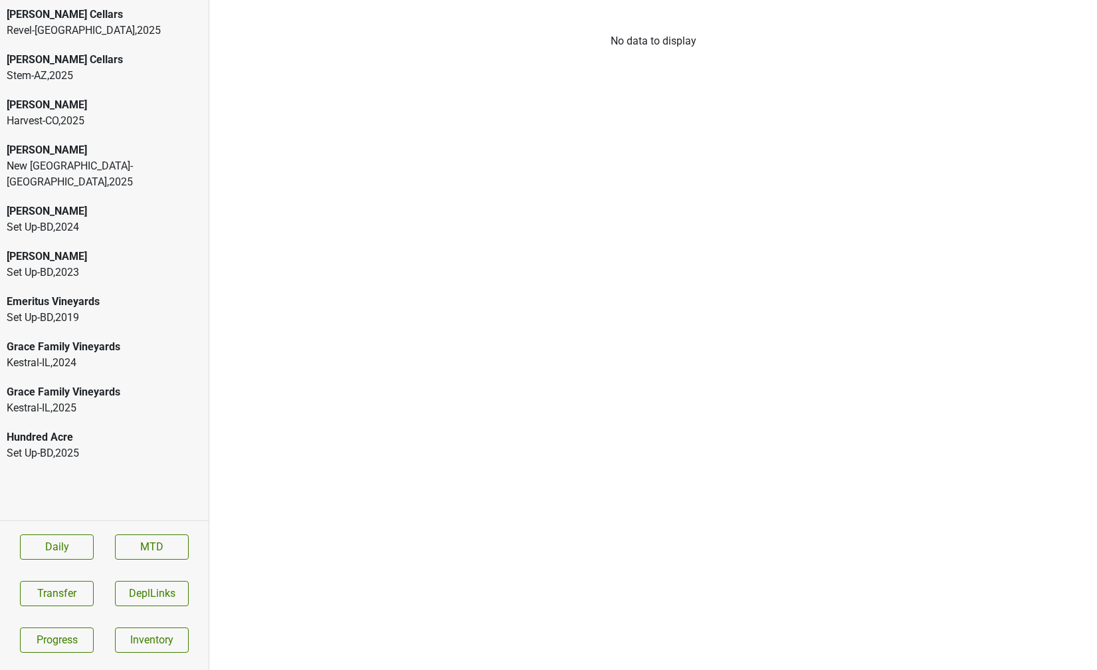
click at [108, 339] on div "Grace Family Vineyards" at bounding box center [104, 347] width 195 height 16
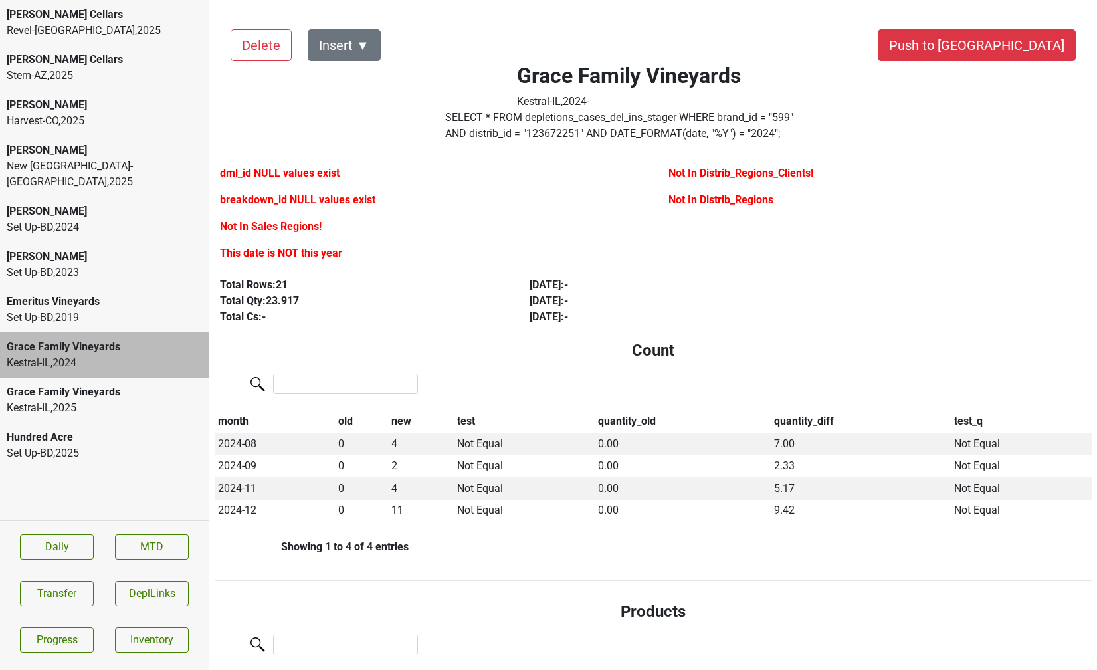
click at [105, 400] on div "Kestral-IL , 2025" at bounding box center [104, 408] width 195 height 16
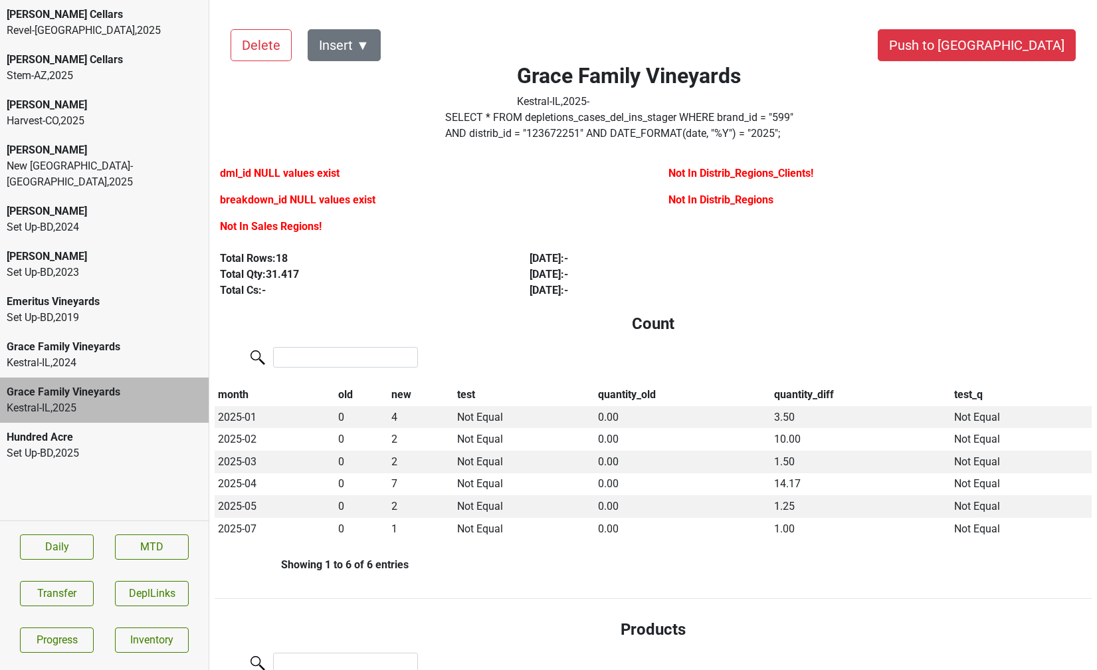
click at [82, 400] on div "Kestral-IL , 2025" at bounding box center [104, 408] width 195 height 16
click at [50, 585] on button "Transfer" at bounding box center [57, 593] width 74 height 25
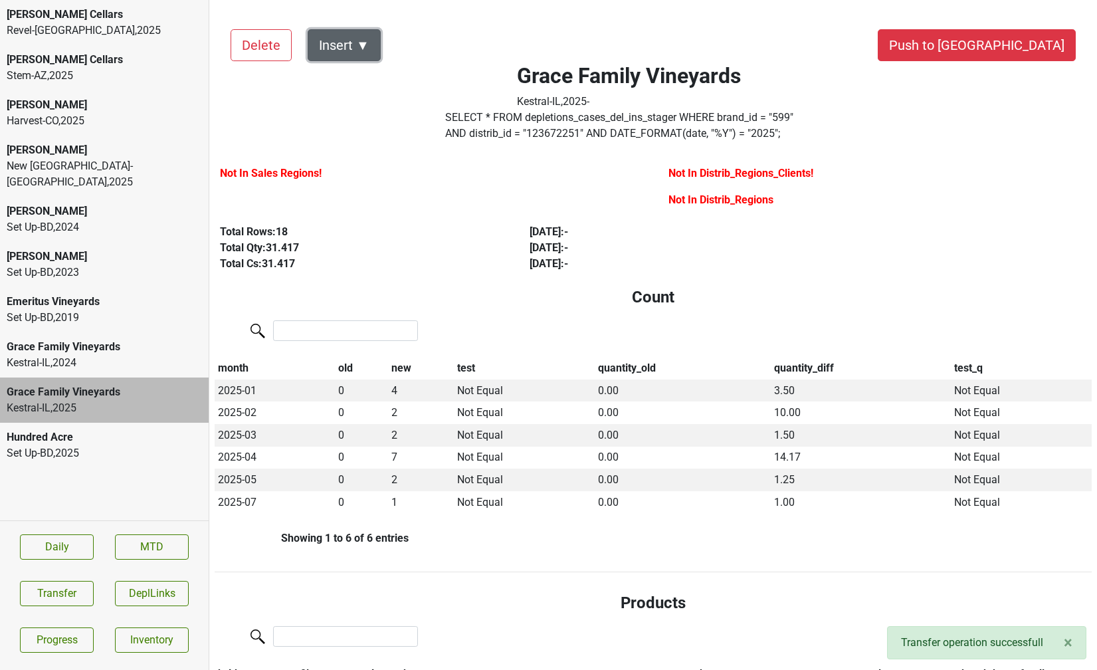
click at [358, 37] on button "Insert ▼" at bounding box center [344, 45] width 73 height 32
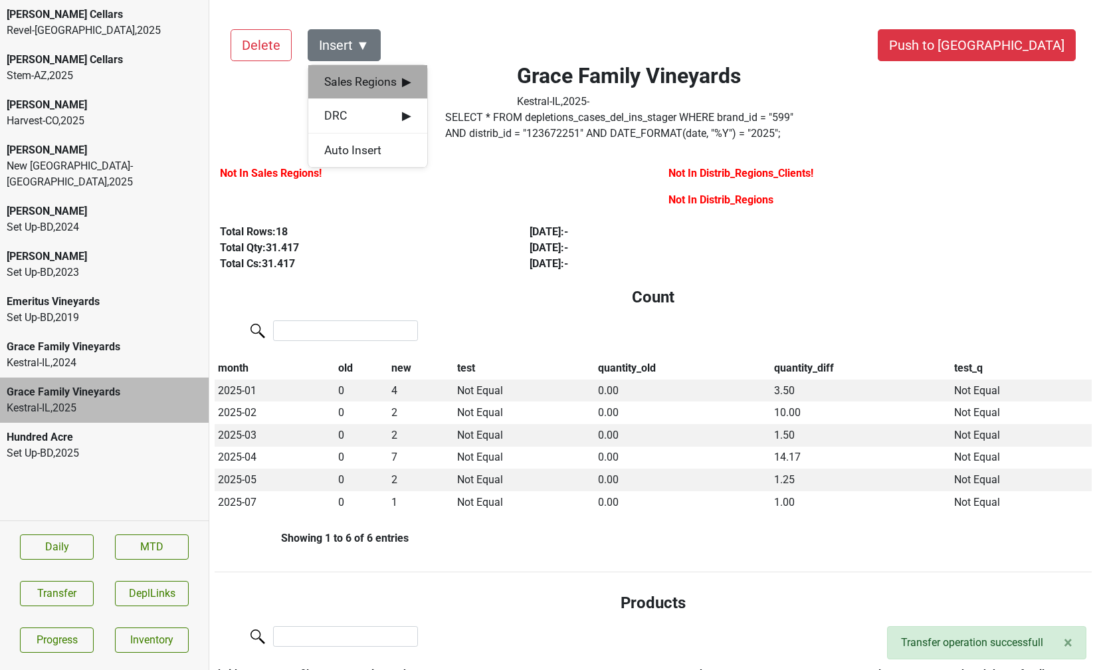
click at [361, 70] on div "Sales Regions ▶" at bounding box center [367, 82] width 119 height 34
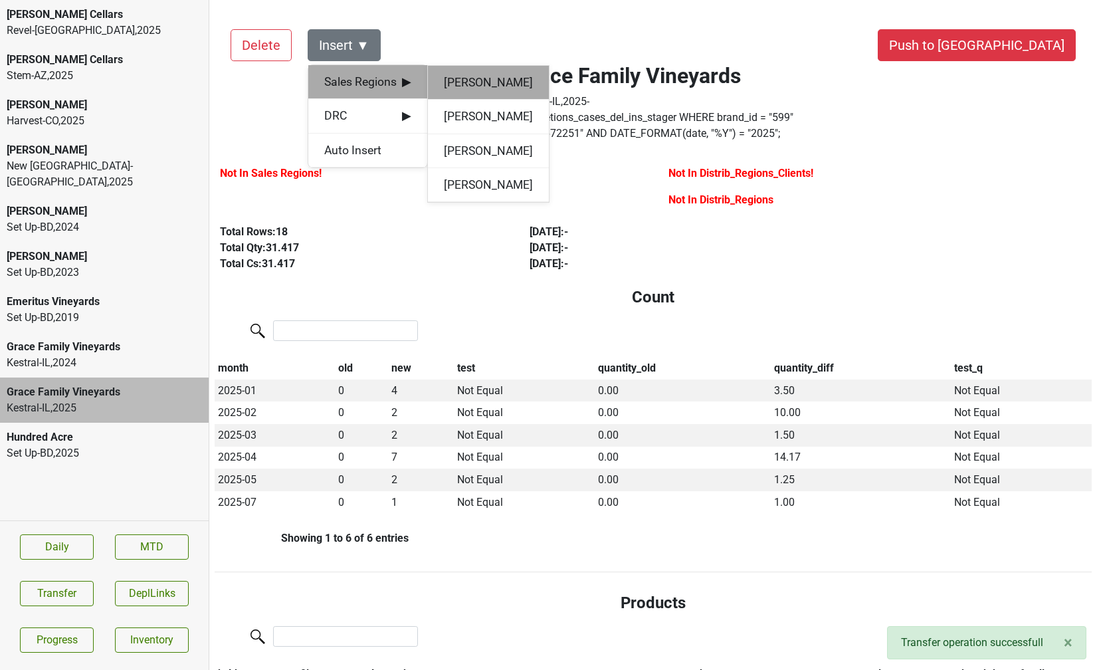
click at [458, 86] on div "[PERSON_NAME]" at bounding box center [488, 83] width 121 height 34
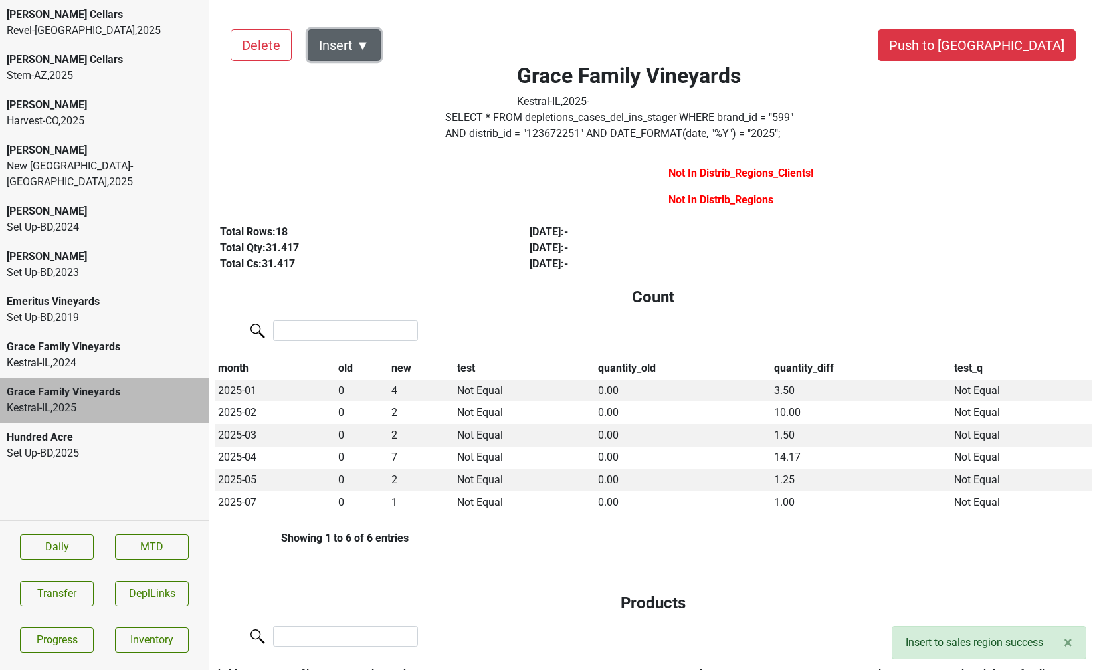
click at [367, 46] on button "Insert ▼" at bounding box center [344, 45] width 73 height 32
click at [372, 78] on span "DRC ▶" at bounding box center [367, 81] width 86 height 17
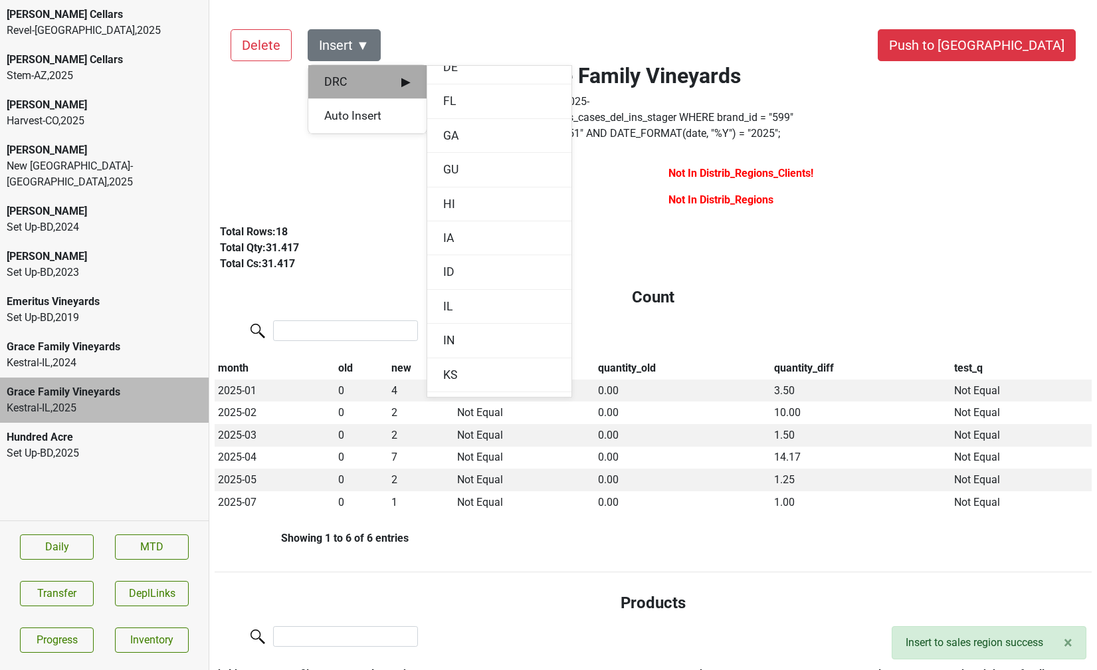
scroll to position [404, 0]
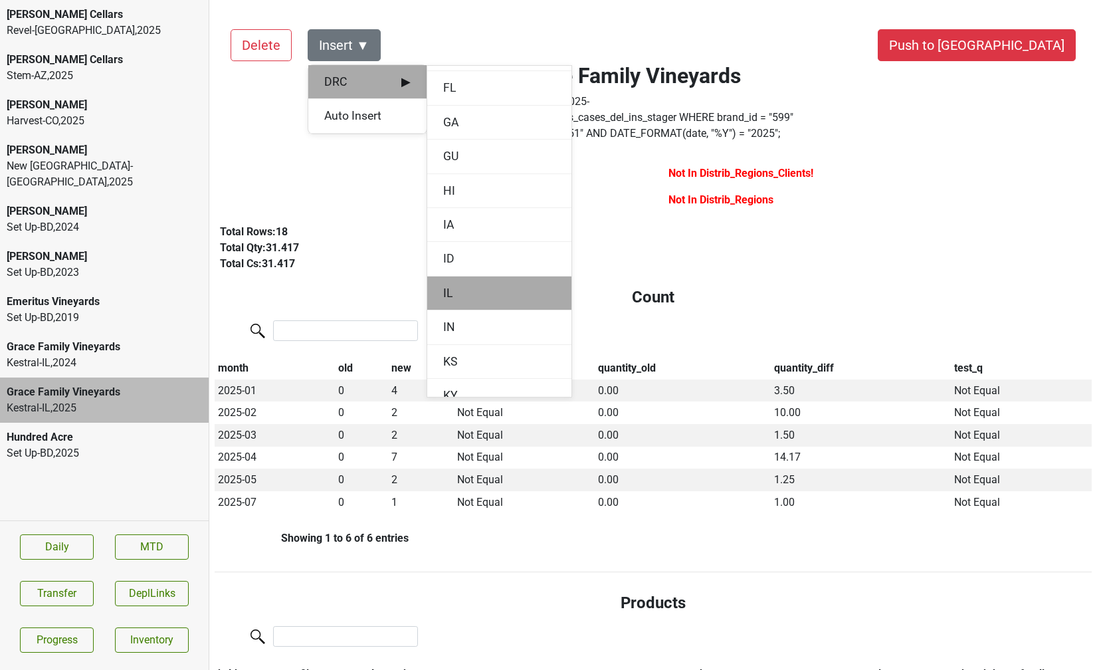
click at [442, 292] on div "IL" at bounding box center [499, 293] width 144 height 34
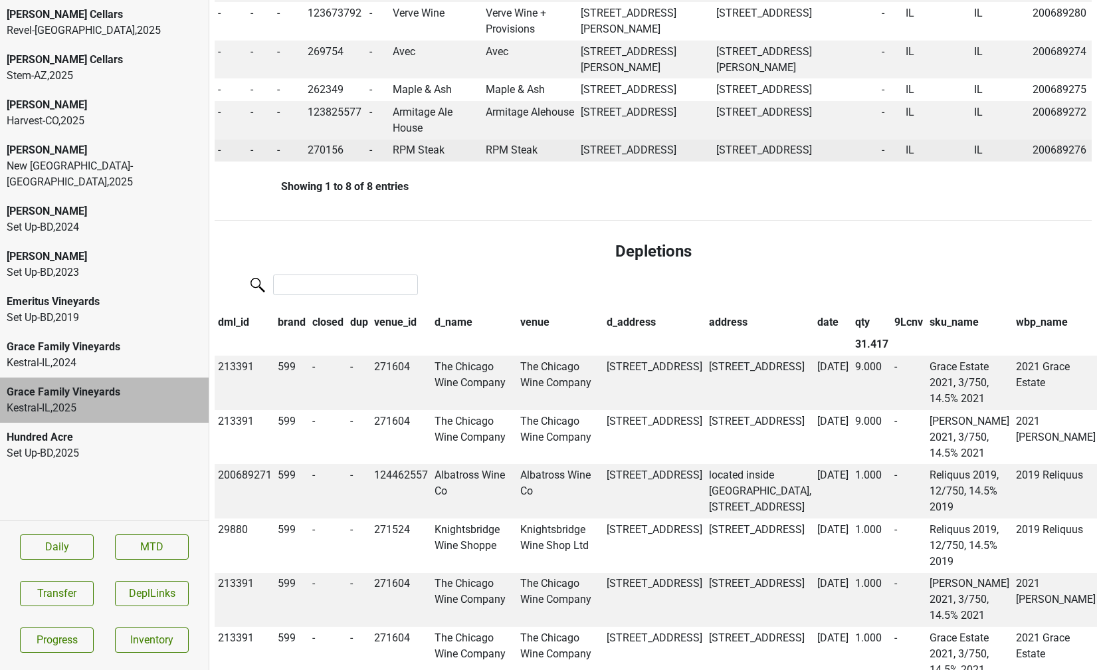
scroll to position [1200, 0]
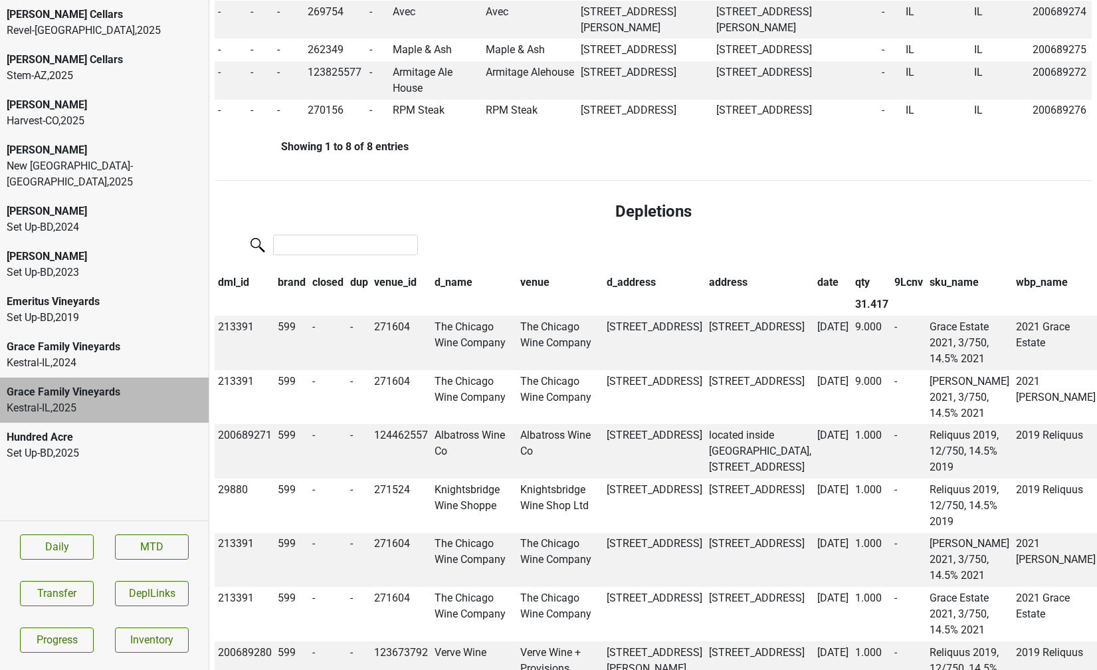
click at [814, 294] on th "date" at bounding box center [833, 282] width 38 height 23
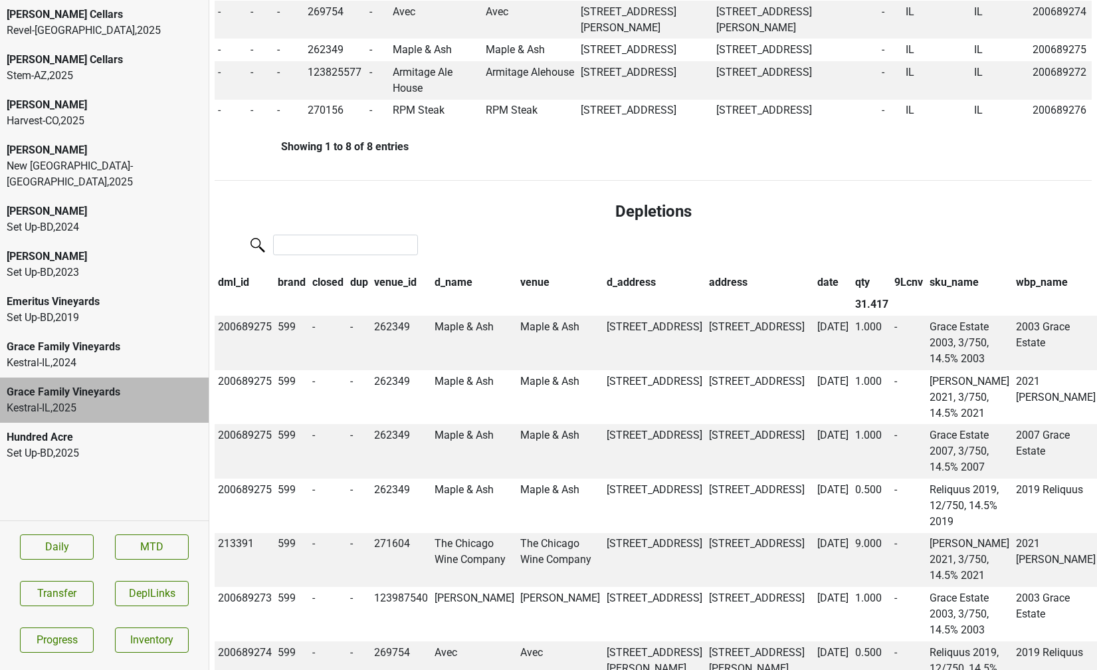
click at [814, 294] on th "date" at bounding box center [833, 282] width 38 height 23
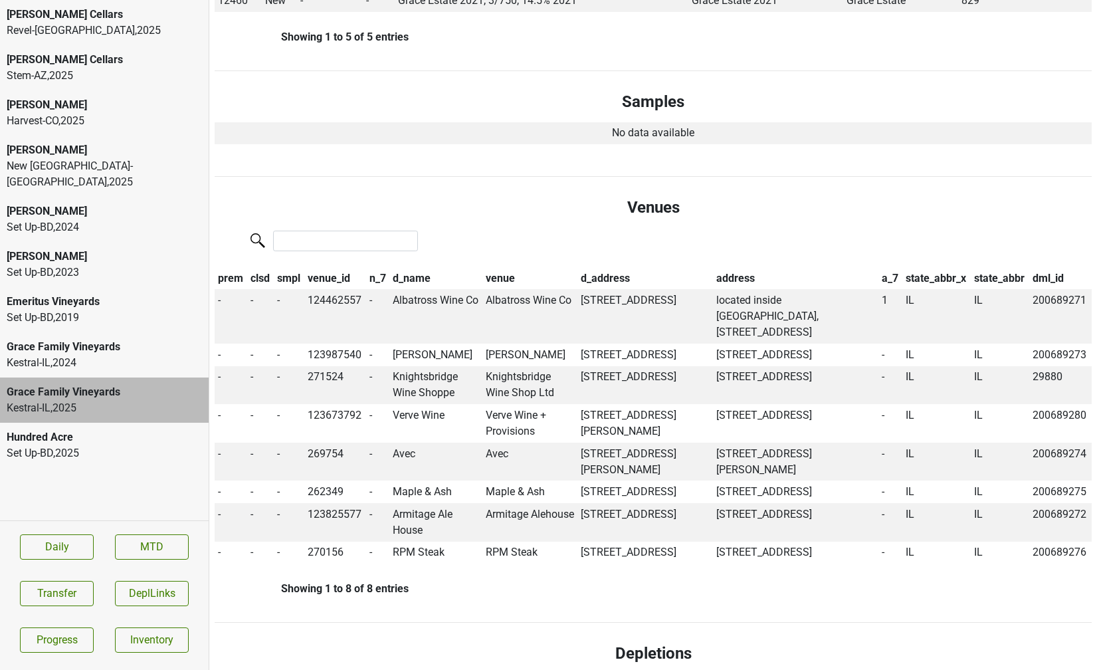
scroll to position [0, 0]
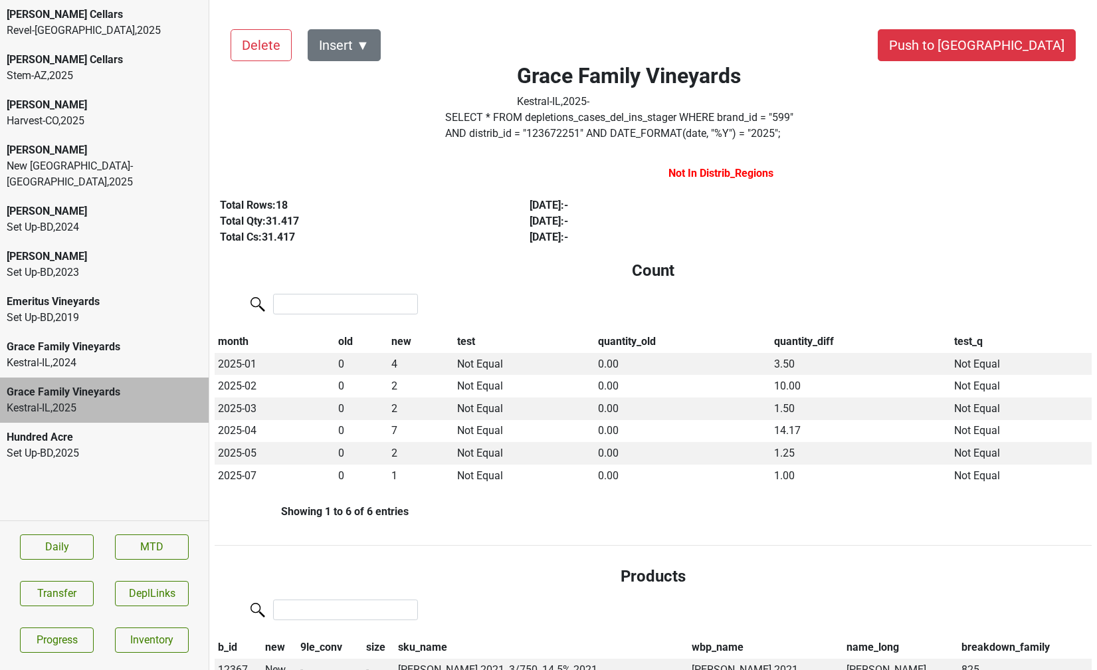
click at [638, 139] on label "SELECT * FROM depletions_cases_del_ins_stager WHERE brand_id = " 599 " AND dist…" at bounding box center [629, 126] width 368 height 32
click at [56, 592] on button "Transfer" at bounding box center [57, 593] width 74 height 25
click at [998, 45] on button "Push to [GEOGRAPHIC_DATA]" at bounding box center [977, 45] width 198 height 32
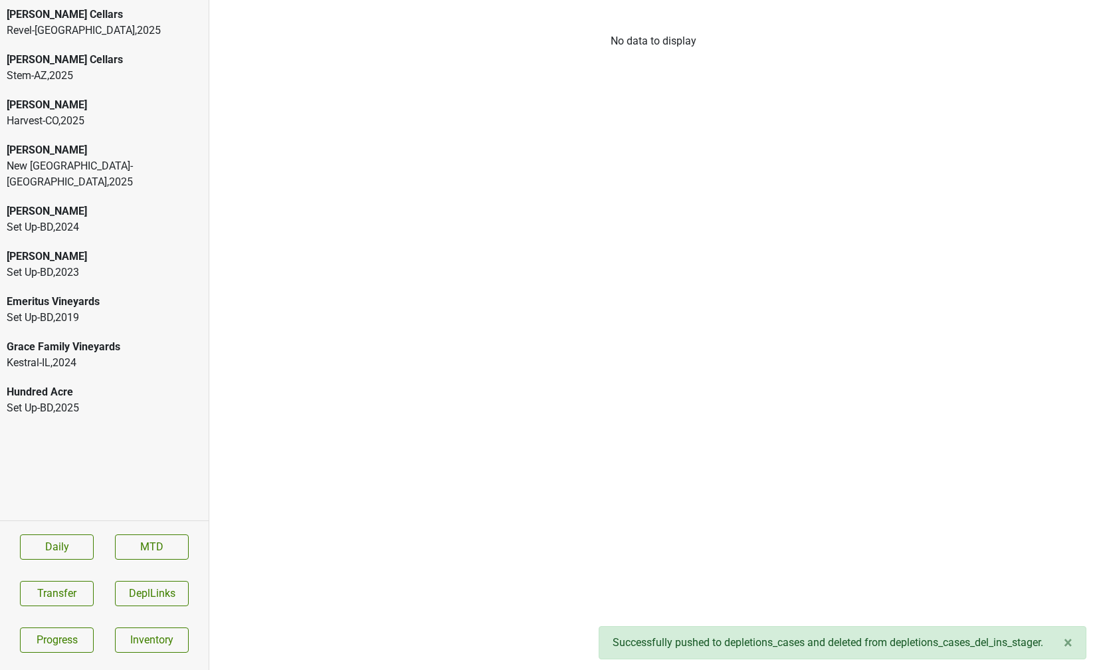
click at [189, 339] on div "Grace Family Vineyards" at bounding box center [104, 347] width 195 height 16
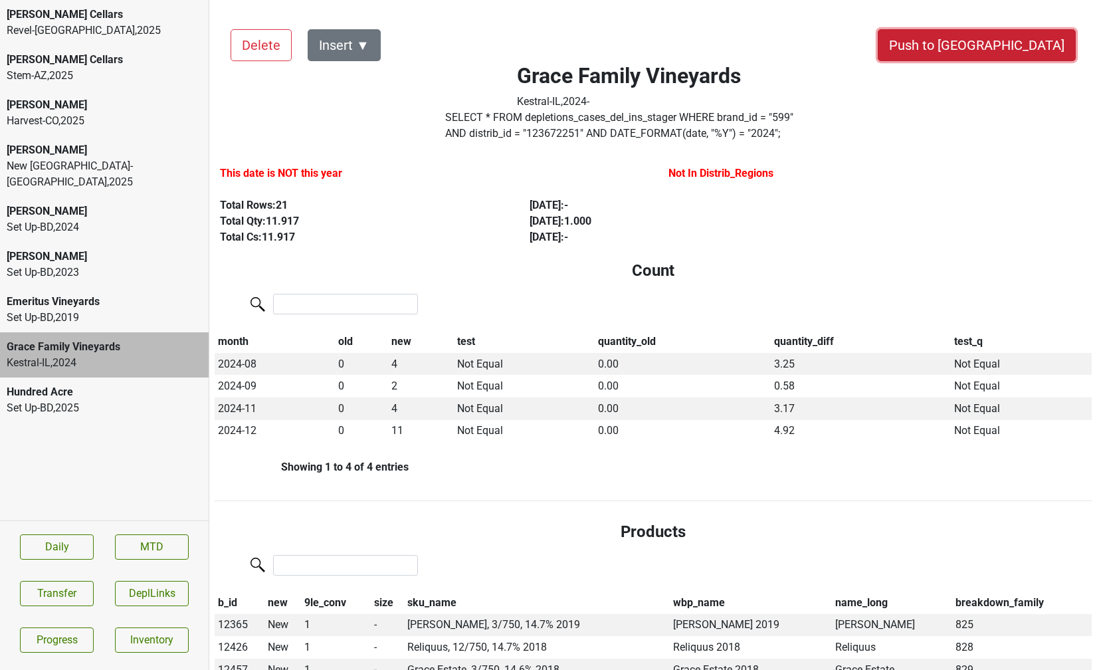
click at [1010, 45] on button "Push to [GEOGRAPHIC_DATA]" at bounding box center [977, 45] width 198 height 32
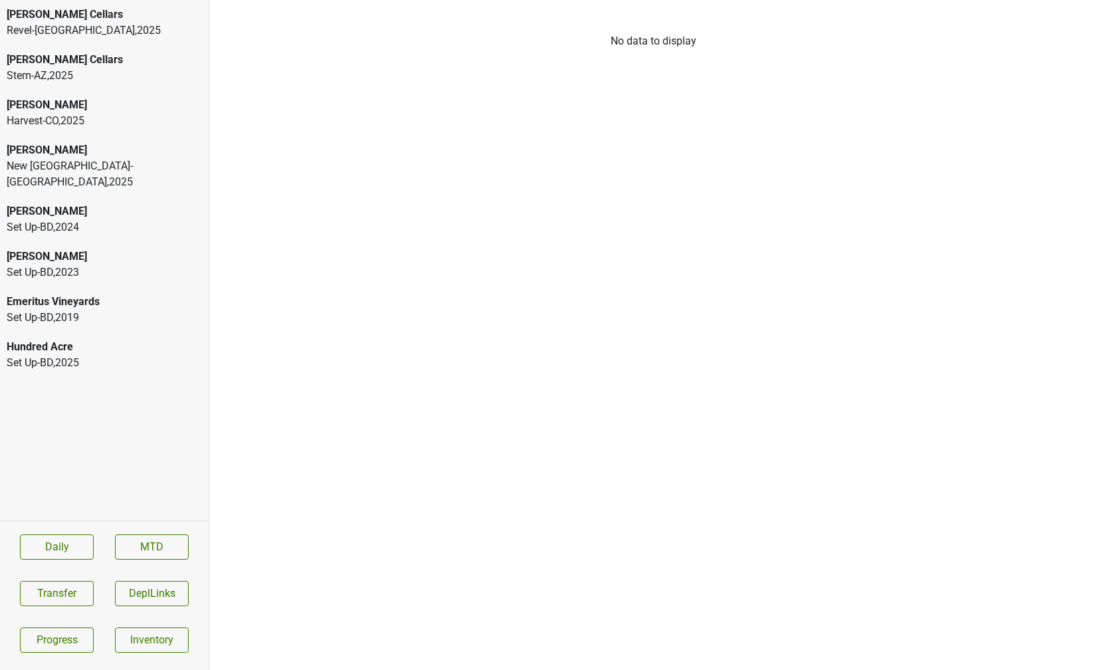
click at [80, 171] on div "[GEOGRAPHIC_DATA]-[GEOGRAPHIC_DATA] , 2025" at bounding box center [104, 174] width 195 height 32
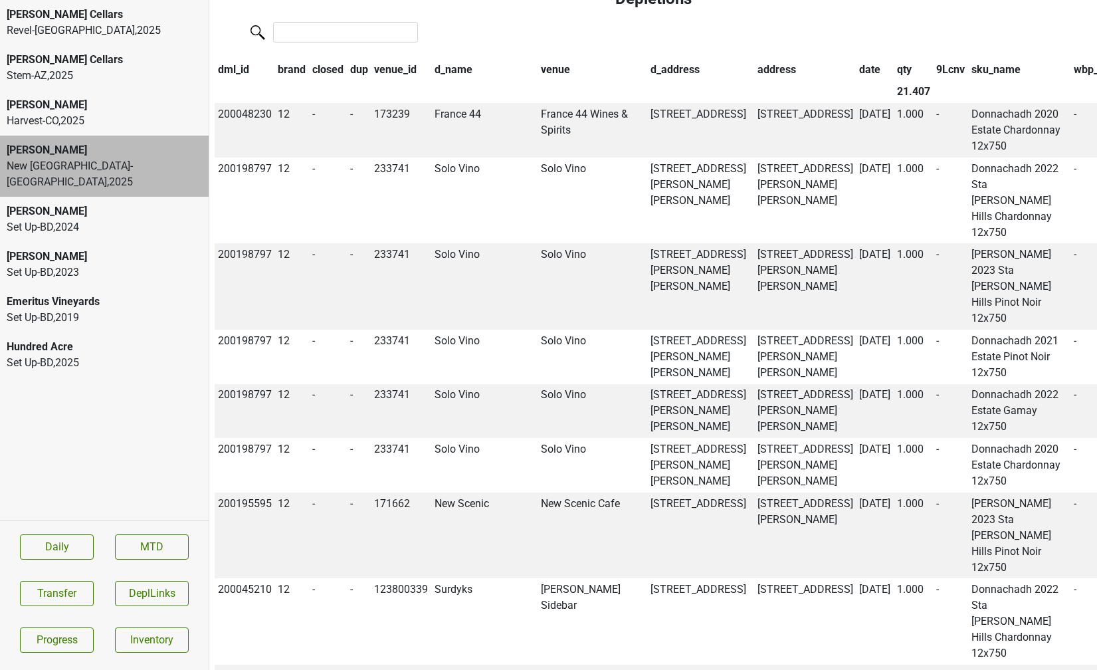
scroll to position [1188, 0]
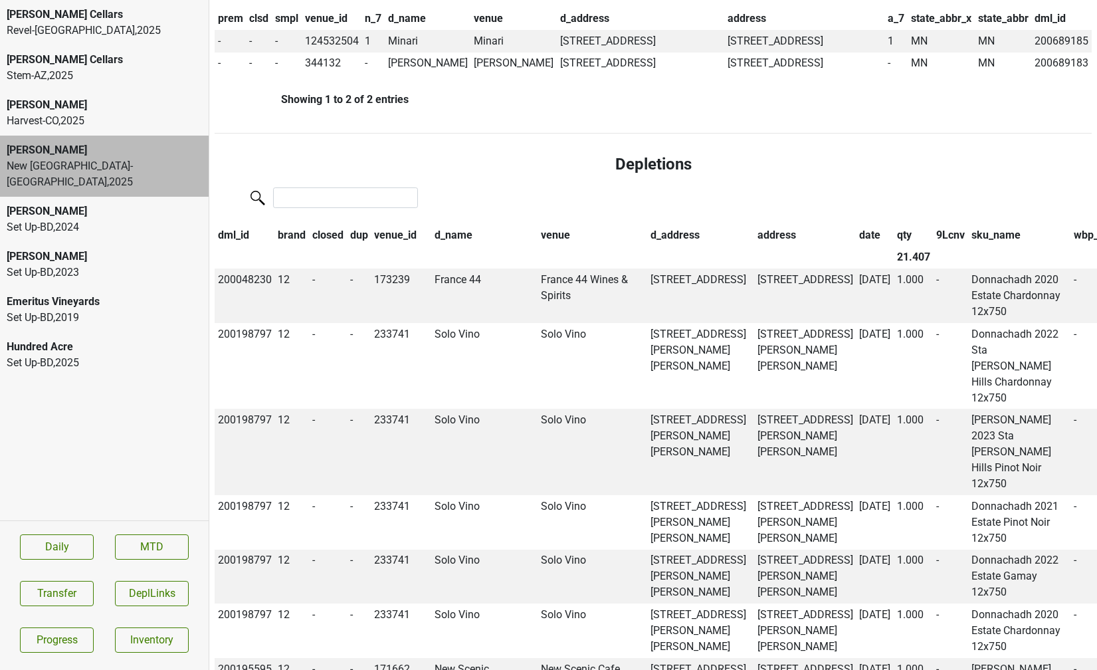
click at [856, 246] on th "date" at bounding box center [875, 235] width 38 height 23
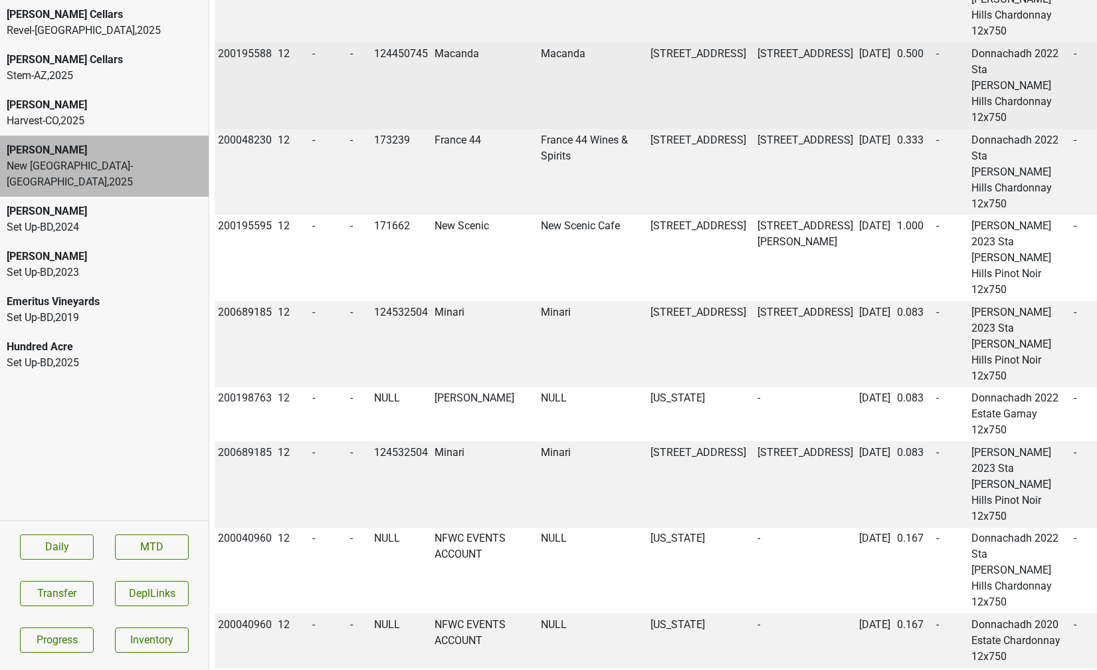
scroll to position [5046, 0]
